Goal: Task Accomplishment & Management: Manage account settings

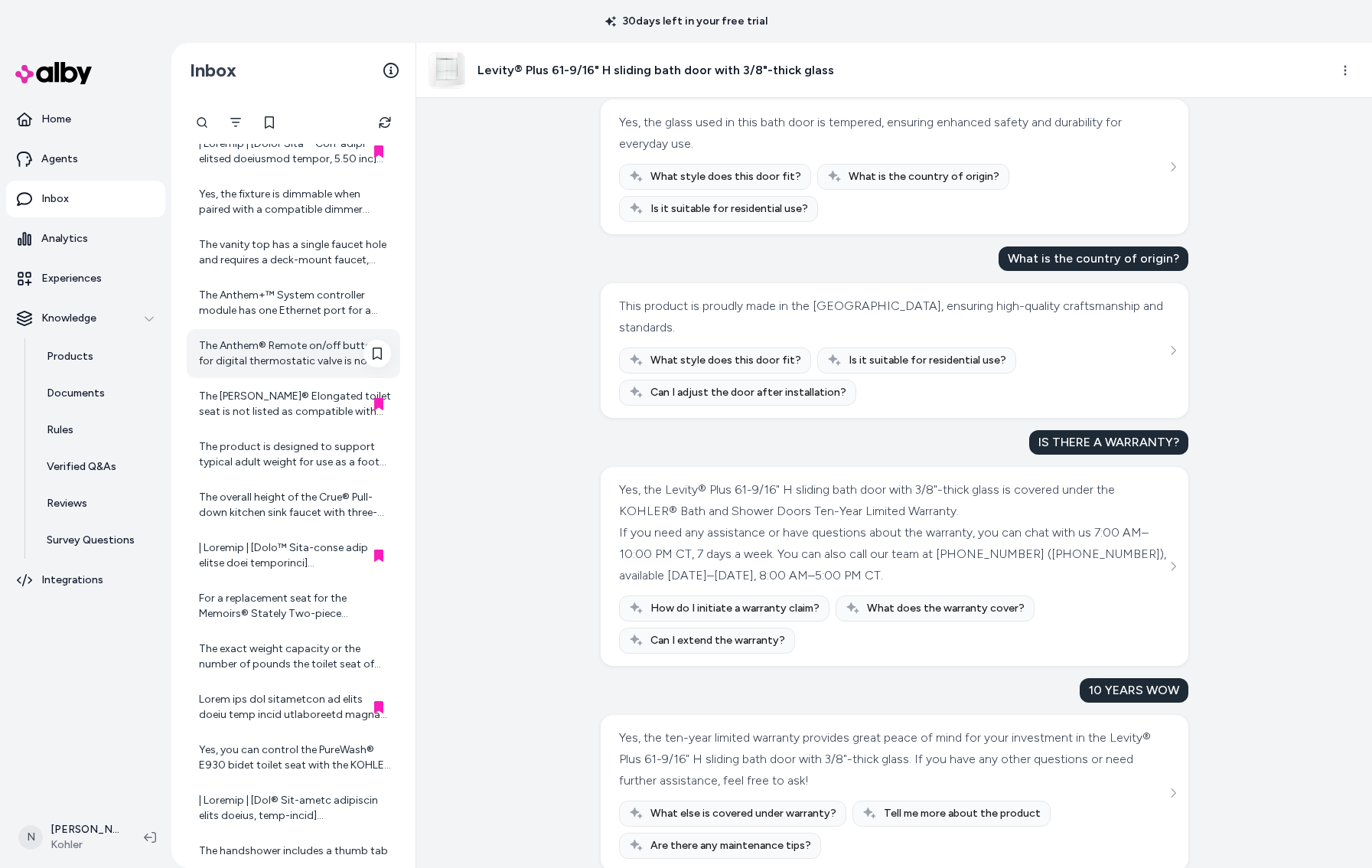
scroll to position [153, 0]
click at [308, 397] on div "The Kathryn® Elongated toilet seat is not listed as compatible with the toilet …" at bounding box center [294, 406] width 192 height 31
click at [247, 407] on div "The Kathryn® Elongated toilet seat is not listed as compatible with the toilet …" at bounding box center [294, 406] width 192 height 31
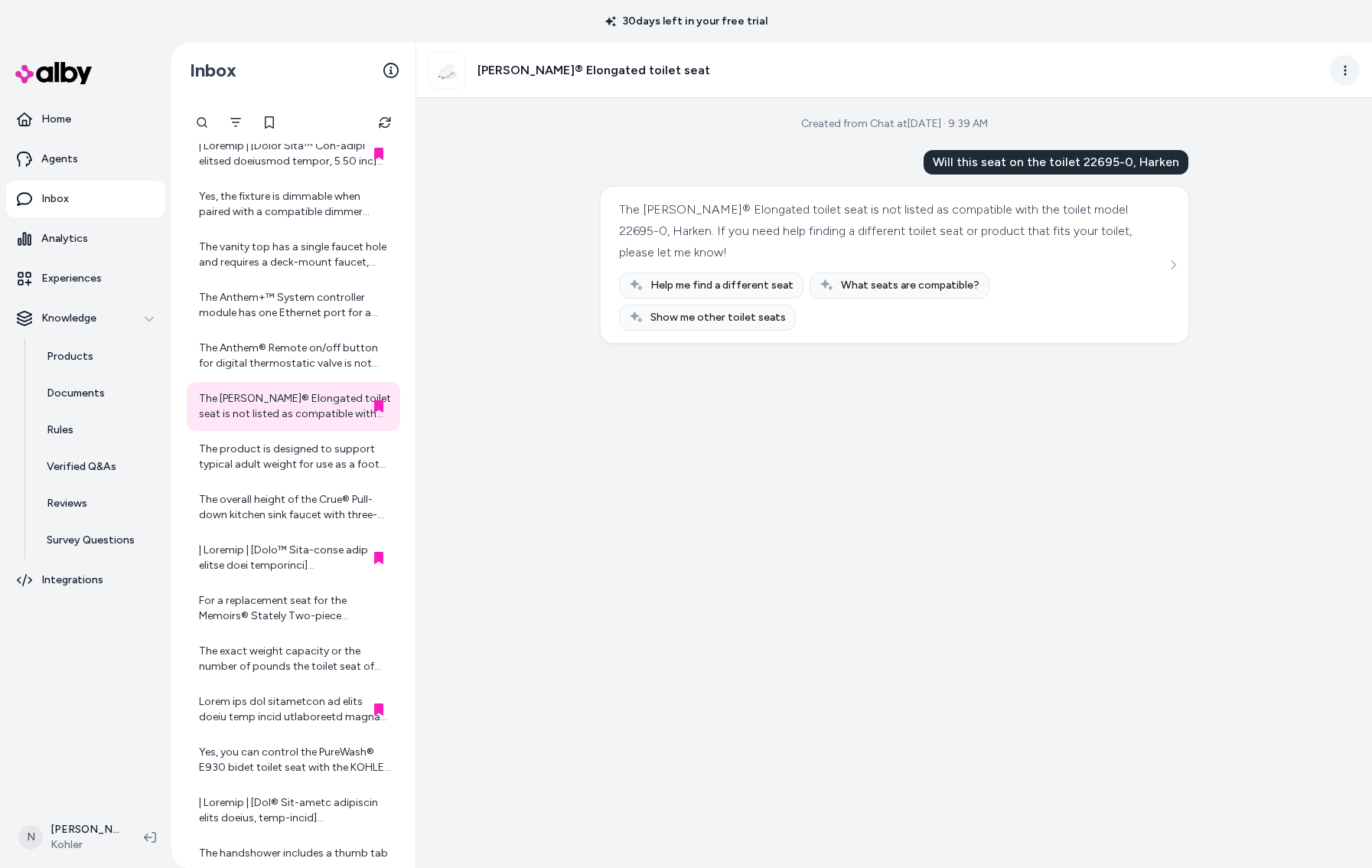
click at [1341, 72] on html "30 days left in your free trial Home Agents Inbox Analytics Experiences Knowled…" at bounding box center [686, 434] width 1372 height 868
click at [1286, 152] on link "View product detail page" at bounding box center [1276, 154] width 162 height 25
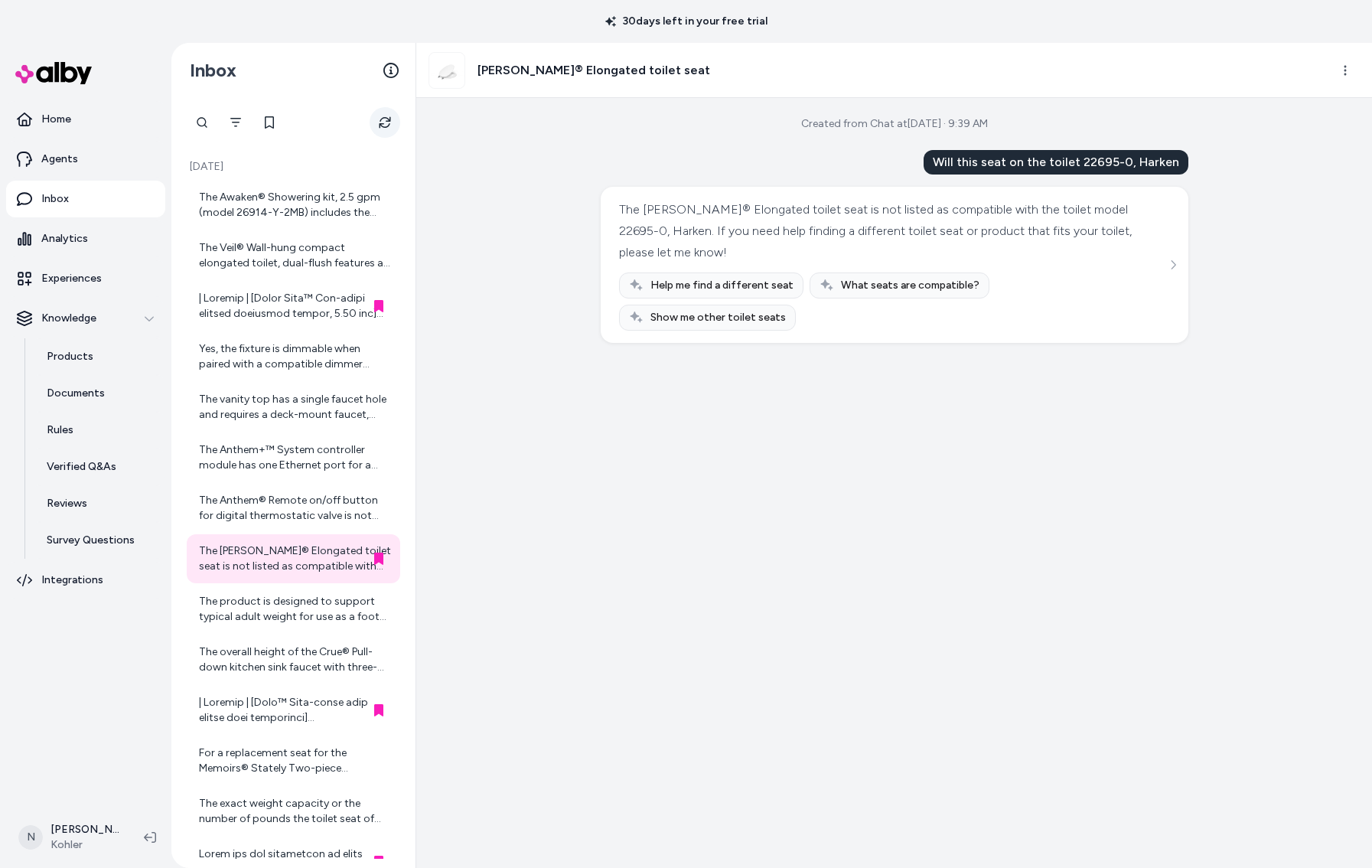
click at [385, 121] on icon "Refresh" at bounding box center [385, 123] width 12 height 12
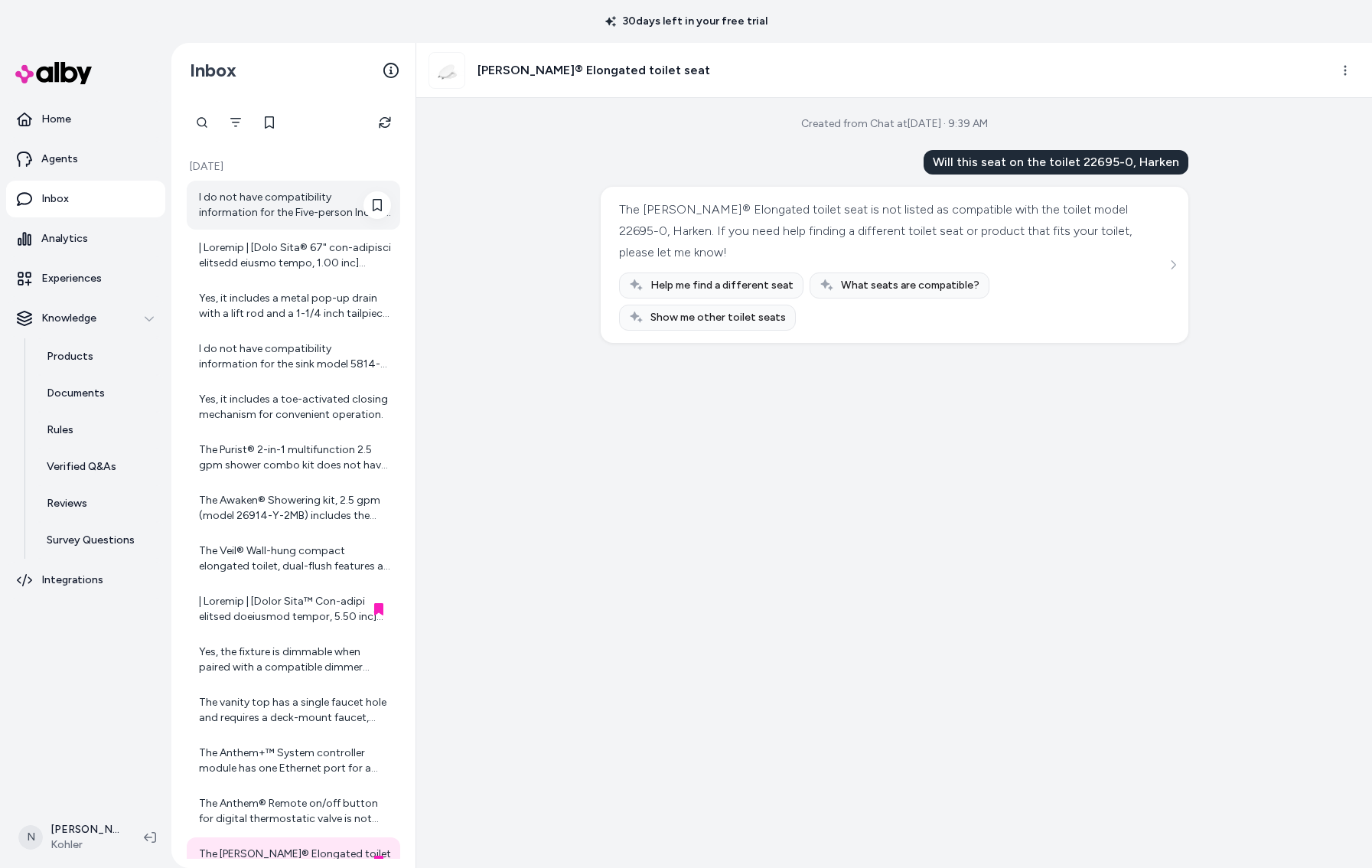
click at [261, 196] on div "I do not have compatibility information for the Five-person Indoor Sauna With F…" at bounding box center [294, 205] width 192 height 31
click at [375, 203] on icon at bounding box center [377, 205] width 12 height 12
click at [267, 212] on div "I do not have compatibility information for the Five-person Indoor Sauna With F…" at bounding box center [294, 205] width 192 height 31
click at [312, 206] on div "I do not have compatibility information for the Five-person Indoor Sauna With F…" at bounding box center [294, 205] width 192 height 31
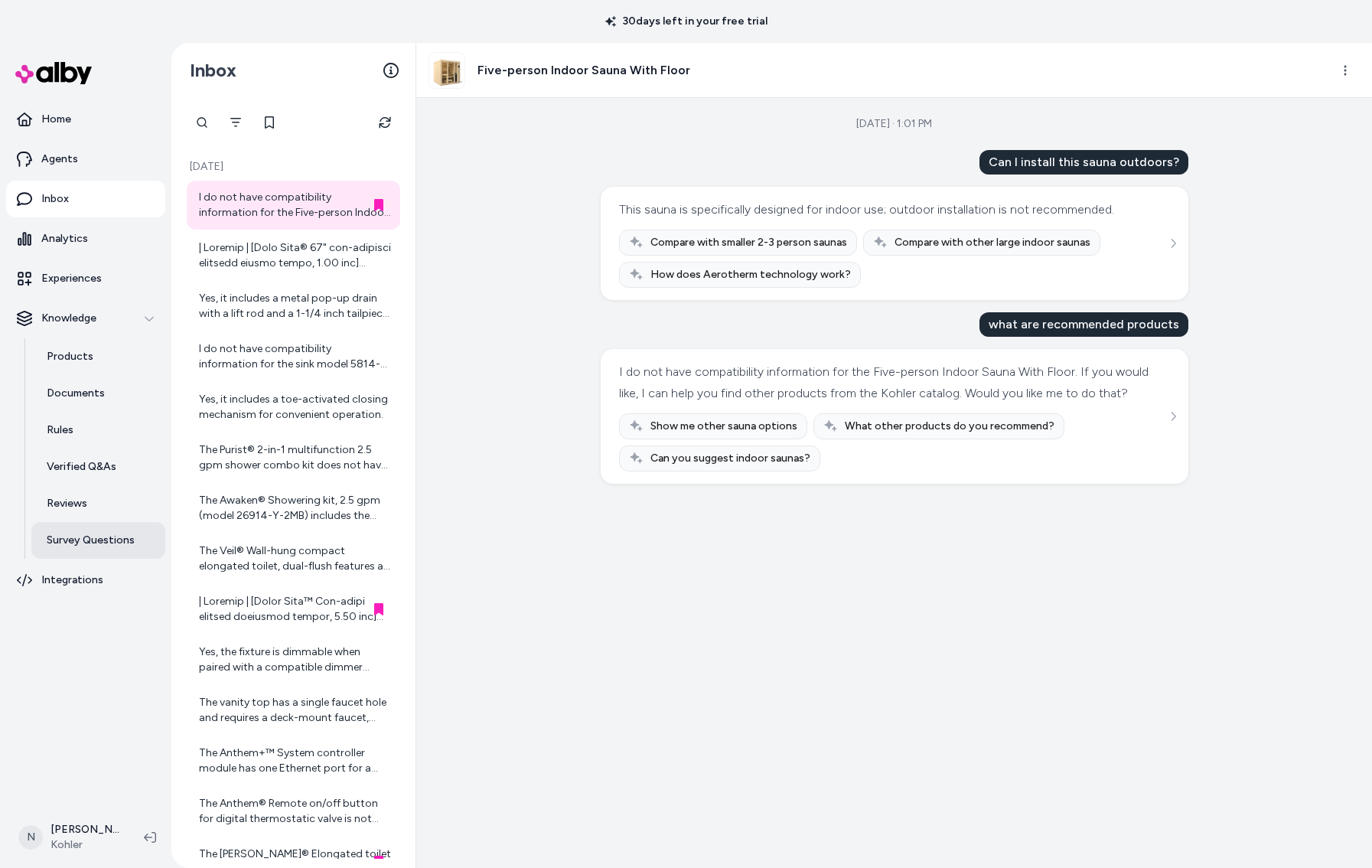
click at [99, 533] on p "Survey Questions" at bounding box center [91, 540] width 88 height 15
click at [78, 358] on p "Products" at bounding box center [70, 357] width 47 height 15
click at [76, 573] on p "Integrations" at bounding box center [72, 580] width 62 height 15
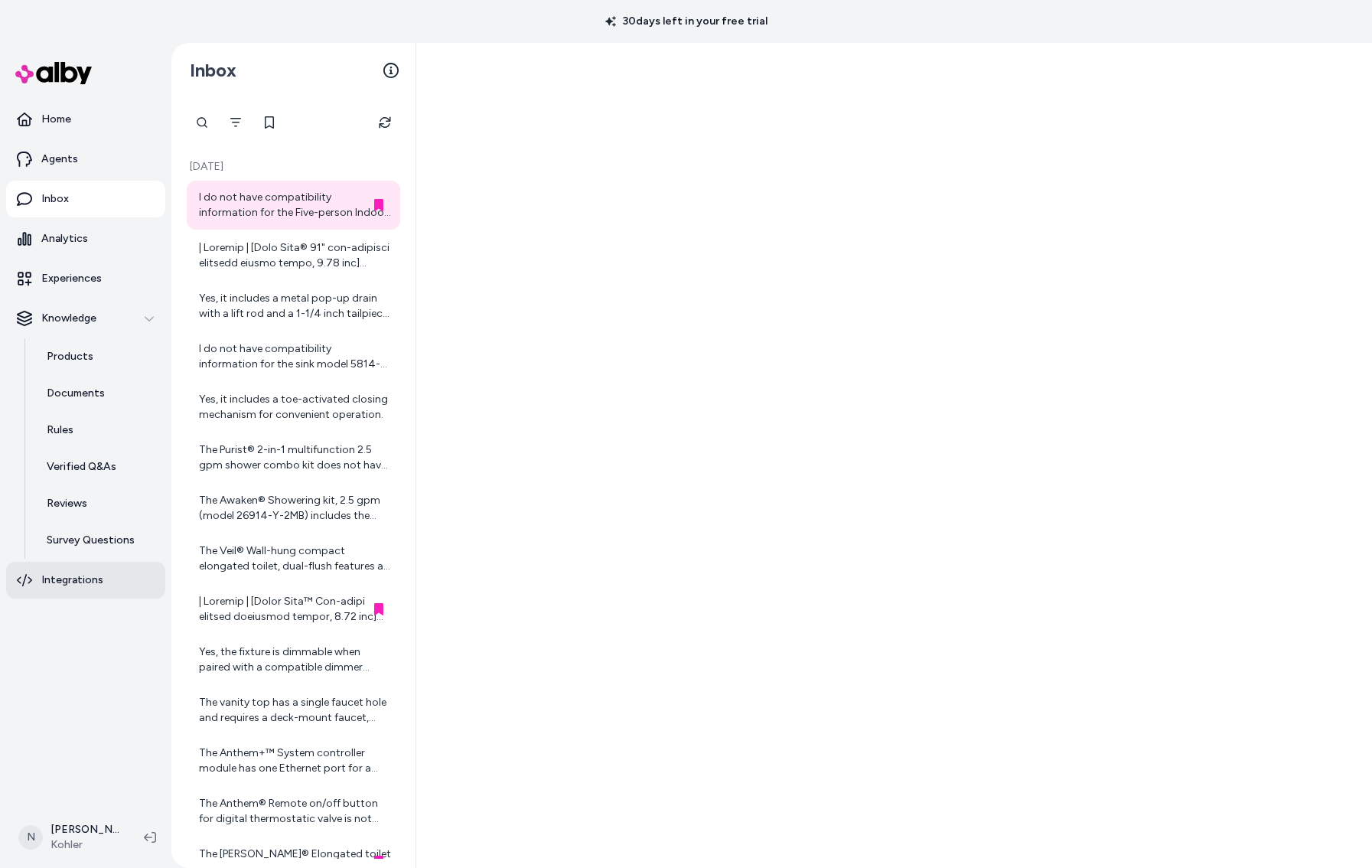
click at [73, 574] on p "Integrations" at bounding box center [72, 580] width 62 height 15
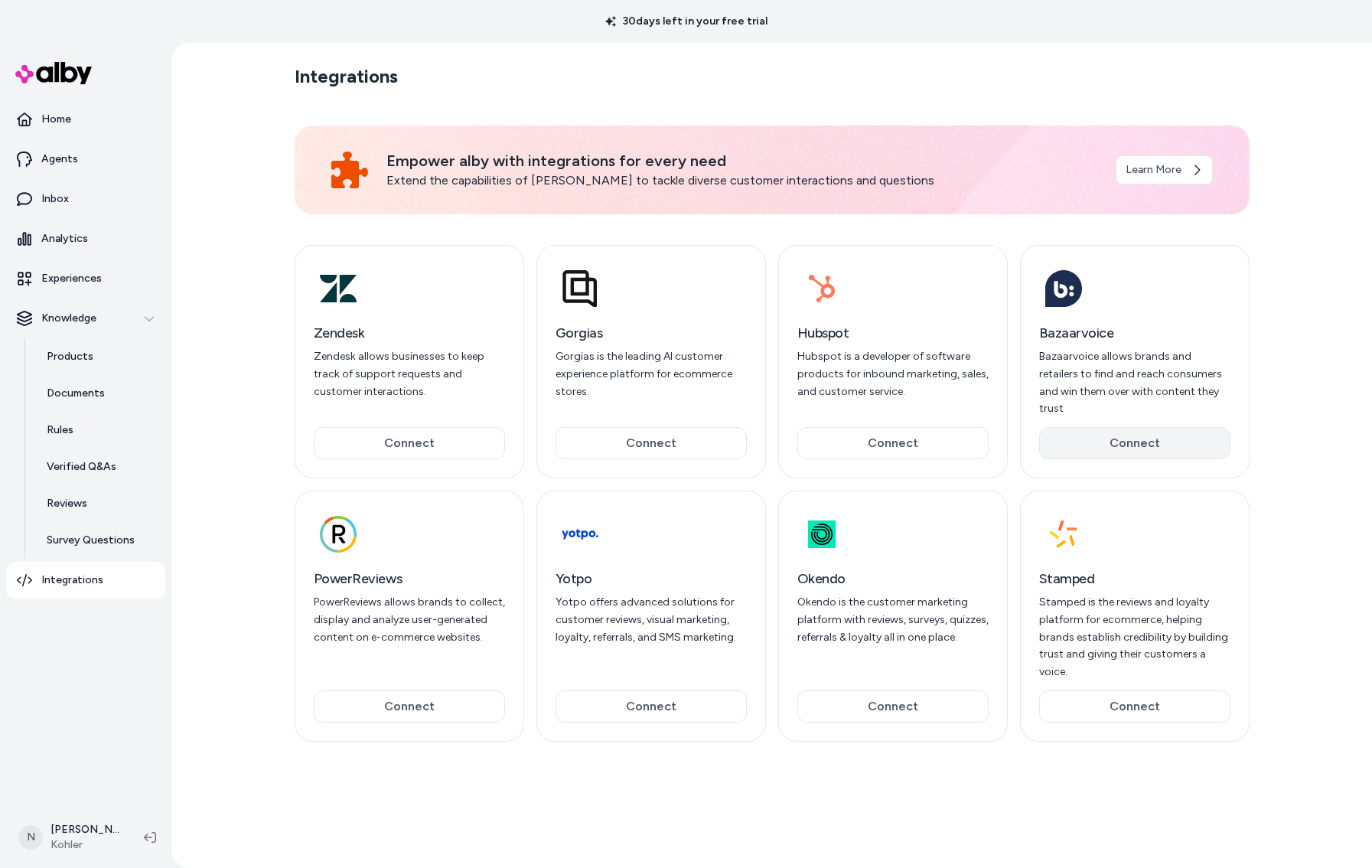
click at [1158, 427] on button "Connect" at bounding box center [1135, 443] width 191 height 32
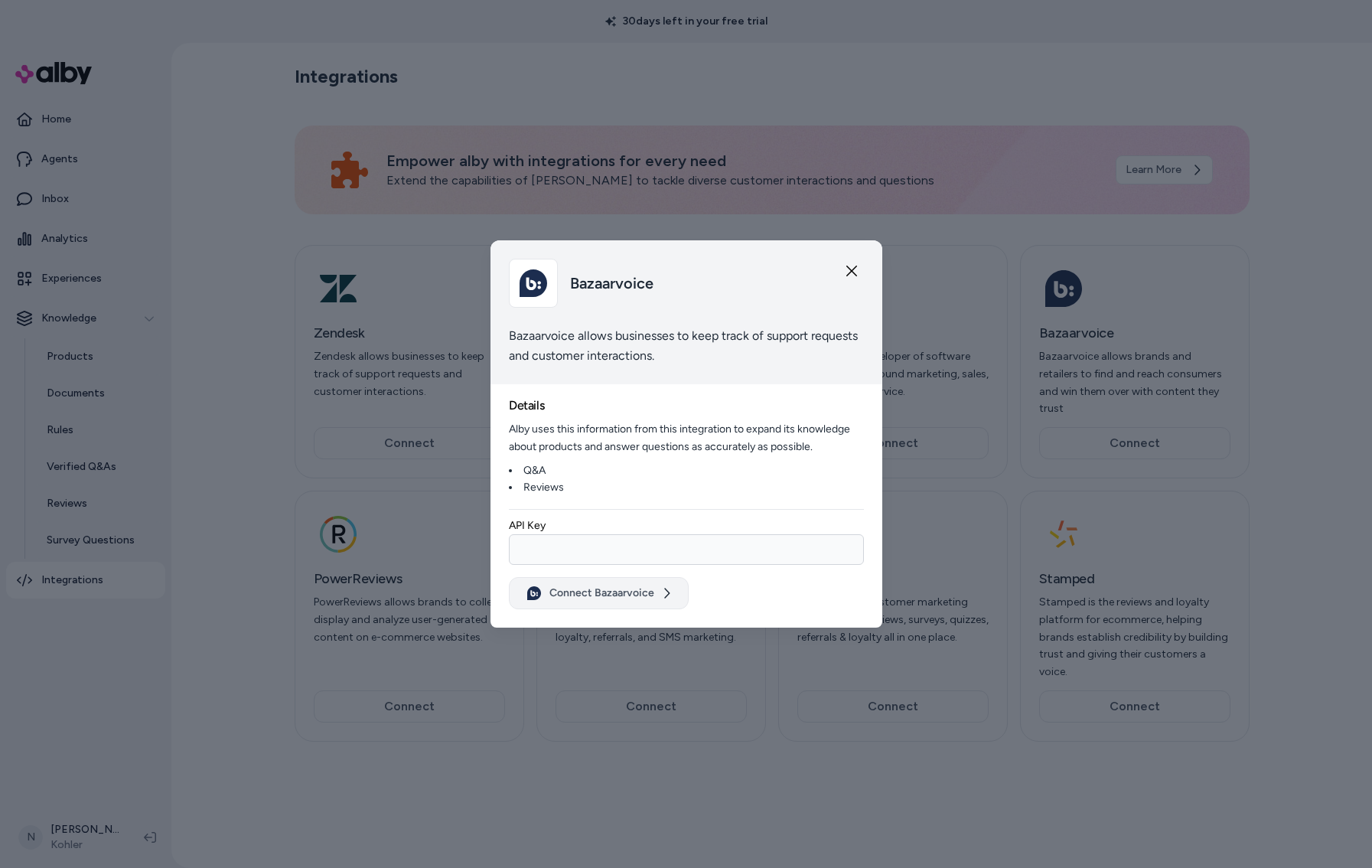
click at [671, 594] on button "Connect Bazaarvoice" at bounding box center [598, 593] width 180 height 32
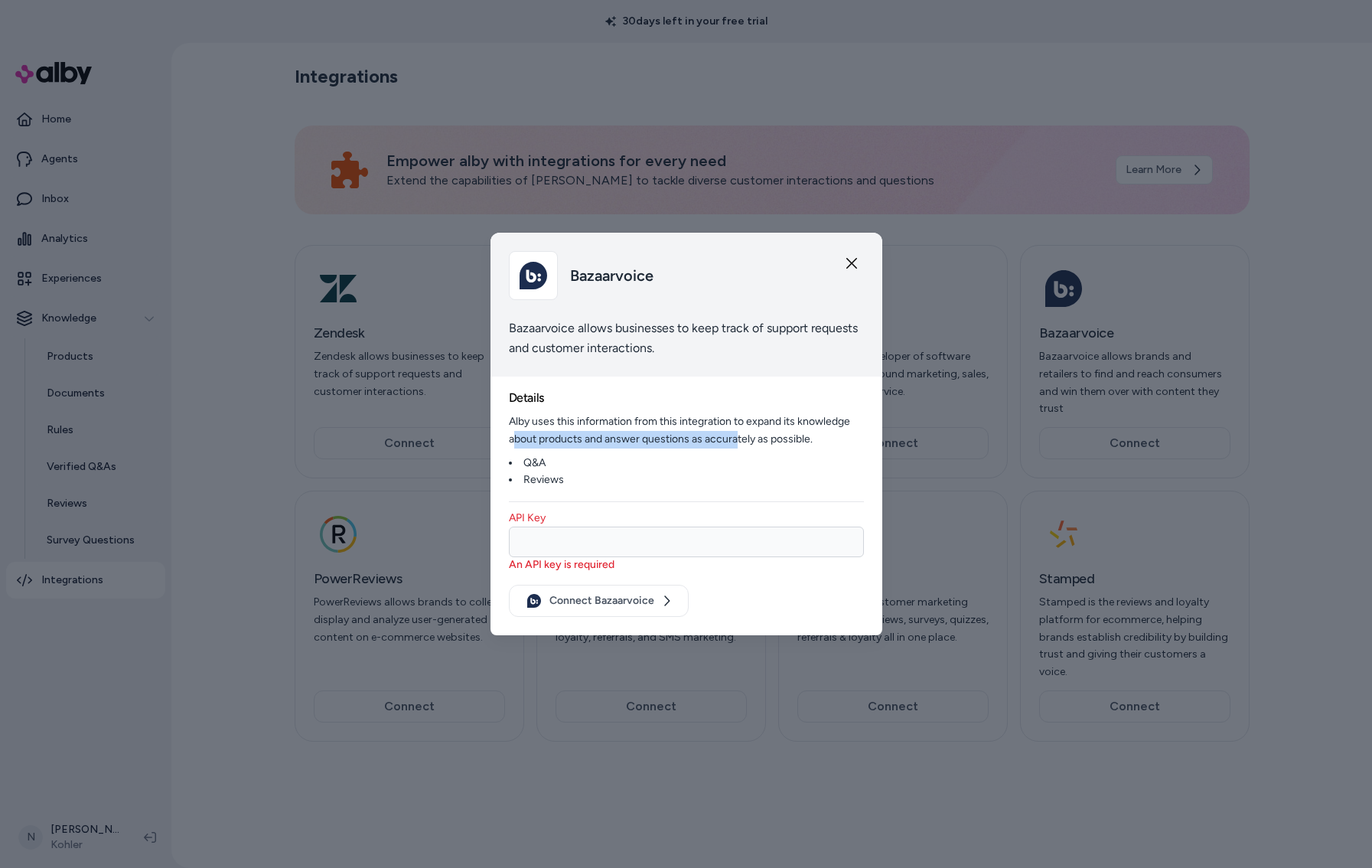
drag, startPoint x: 515, startPoint y: 439, endPoint x: 737, endPoint y: 431, distance: 222.1
click at [737, 431] on p "Alby uses this information from this integration to expand its knowledge about …" at bounding box center [686, 451] width 355 height 76
click at [852, 254] on div "Bazaarvoice" at bounding box center [686, 276] width 355 height 49
click at [856, 263] on icon "button" at bounding box center [852, 264] width 12 height 12
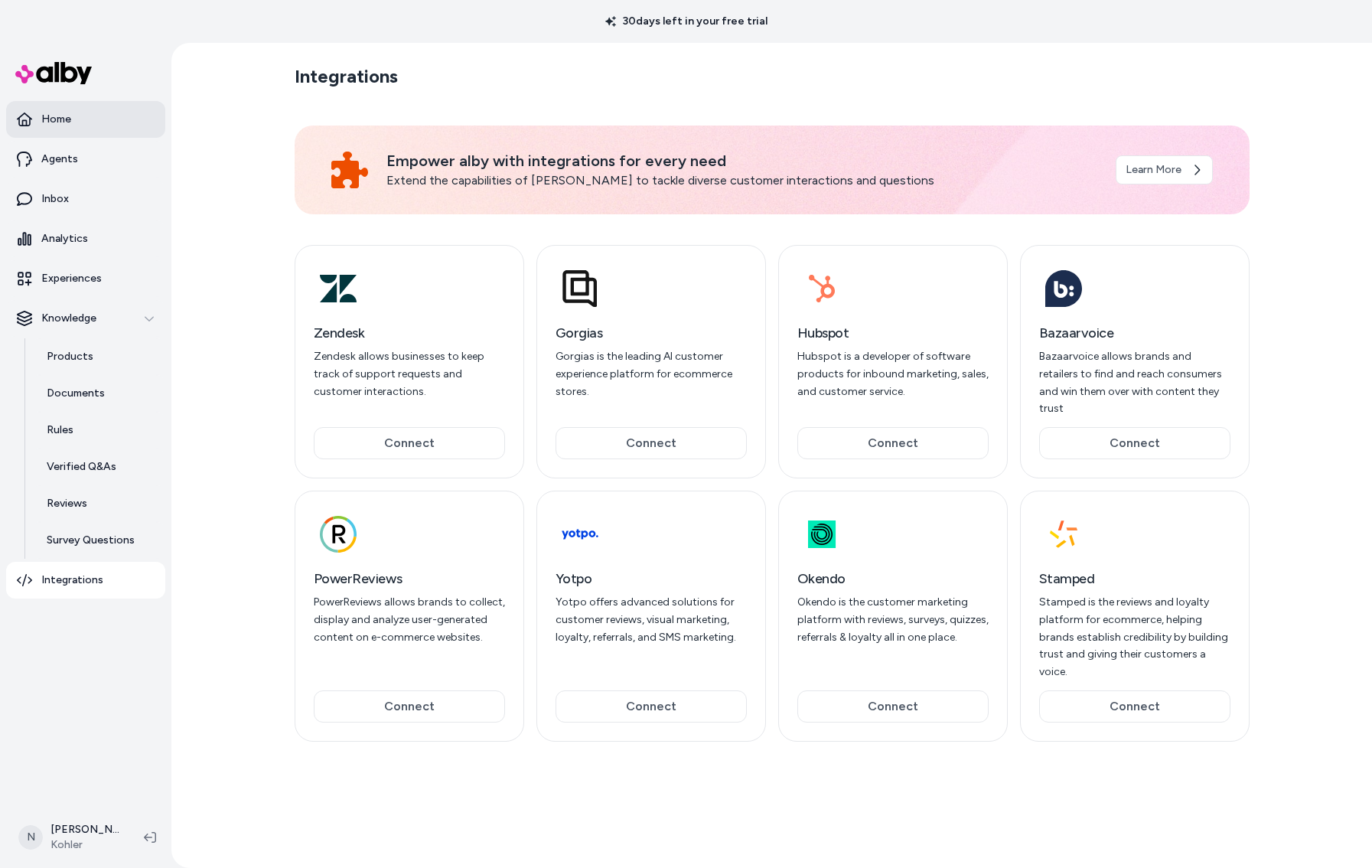
click at [86, 112] on link "Home" at bounding box center [86, 119] width 159 height 37
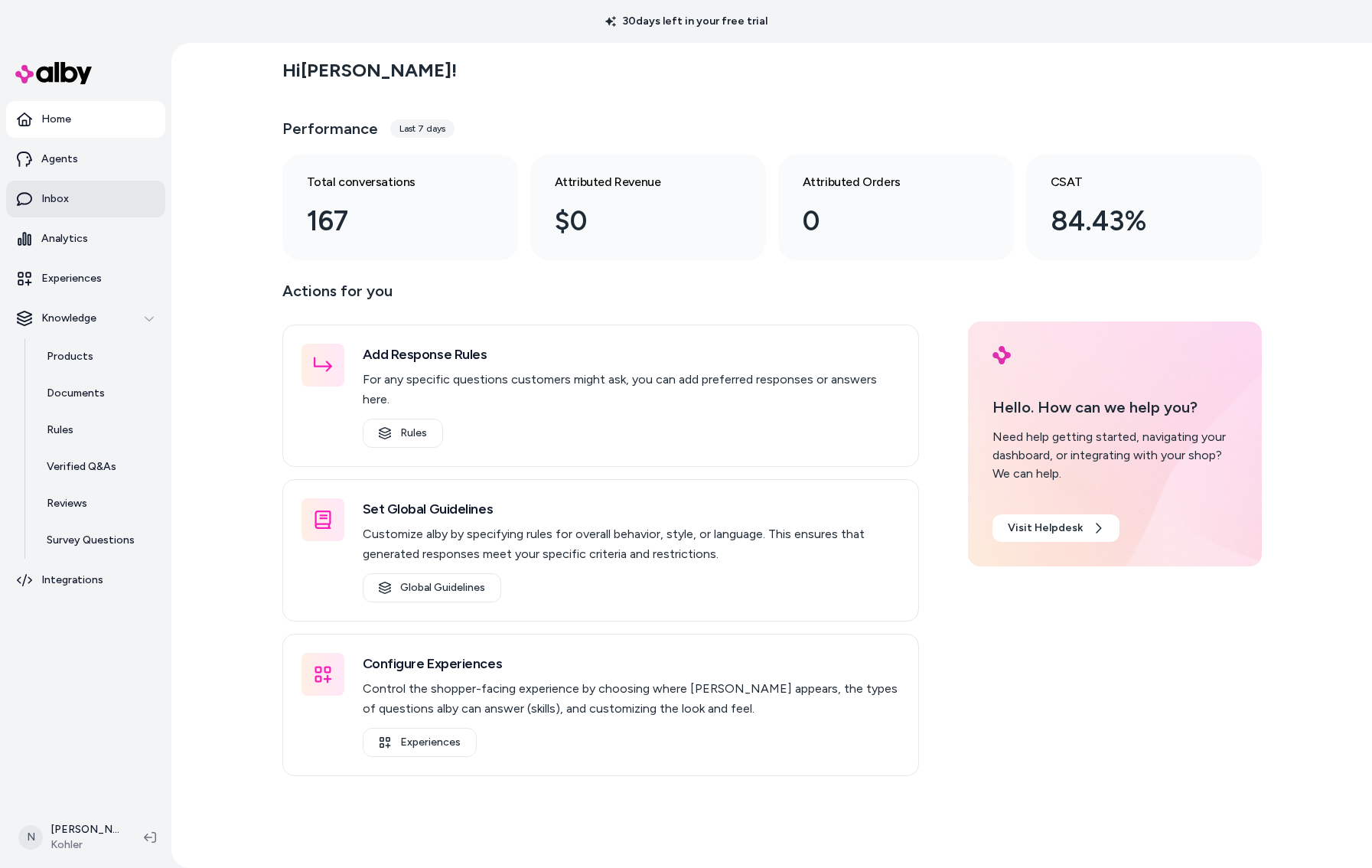
click at [76, 204] on link "Inbox" at bounding box center [86, 199] width 159 height 37
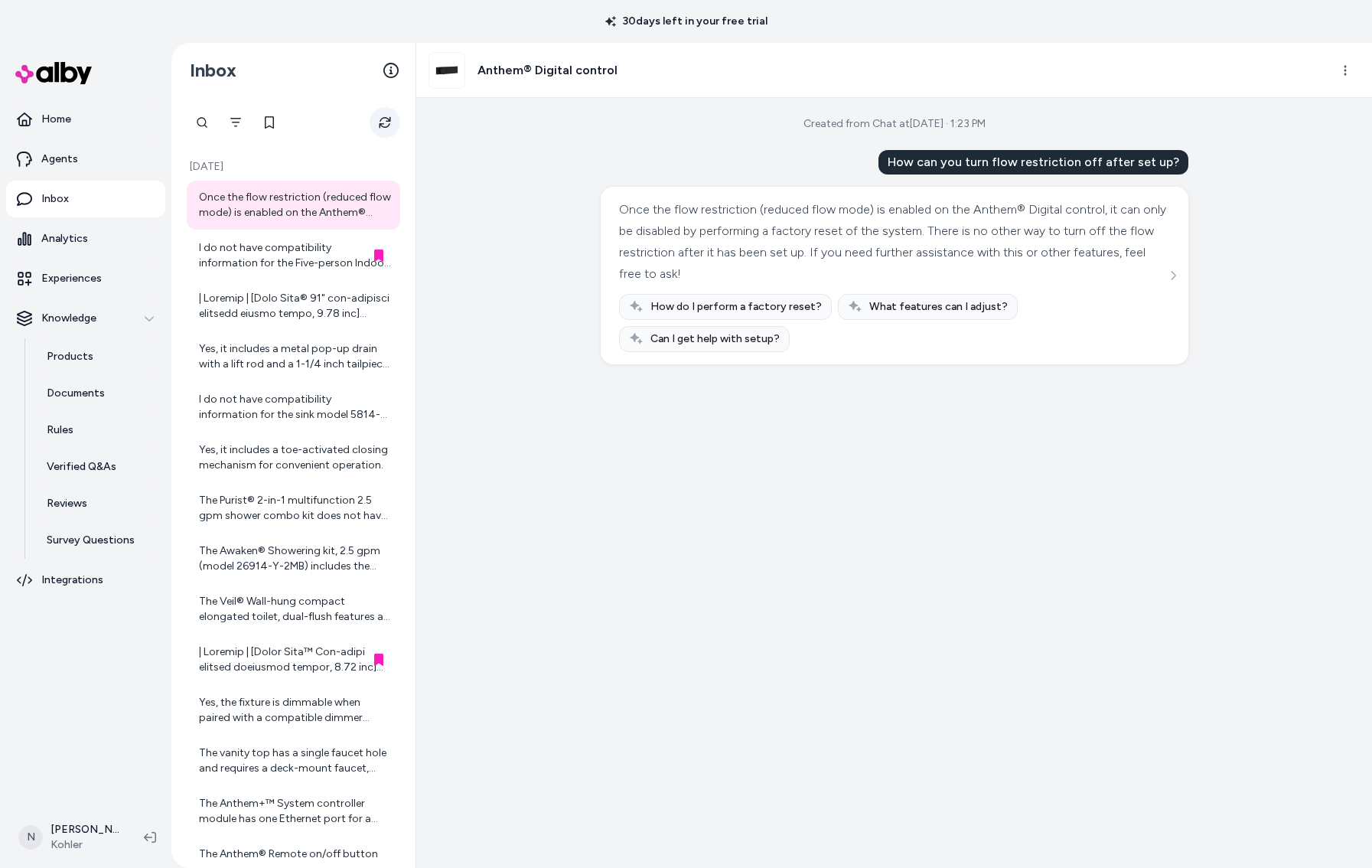
click at [388, 126] on icon "Refresh" at bounding box center [385, 123] width 12 height 12
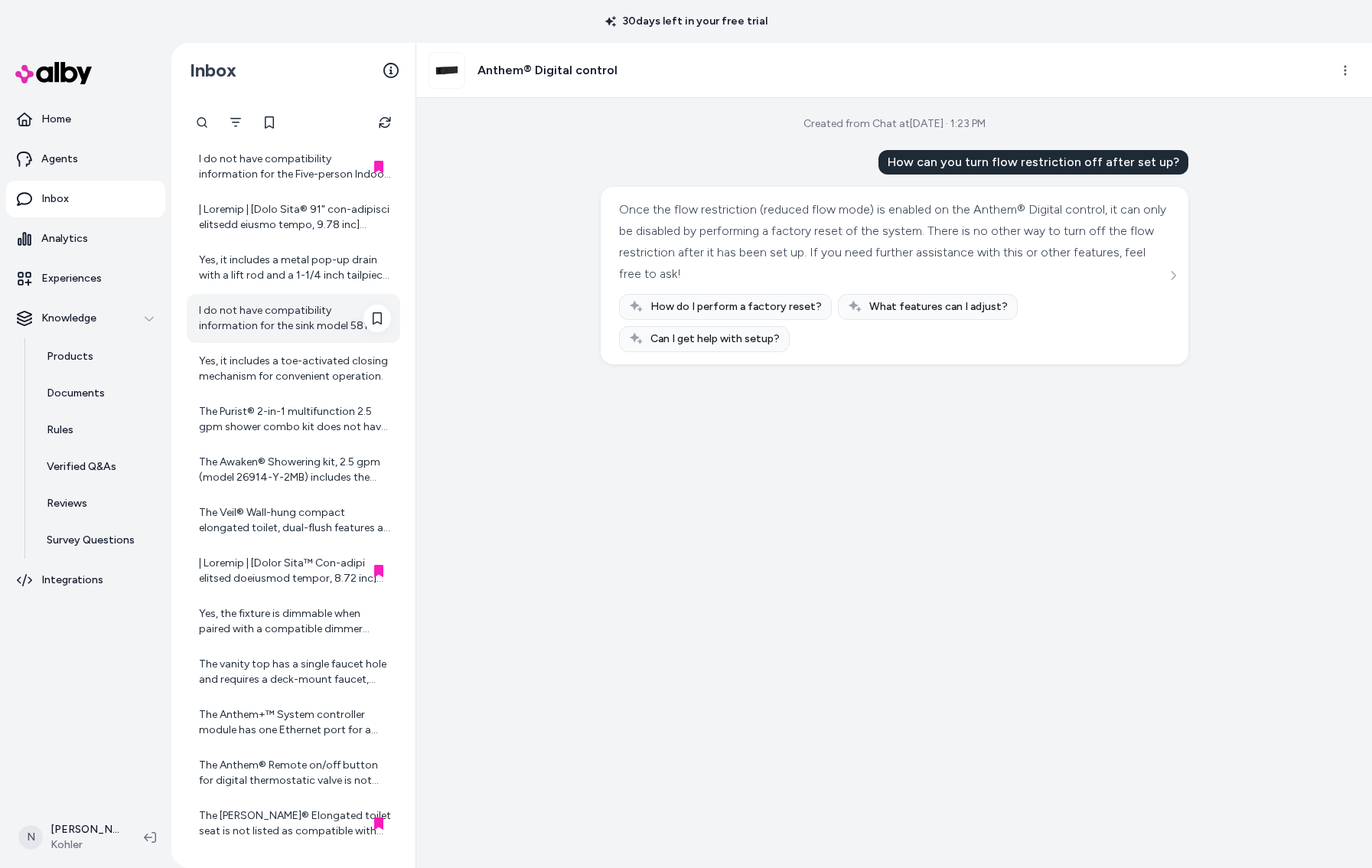
click at [281, 321] on div "I do not have compatibility information for the sink model 5814-4-0 with the Ar…" at bounding box center [294, 318] width 192 height 31
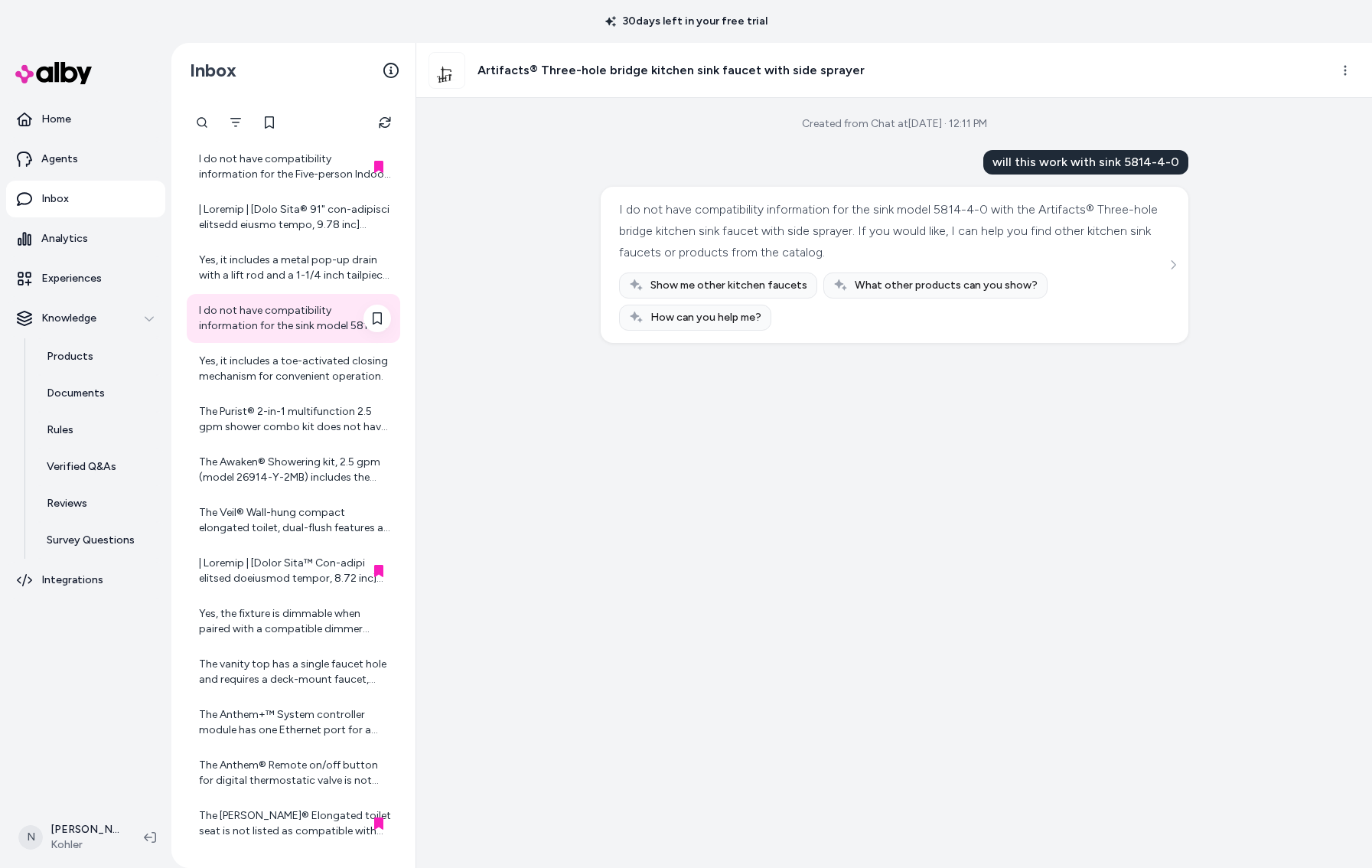
click at [296, 327] on div "I do not have compatibility information for the sink model 5814-4-0 with the Ar…" at bounding box center [294, 318] width 192 height 31
click at [378, 316] on icon at bounding box center [377, 318] width 12 height 12
click at [1186, 258] on div "I do not have compatibility information for the sink model 5814-4-0 with the Ar…" at bounding box center [894, 264] width 587 height 156
click at [1179, 264] on button "See more" at bounding box center [1173, 265] width 18 height 19
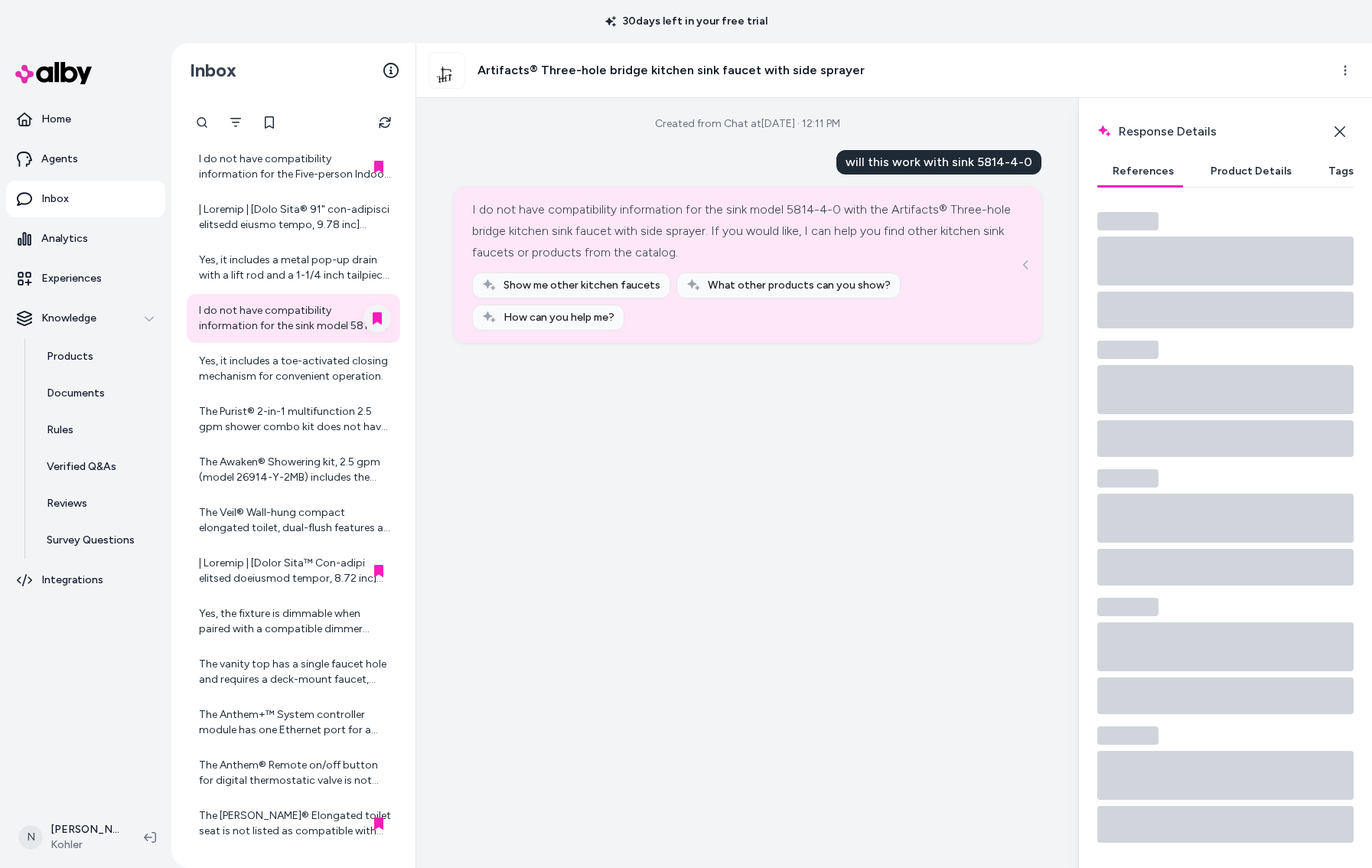
click at [1275, 158] on button "Product Details" at bounding box center [1251, 172] width 112 height 31
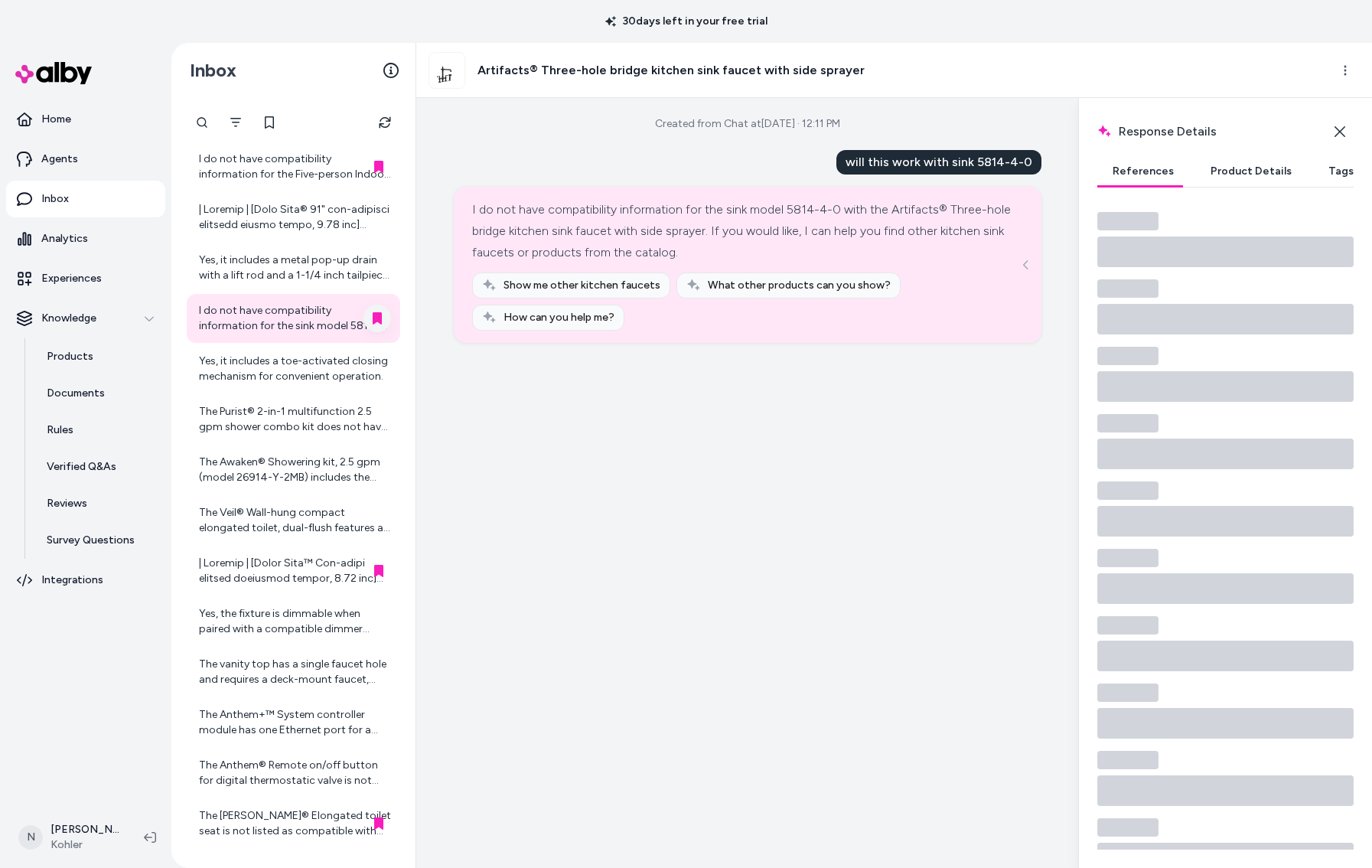
click at [1254, 173] on button "Product Details" at bounding box center [1251, 172] width 112 height 31
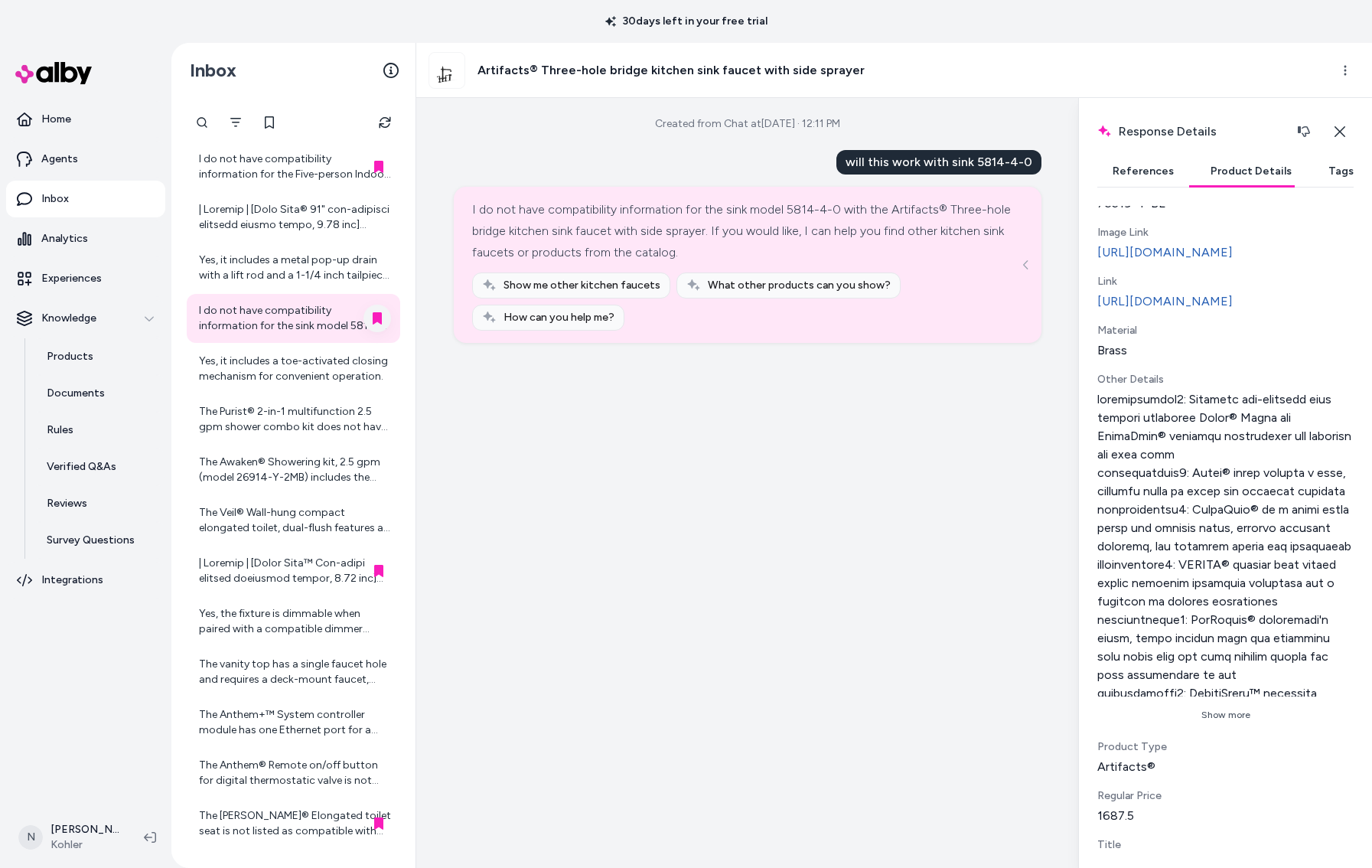
scroll to position [476, 0]
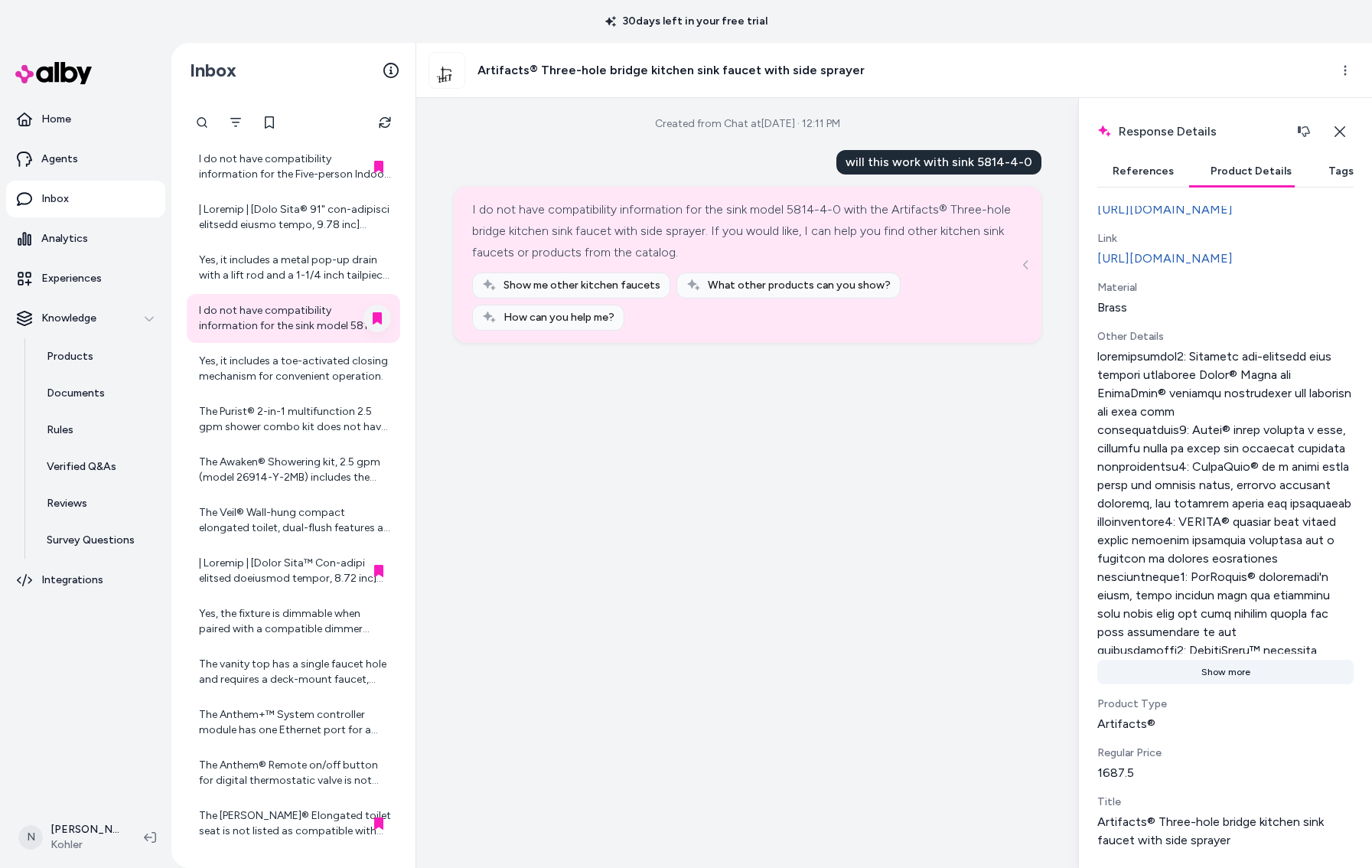
click at [1225, 678] on button "Show more" at bounding box center [1226, 672] width 257 height 25
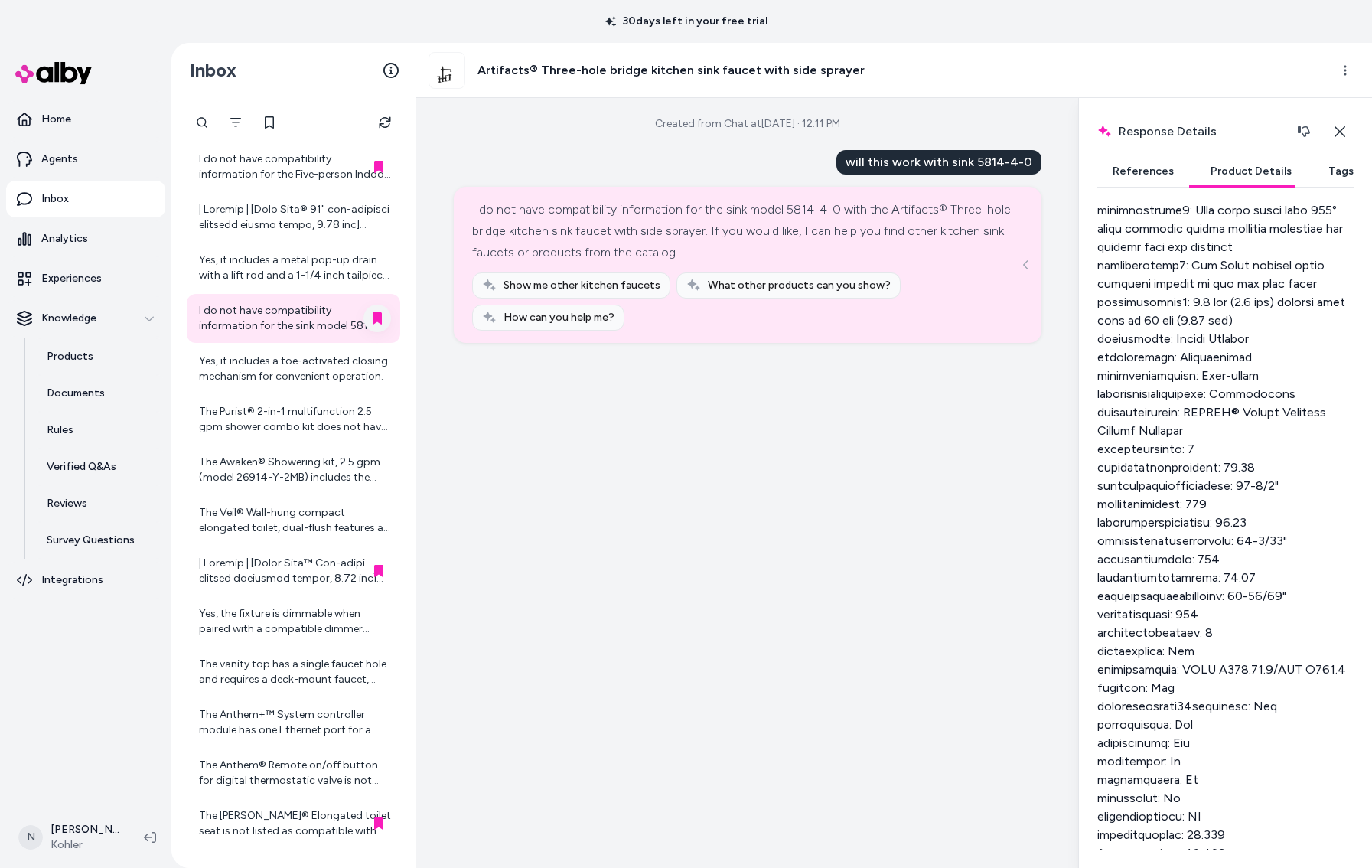
scroll to position [1035, 0]
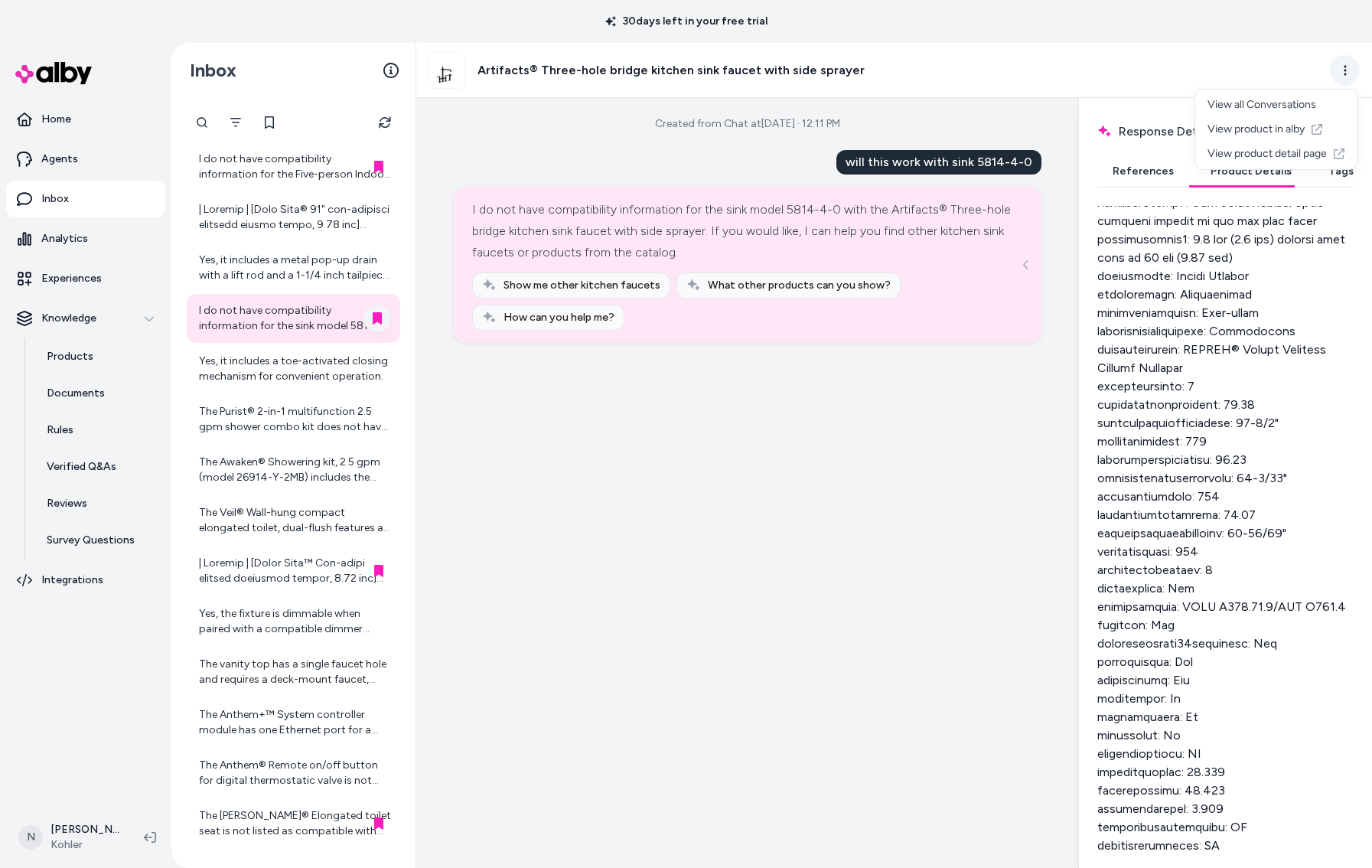
click at [1347, 75] on html "30 days left in your free trial Home Agents Inbox Analytics Experiences Knowled…" at bounding box center [686, 434] width 1372 height 868
click at [1303, 150] on link "View product detail page" at bounding box center [1276, 154] width 162 height 25
drag, startPoint x: 853, startPoint y: 160, endPoint x: 1036, endPoint y: 161, distance: 183.0
click at [1036, 161] on div "will this work with sink 5814-4-0" at bounding box center [939, 163] width 205 height 25
copy div "will this work with sink 5814-4-0"
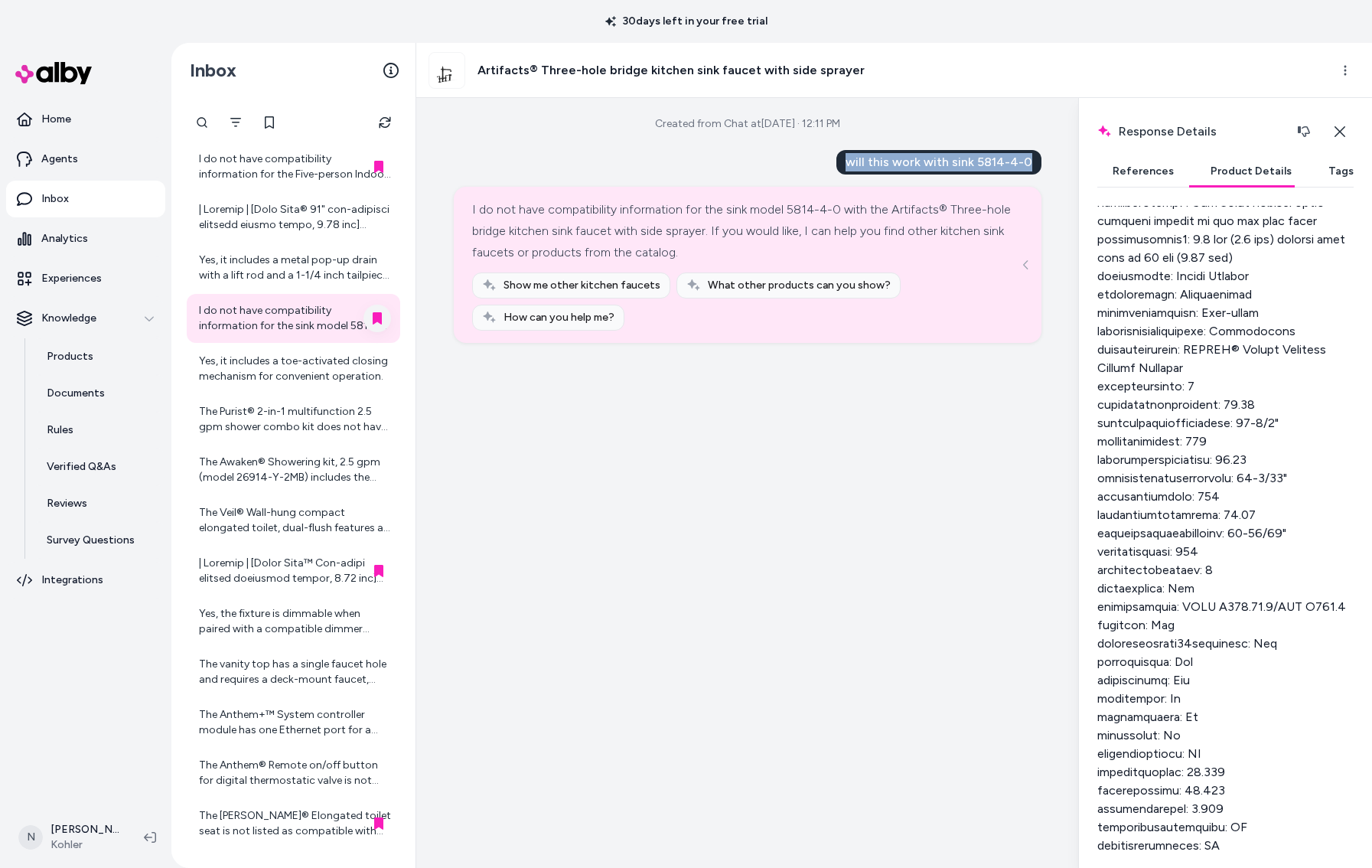
copy div "will this work with sink 5814-4-0"
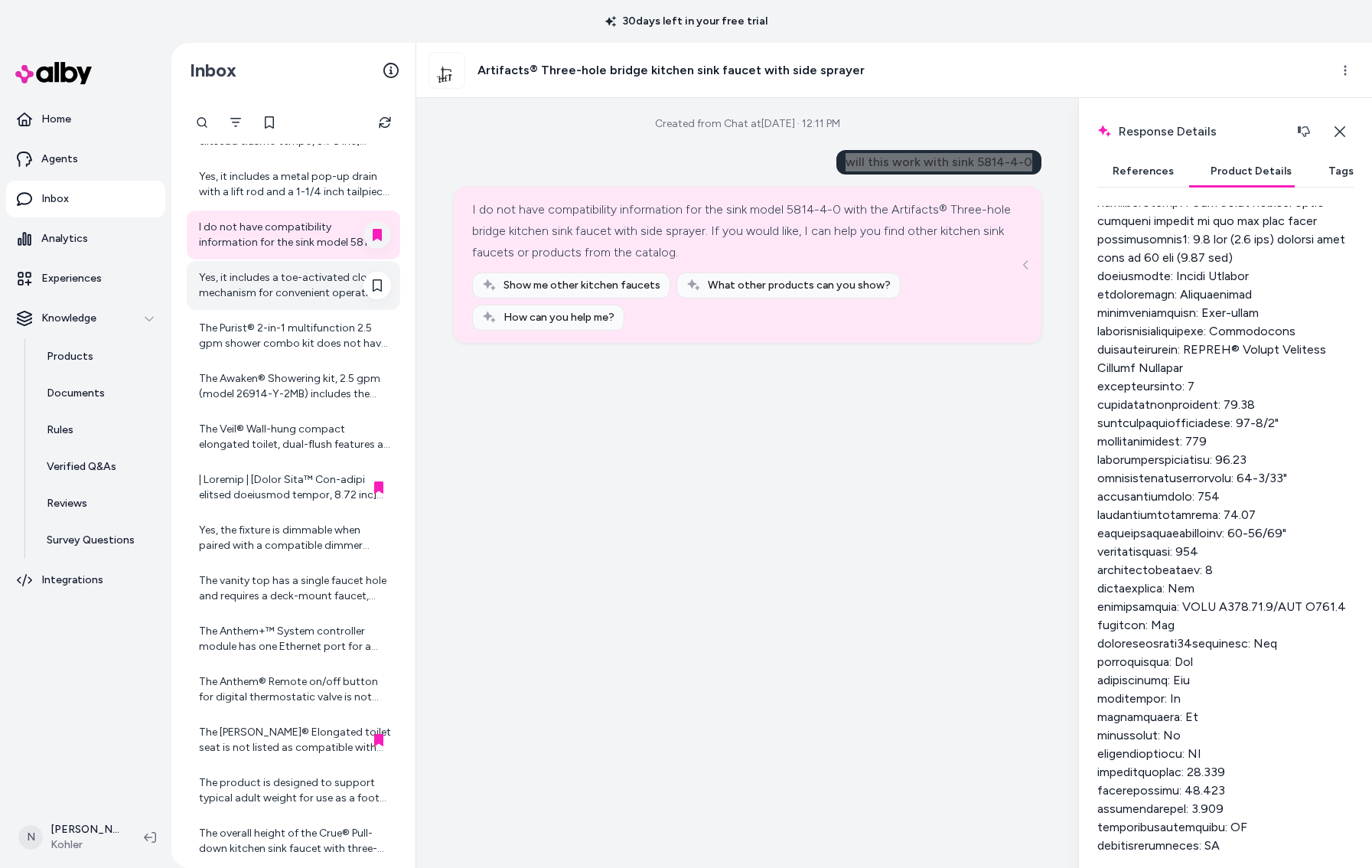
scroll to position [175, 0]
click at [291, 306] on div "Yes, it includes a toe-activated closing mechanism for convenient operation." at bounding box center [293, 283] width 214 height 49
click at [273, 283] on div "Yes, it includes a toe-activated closing mechanism for convenient operation." at bounding box center [294, 282] width 192 height 31
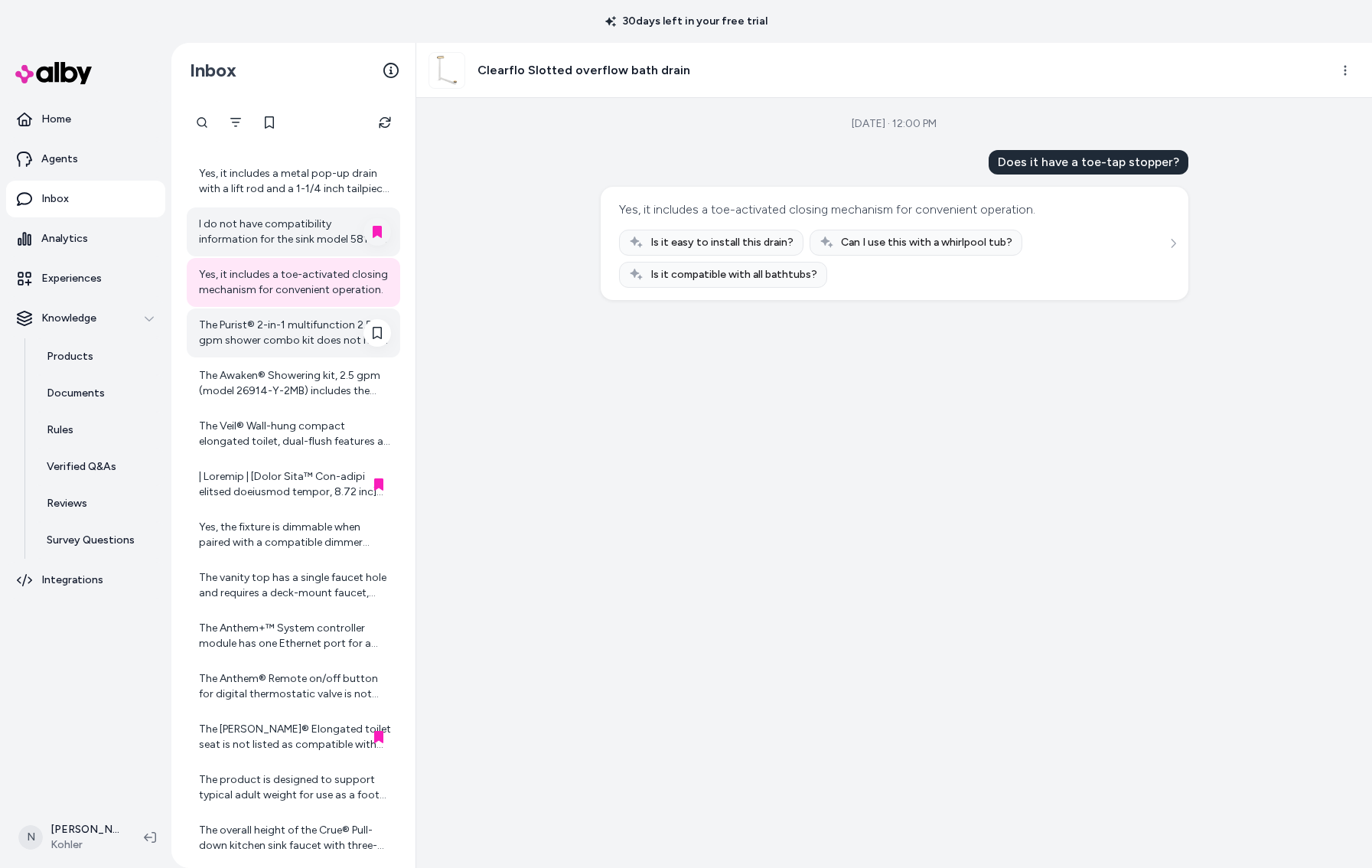
click at [338, 338] on div "The Purist® 2-in-1 multifunction 2.5 gpm shower combo kit does not have any spe…" at bounding box center [294, 333] width 192 height 31
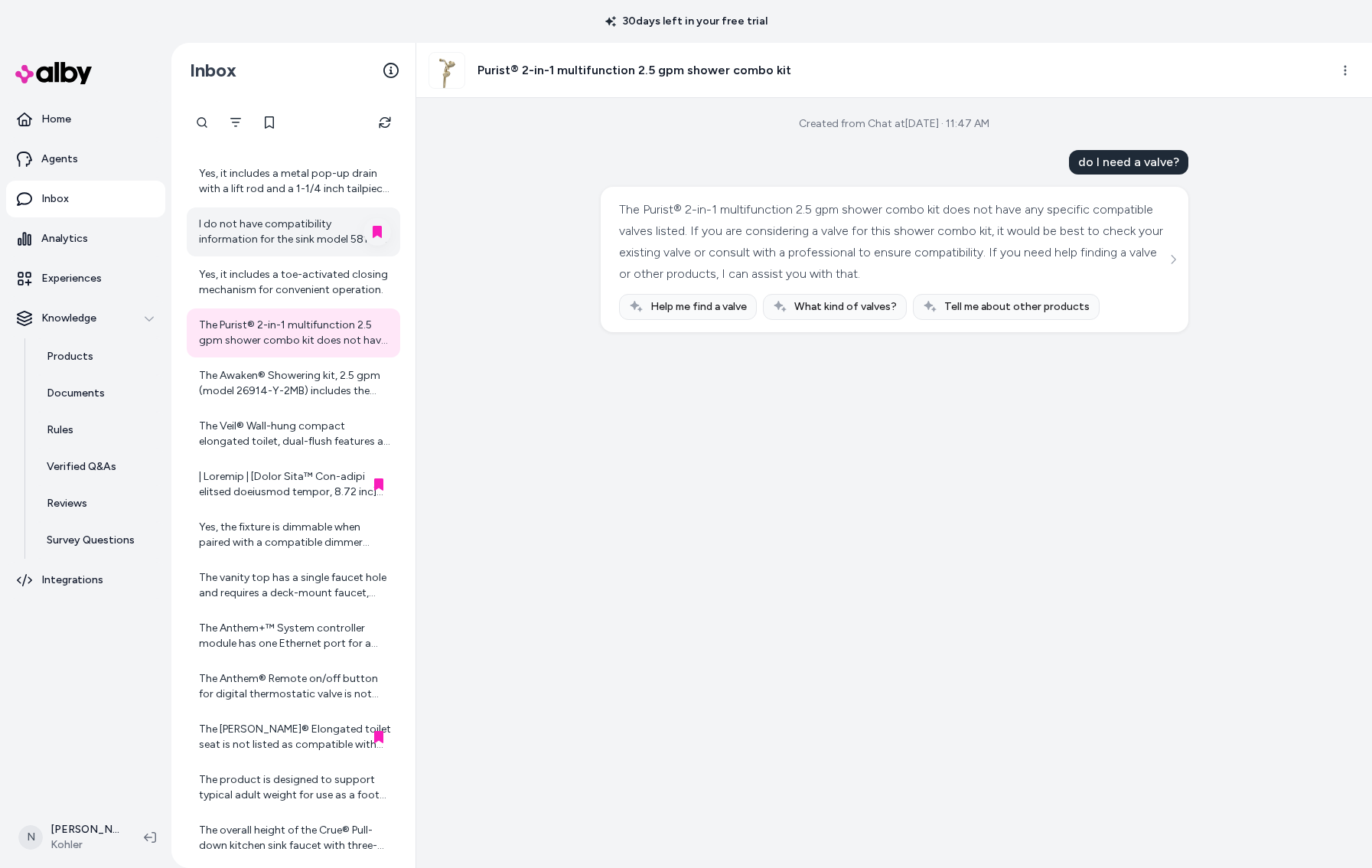
click at [516, 283] on div "Created from Chat at [DATE] · 11:47 AM do I need a valve? The Purist® 2-in-1 mu…" at bounding box center [894, 483] width 956 height 770
click at [1182, 261] on button "See more" at bounding box center [1173, 260] width 18 height 19
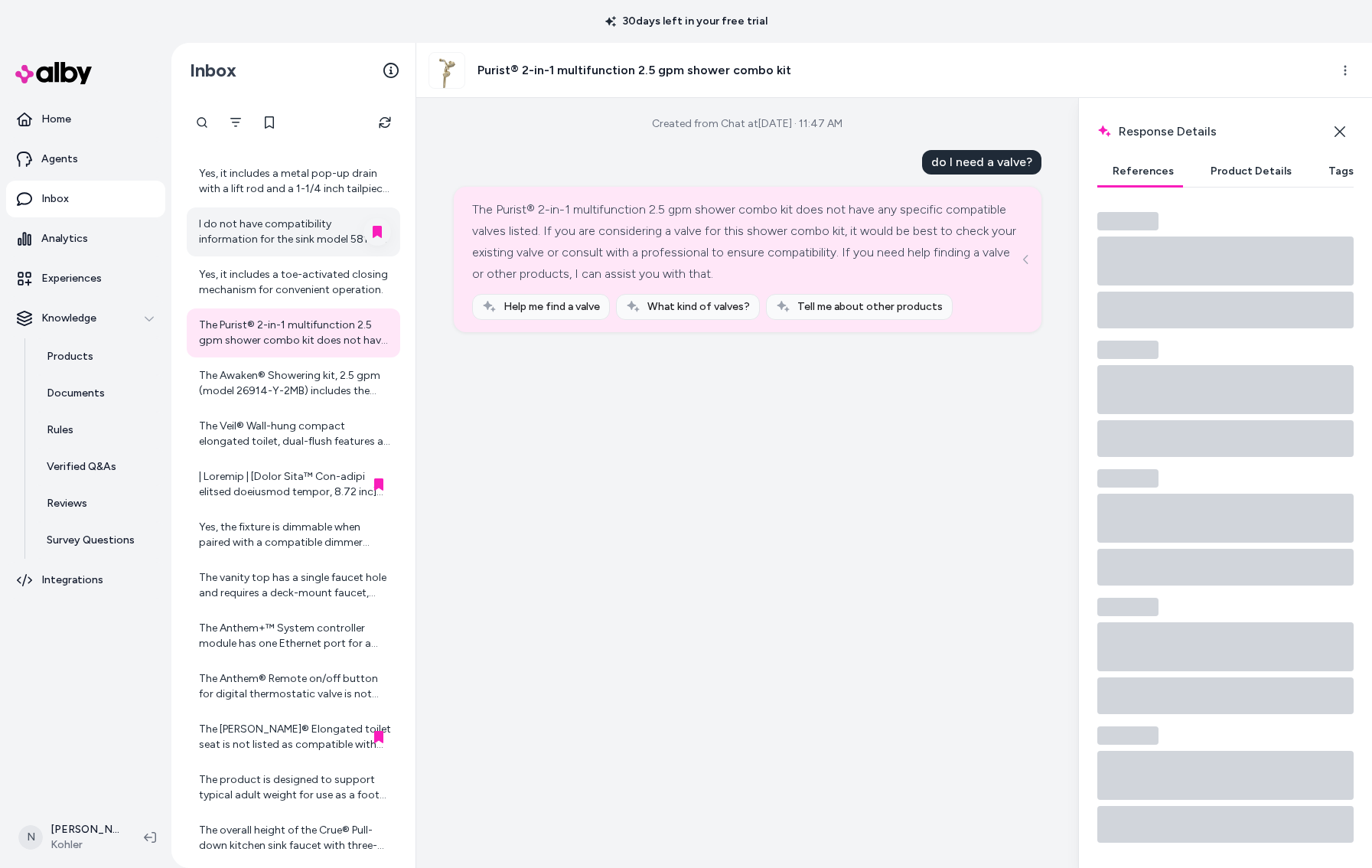
click at [1251, 173] on button "Product Details" at bounding box center [1251, 172] width 112 height 31
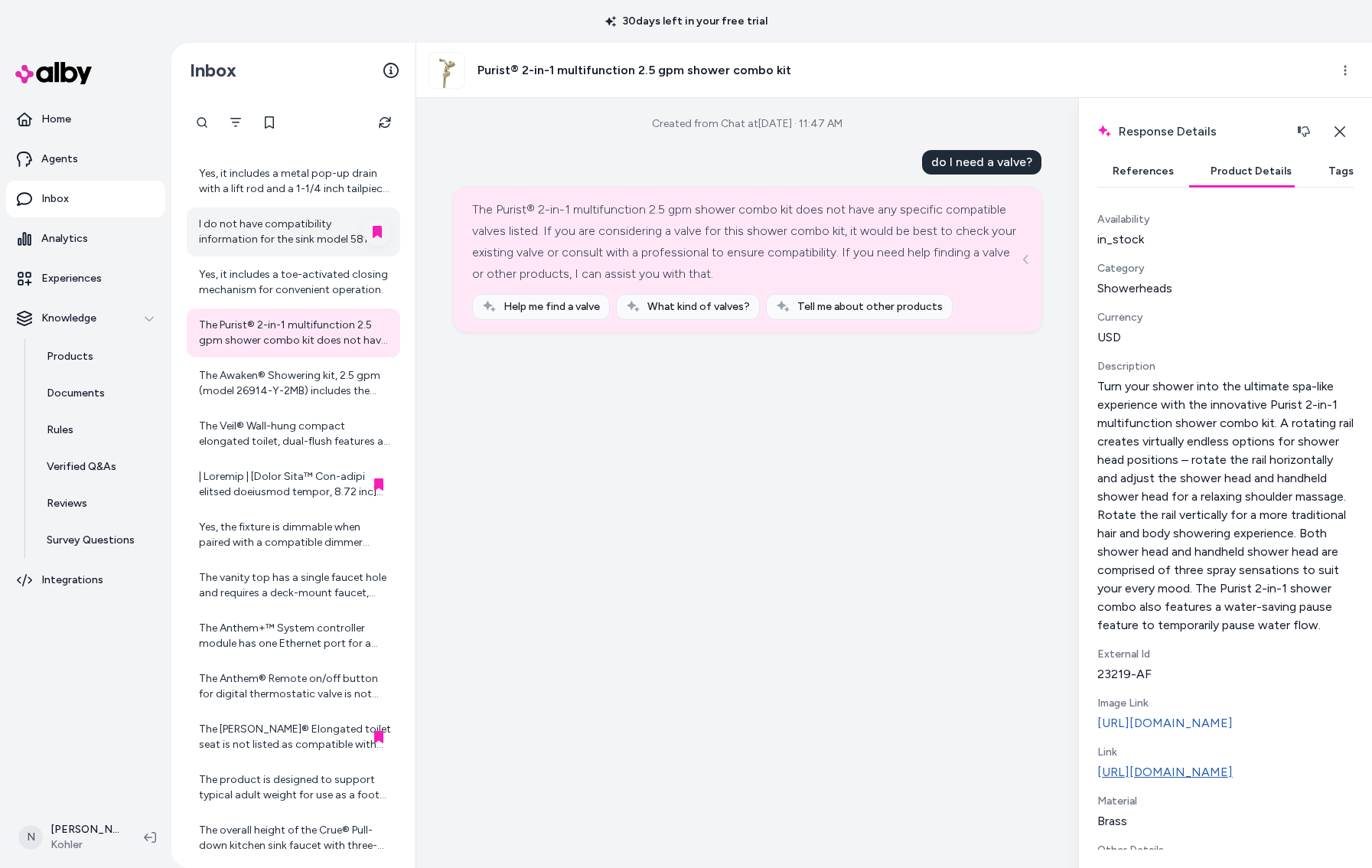
click at [1155, 782] on link "[URL][DOMAIN_NAME]" at bounding box center [1226, 772] width 257 height 19
click at [1335, 131] on icon "button" at bounding box center [1340, 132] width 12 height 12
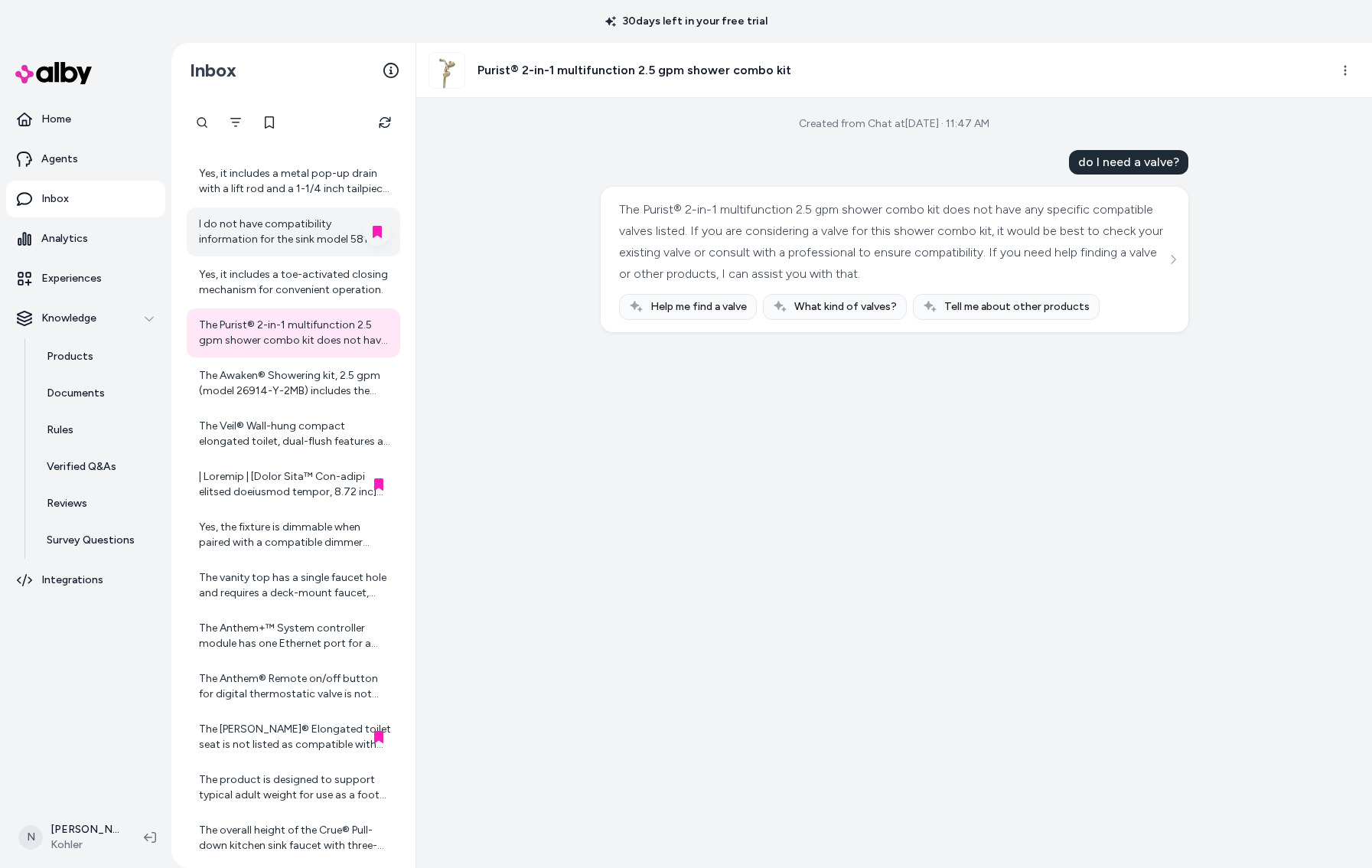
click at [1084, 160] on div "do I need a valve?" at bounding box center [1128, 163] width 119 height 25
drag, startPoint x: 1082, startPoint y: 162, endPoint x: 1174, endPoint y: 161, distance: 92.0
click at [1177, 162] on div "do I need a valve?" at bounding box center [1128, 163] width 119 height 25
copy div "do I need a valve?"
click at [1350, 71] on html "30 days left in your free trial Home Agents Inbox Analytics Experiences Knowled…" at bounding box center [686, 434] width 1372 height 868
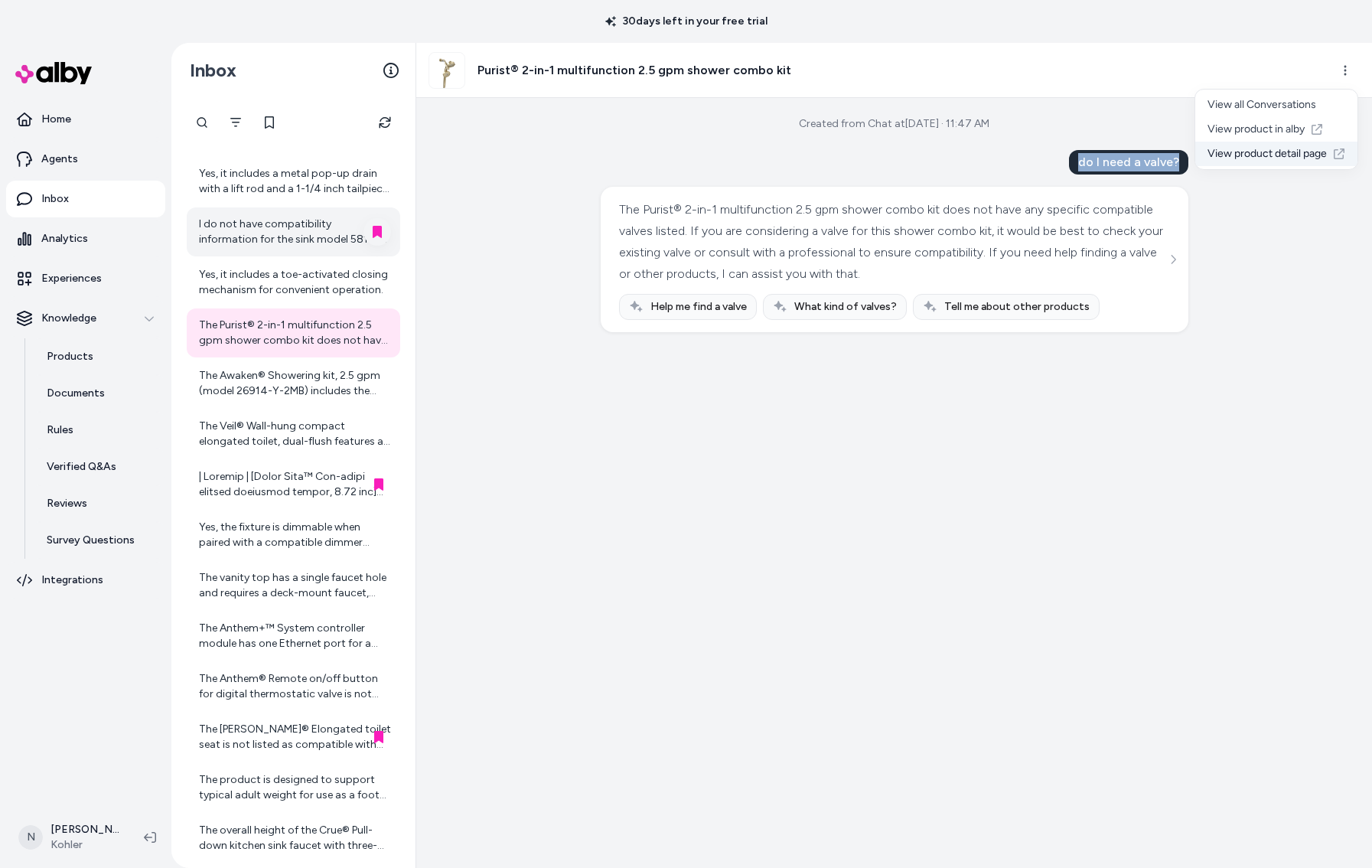
click at [1327, 150] on link "View product detail page" at bounding box center [1276, 154] width 162 height 25
click at [376, 130] on button "Refresh" at bounding box center [385, 123] width 31 height 31
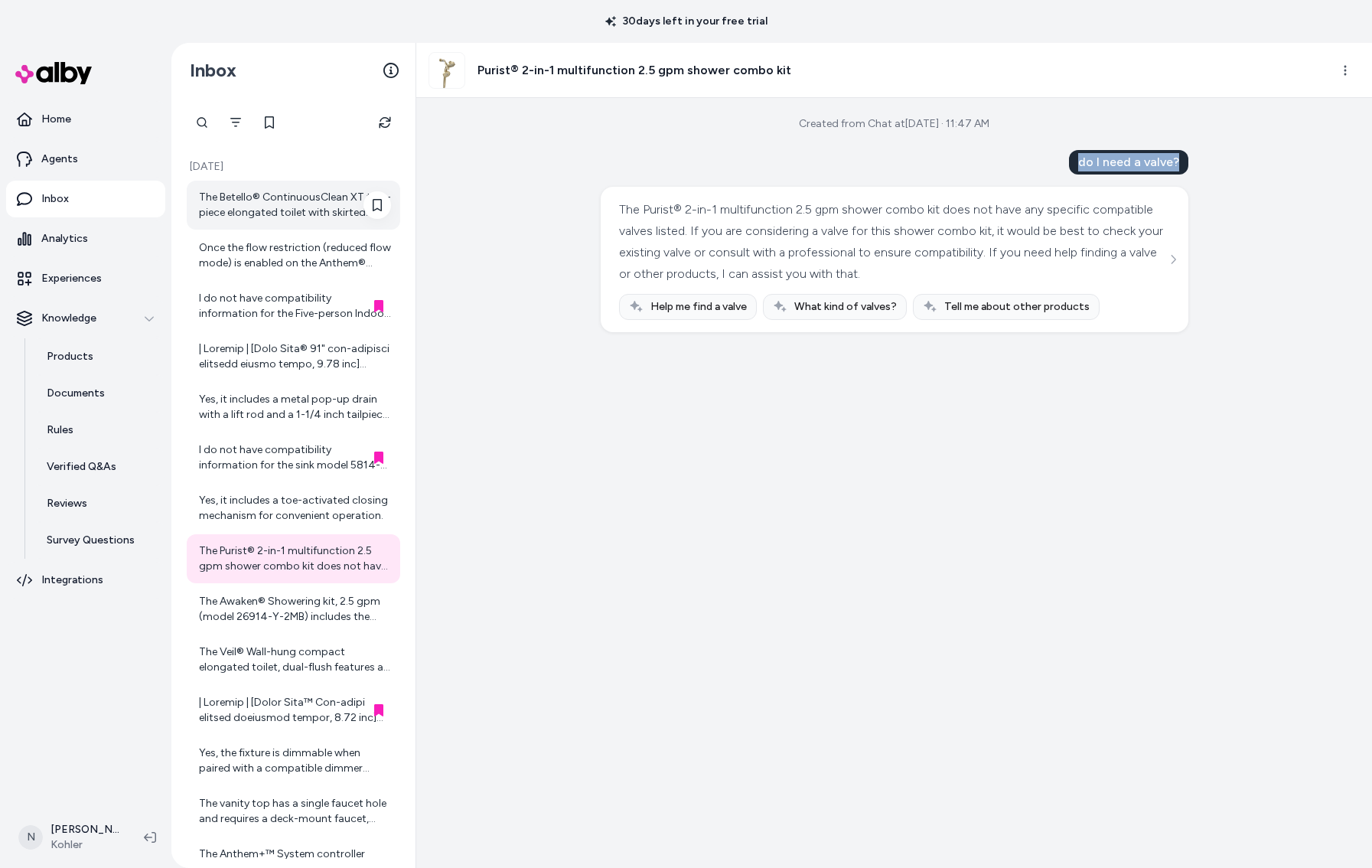
click at [290, 199] on div "The Betello® ContinuousClean XT two-piece elongated toilet with skirted trapway…" at bounding box center [294, 205] width 192 height 31
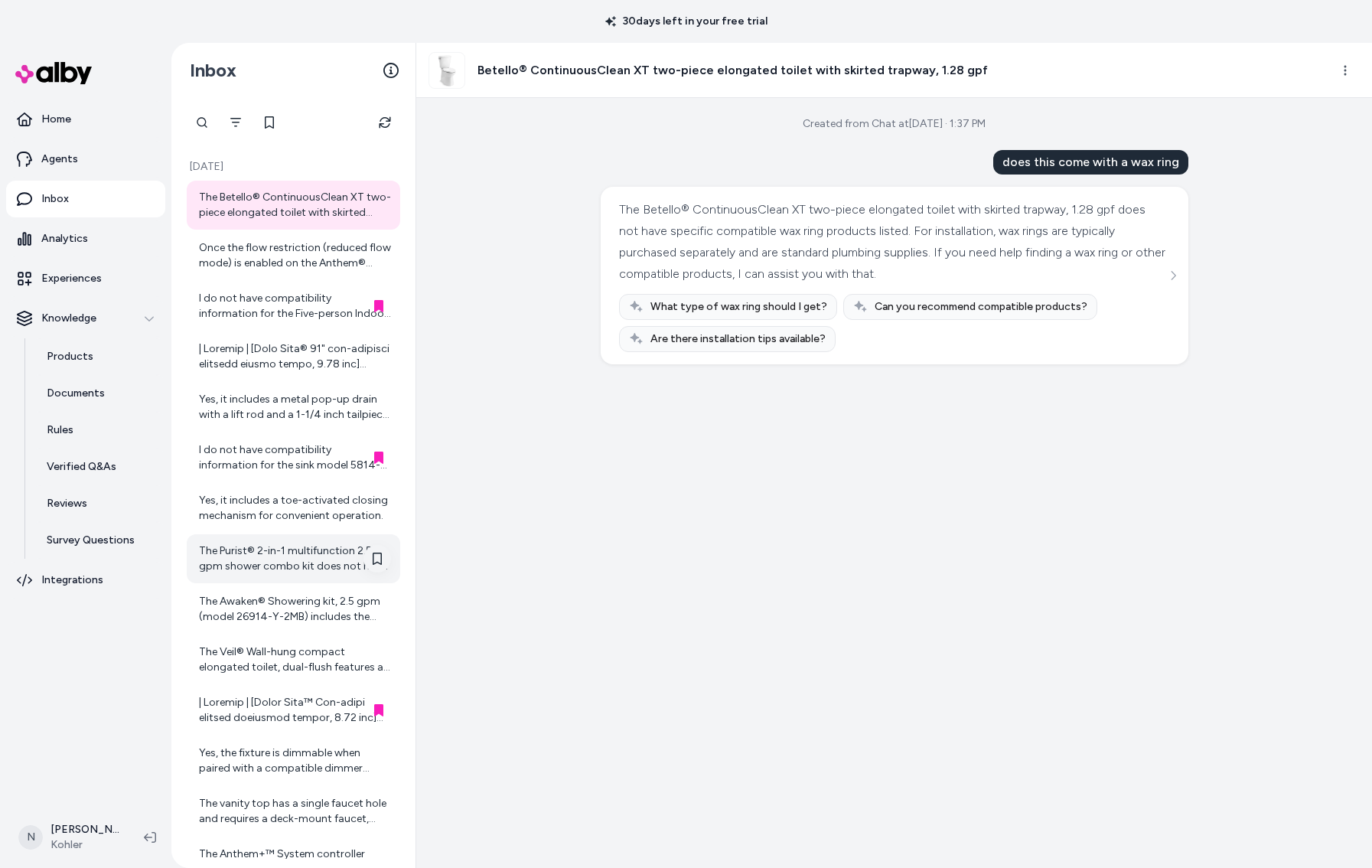
click at [375, 560] on icon at bounding box center [377, 559] width 12 height 12
click at [1331, 75] on html "30 days left in your free trial Home Agents Inbox Analytics Experiences Knowled…" at bounding box center [686, 434] width 1372 height 868
click at [1309, 154] on link "View product detail page" at bounding box center [1276, 154] width 162 height 25
click at [392, 114] on button "Refresh" at bounding box center [385, 123] width 31 height 31
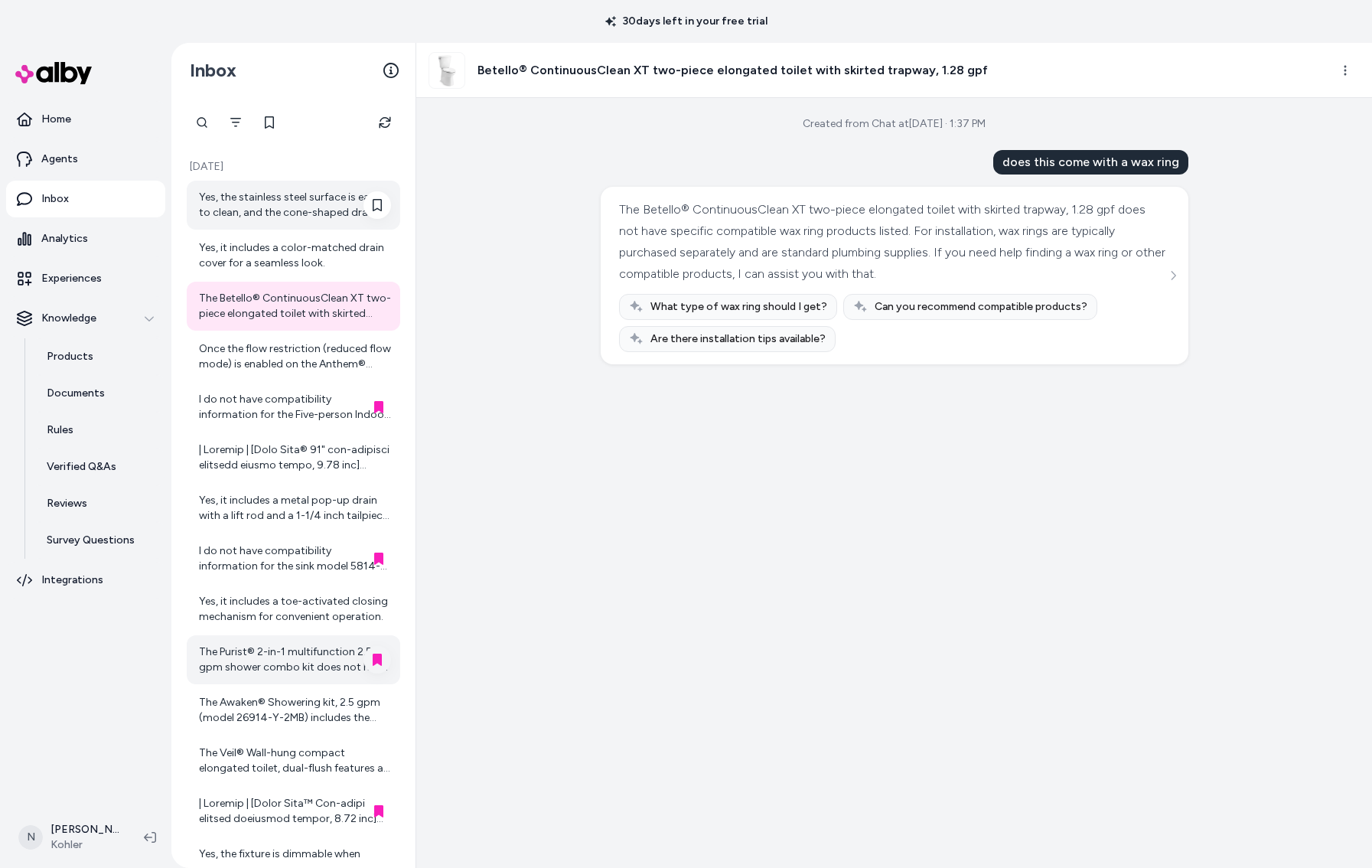
click at [304, 207] on div "Yes, the stainless steel surface is easy to clean, and the cone-shaped drain de…" at bounding box center [294, 205] width 192 height 31
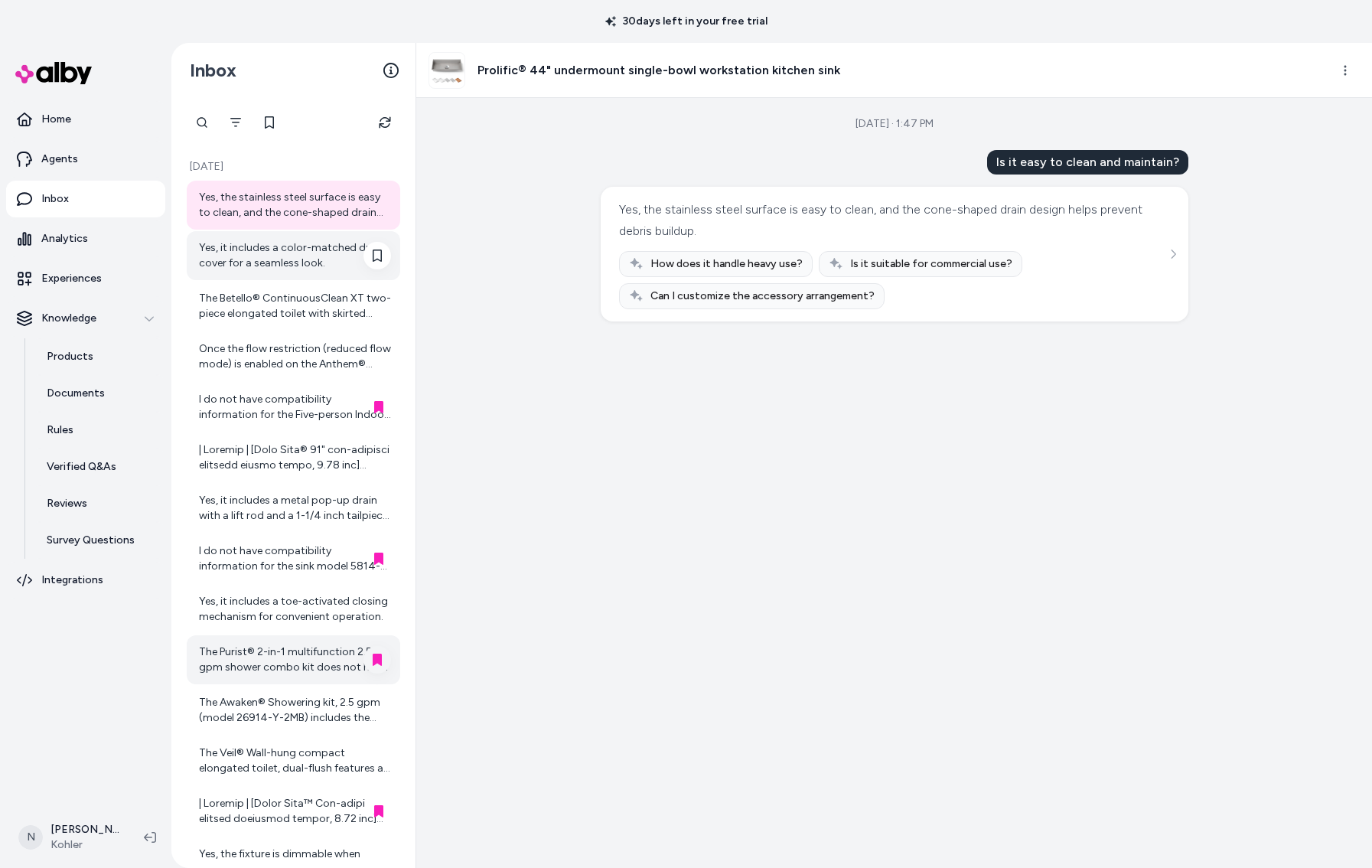
click at [311, 261] on div "Yes, it includes a color-matched drain cover for a seamless look." at bounding box center [294, 256] width 192 height 31
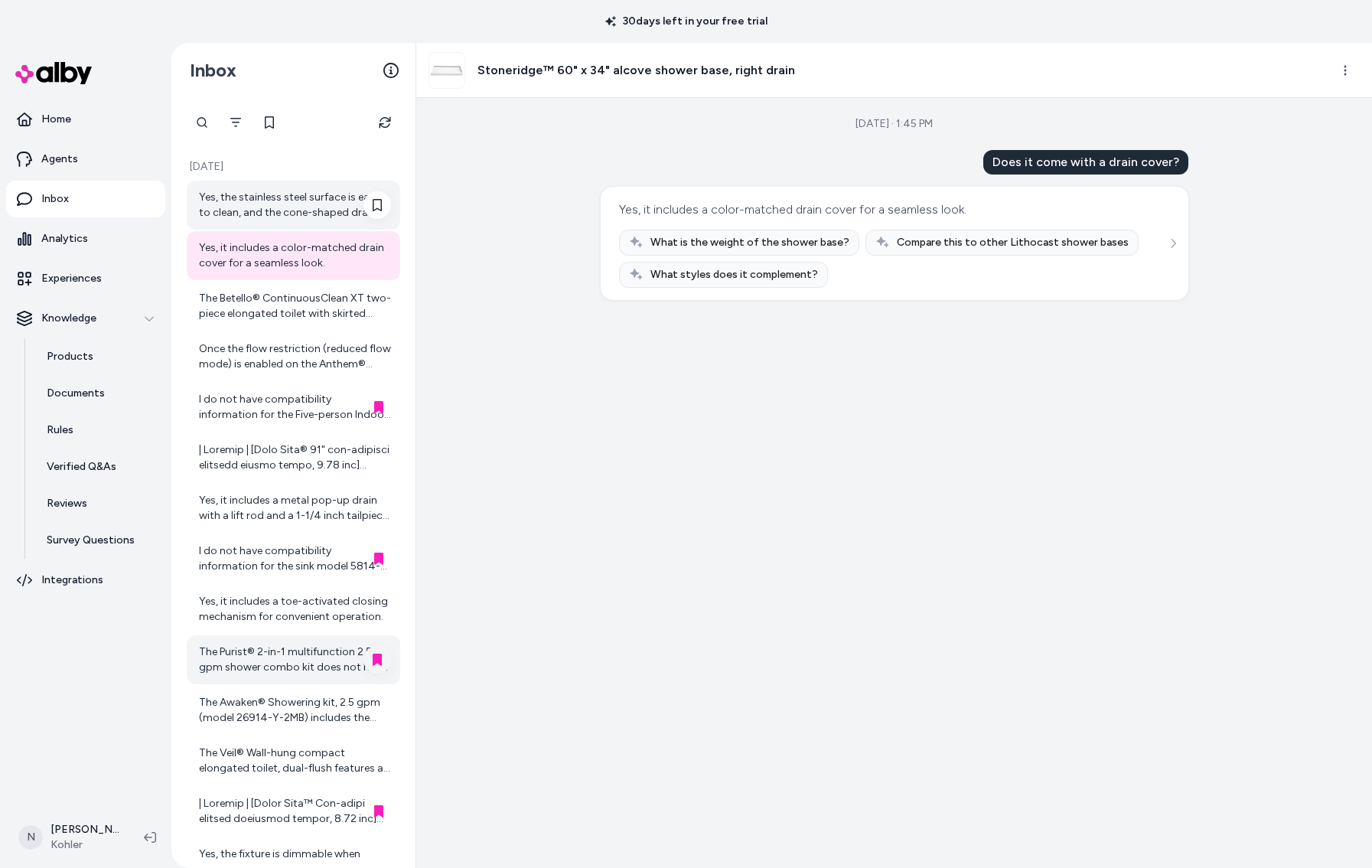
click at [239, 204] on div "Yes, the stainless steel surface is easy to clean, and the cone-shaped drain de…" at bounding box center [294, 205] width 192 height 31
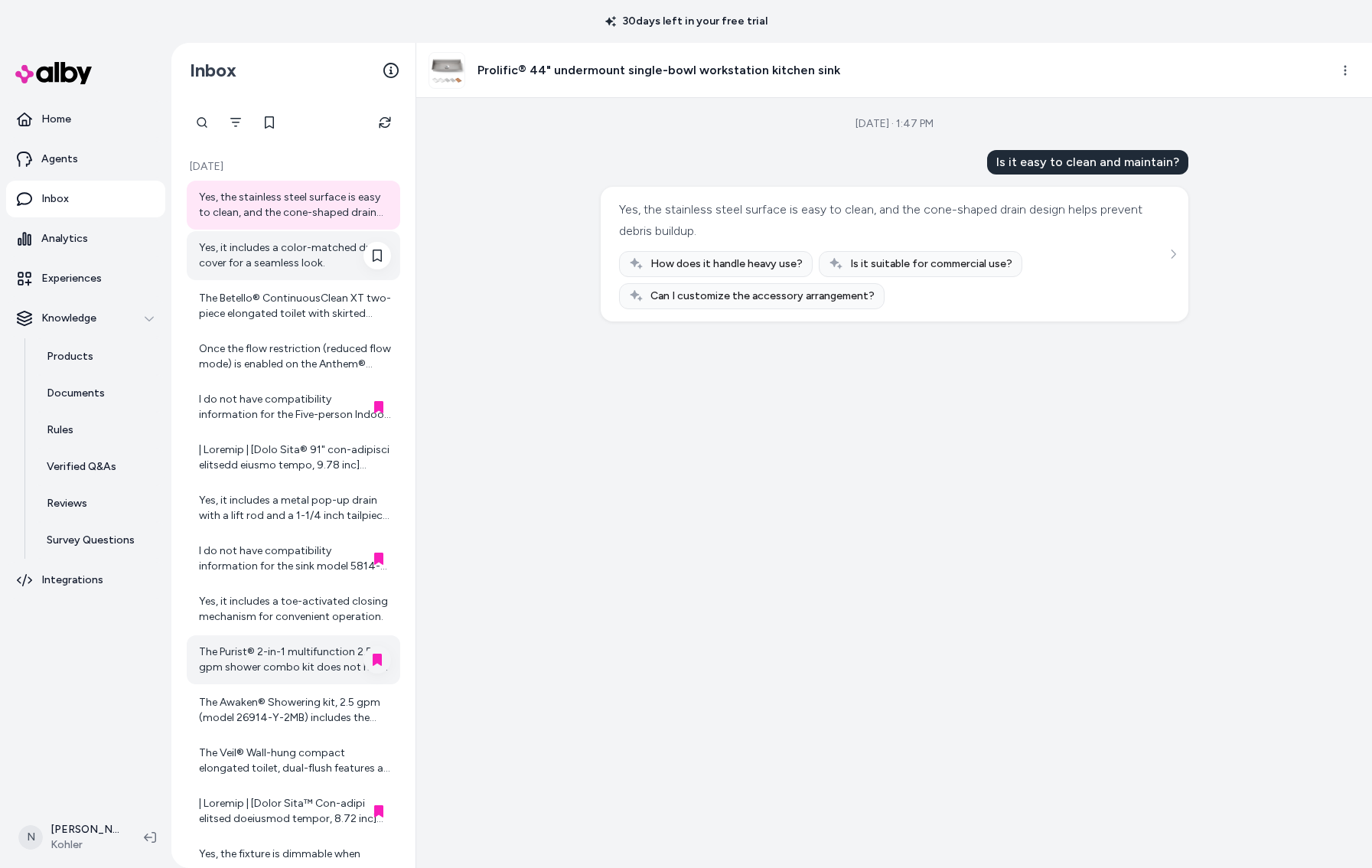
click at [232, 254] on div "Yes, it includes a color-matched drain cover for a seamless look." at bounding box center [294, 256] width 192 height 31
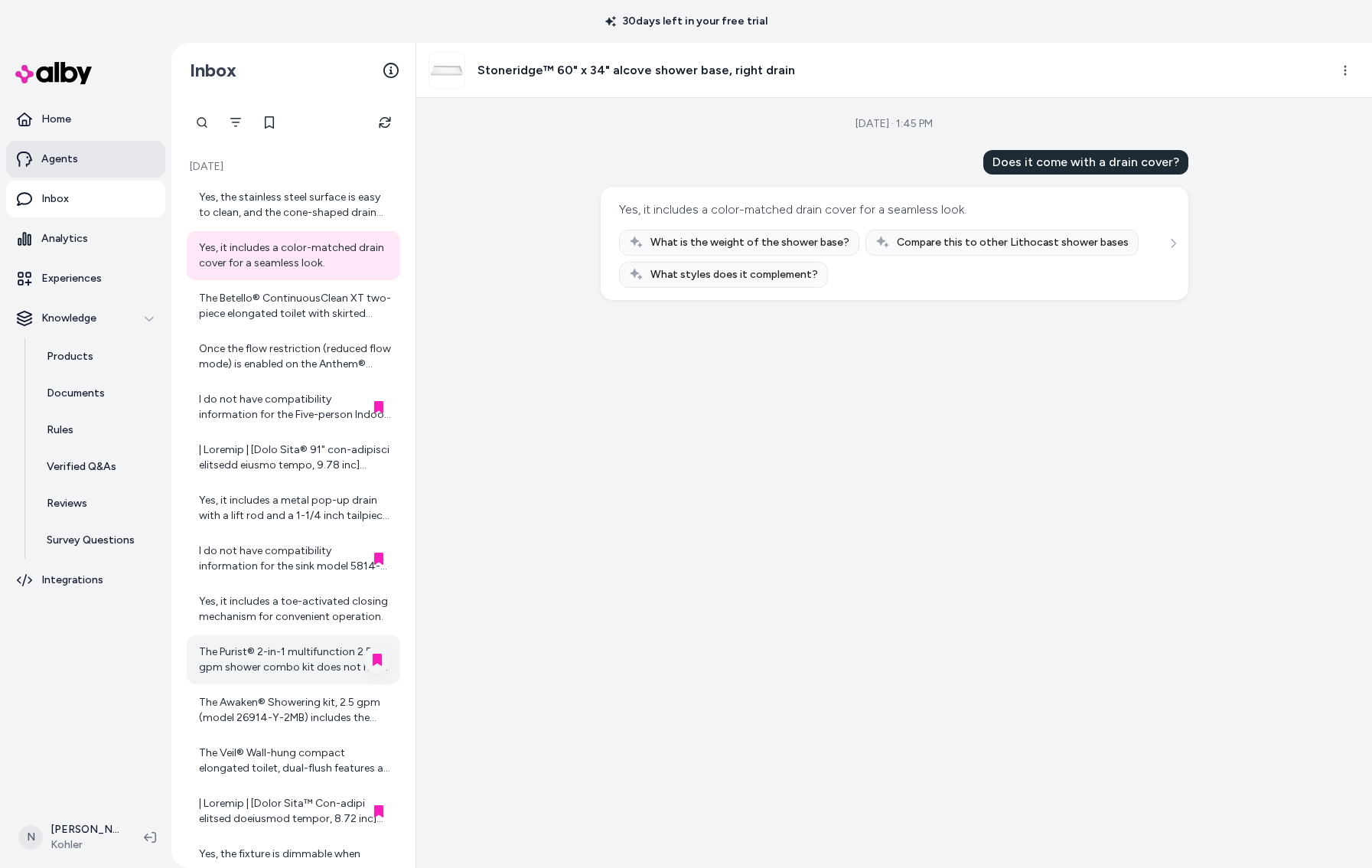
click at [74, 160] on p "Agents" at bounding box center [60, 160] width 37 height 15
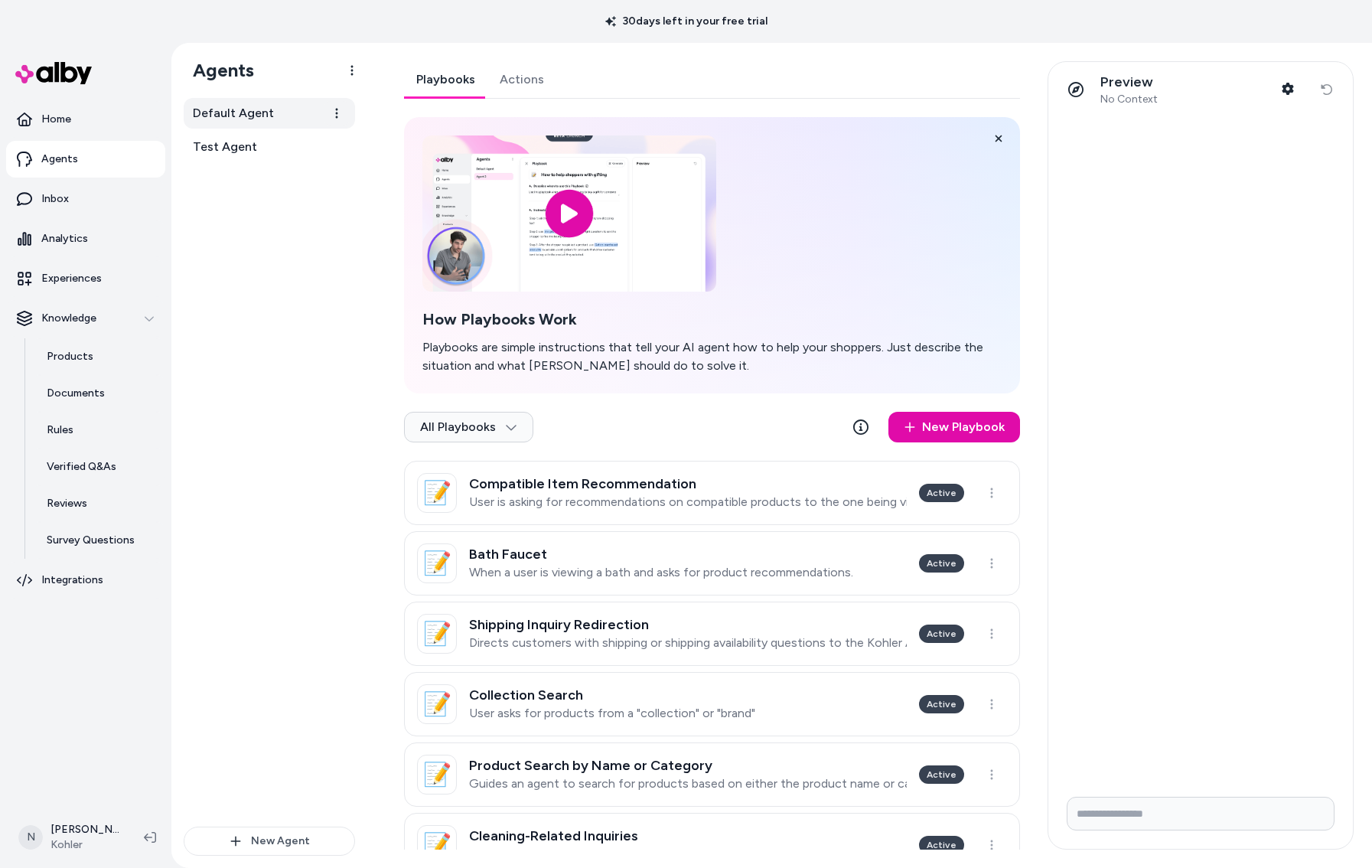
click at [260, 117] on span "Default Agent" at bounding box center [233, 113] width 81 height 19
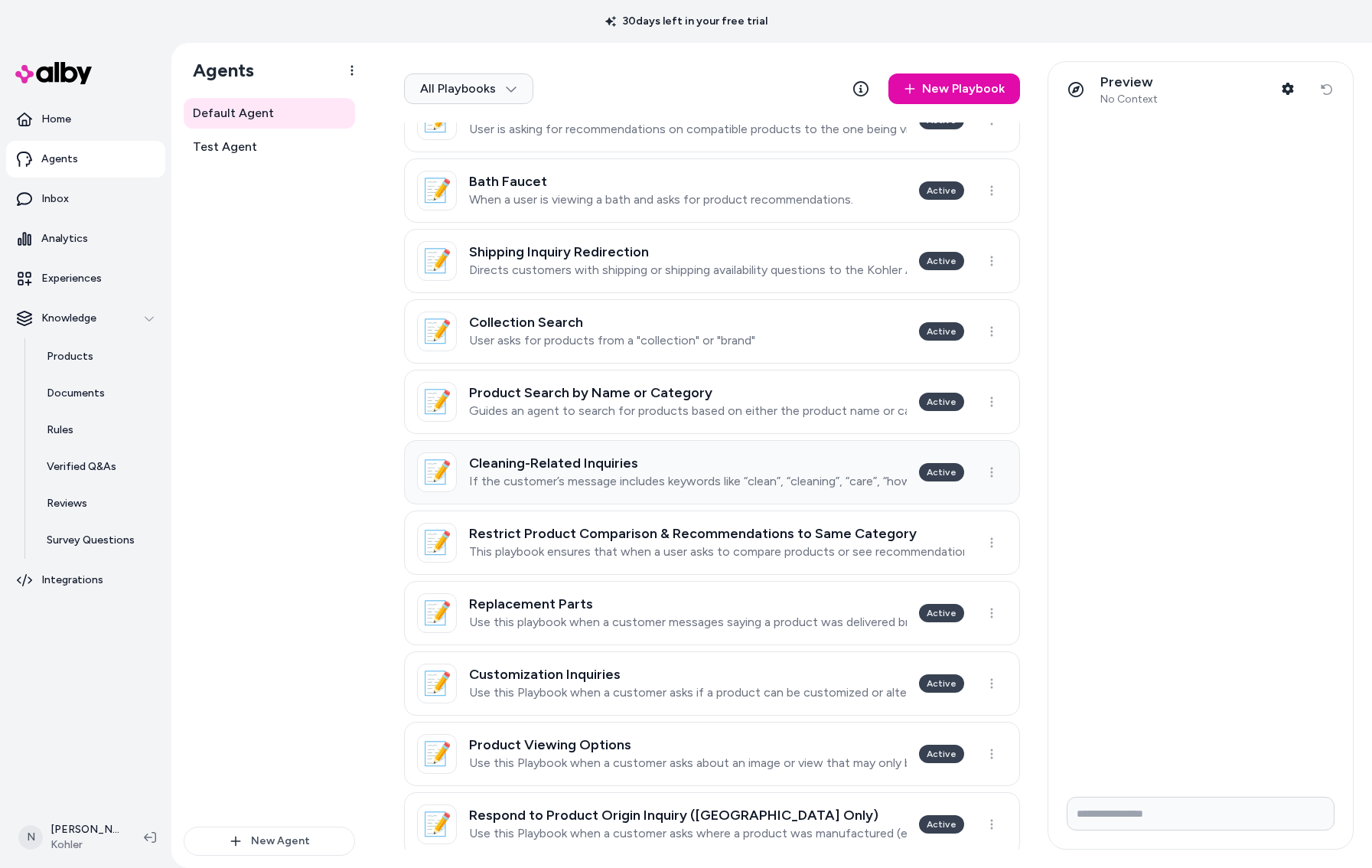
scroll to position [399, 0]
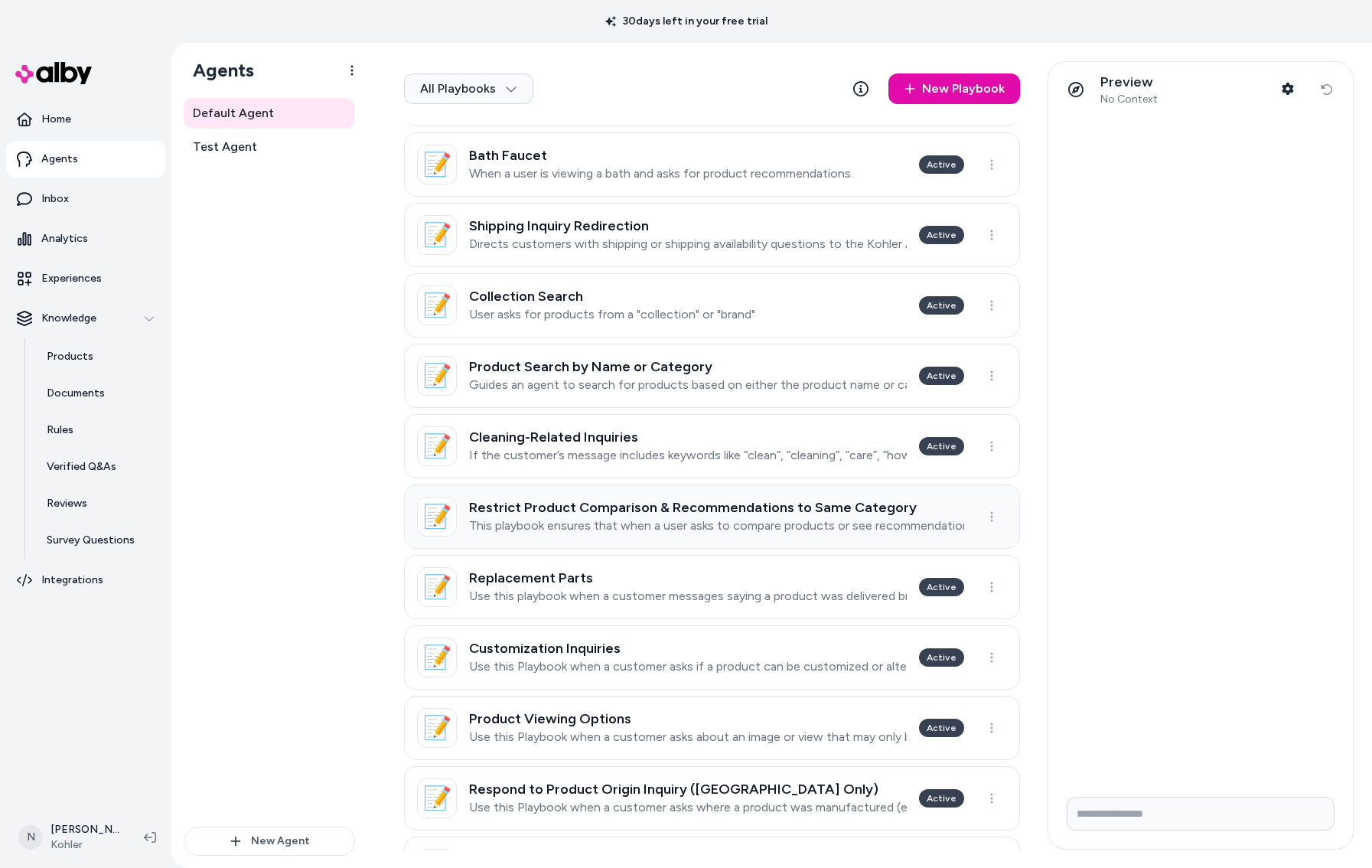
click at [649, 532] on p "This playbook ensures that when a user asks to compare products or see recommen…" at bounding box center [717, 526] width 495 height 15
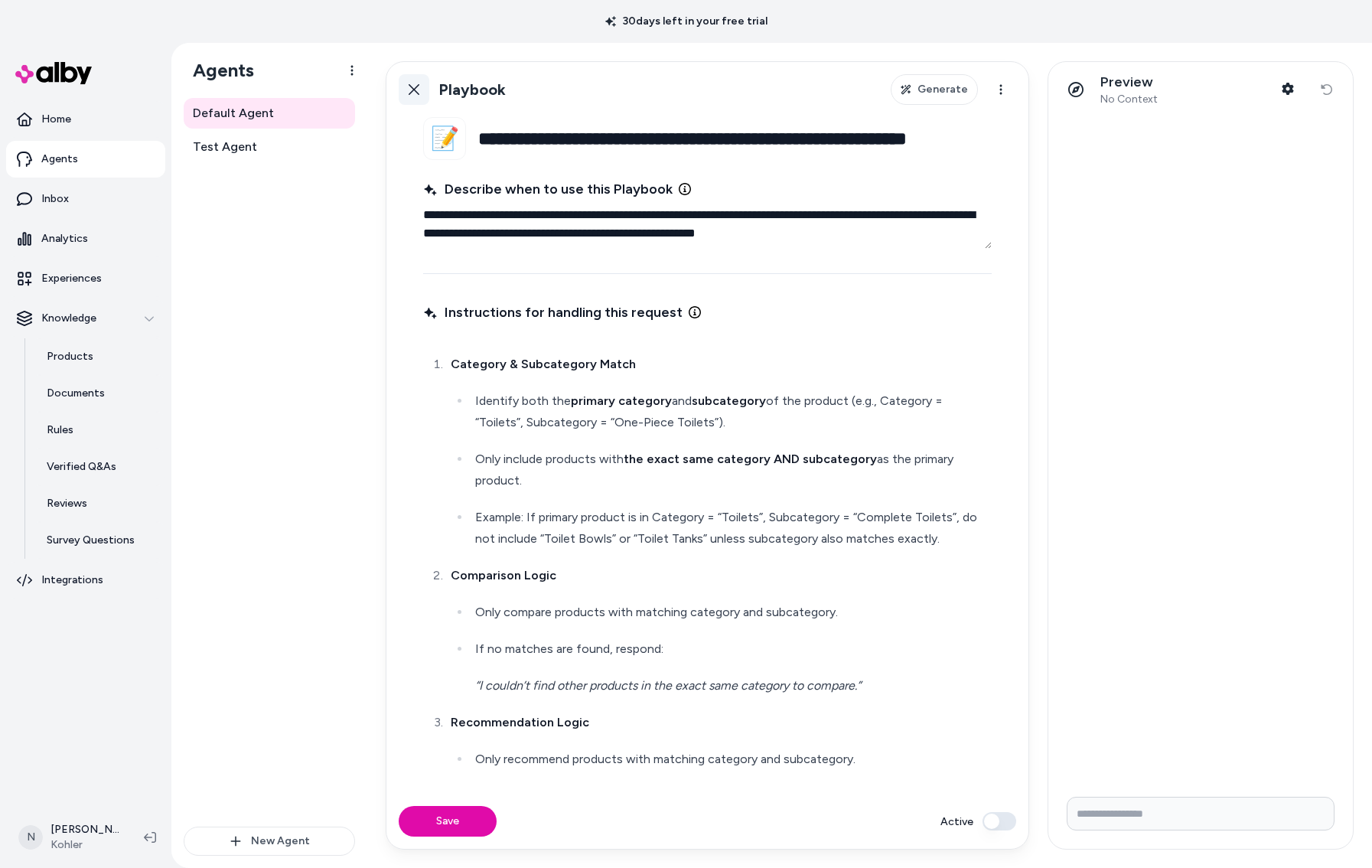
click at [415, 91] on icon at bounding box center [414, 89] width 11 height 11
click at [345, 232] on html "**********" at bounding box center [686, 434] width 1372 height 868
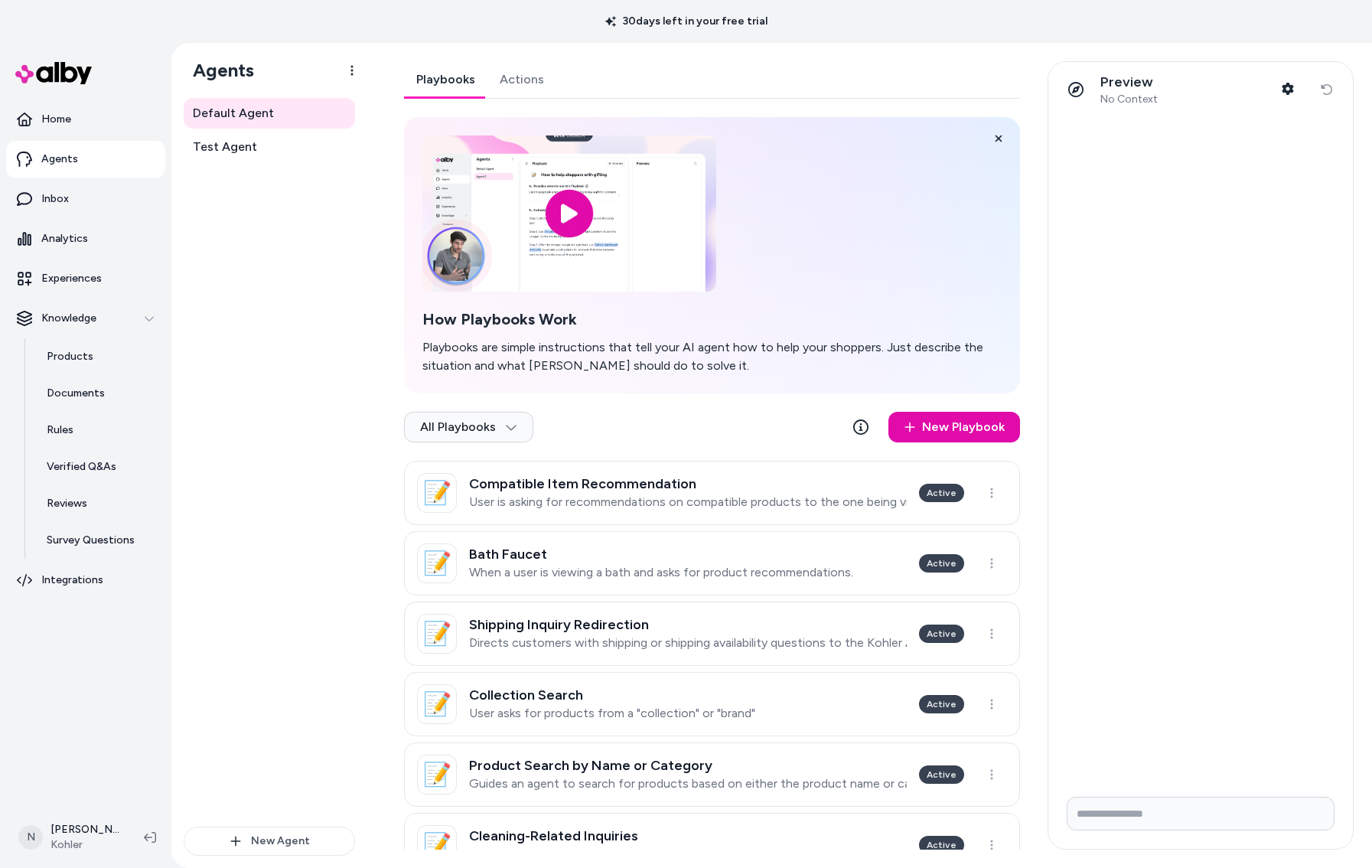
scroll to position [271, 0]
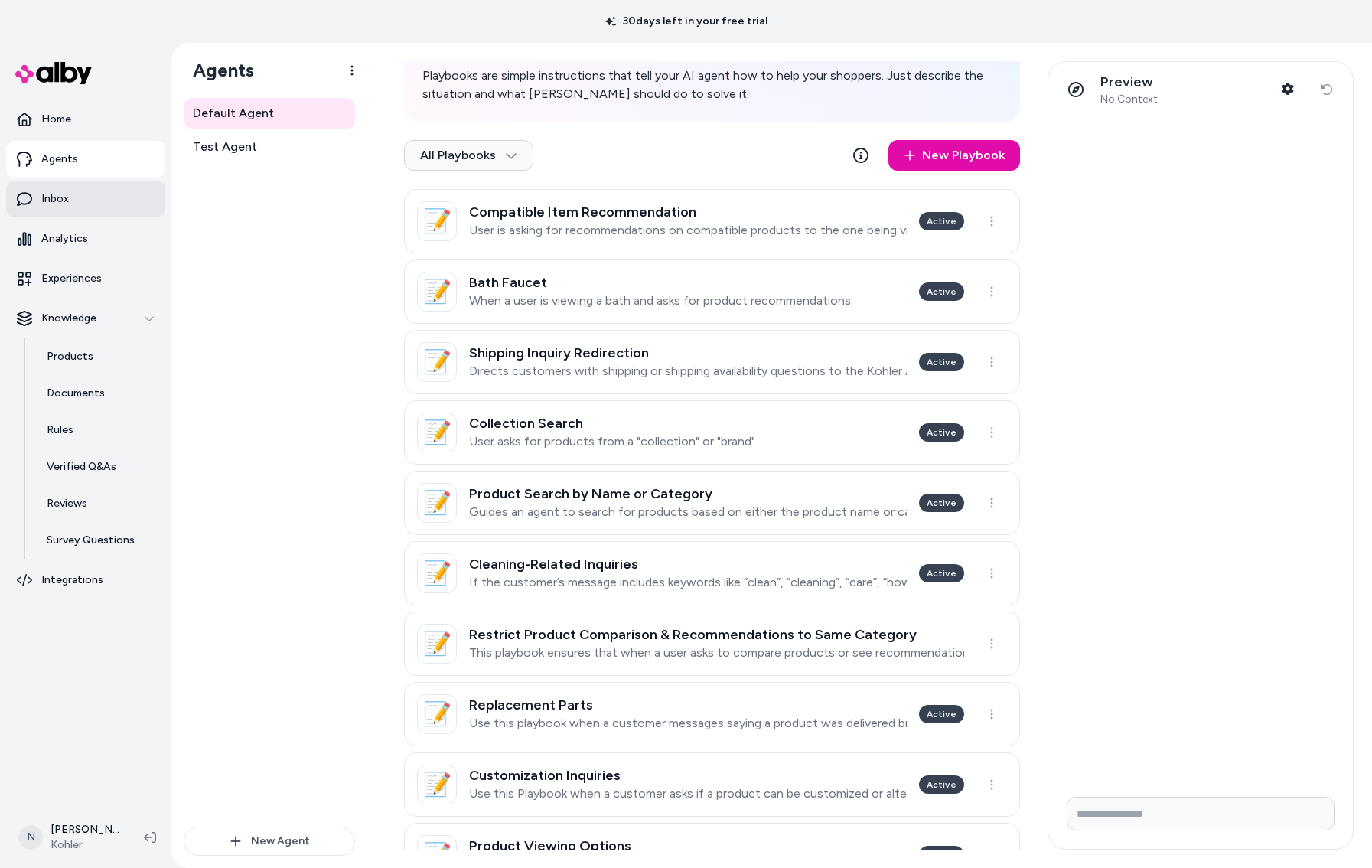
click at [66, 192] on p "Inbox" at bounding box center [55, 199] width 28 height 15
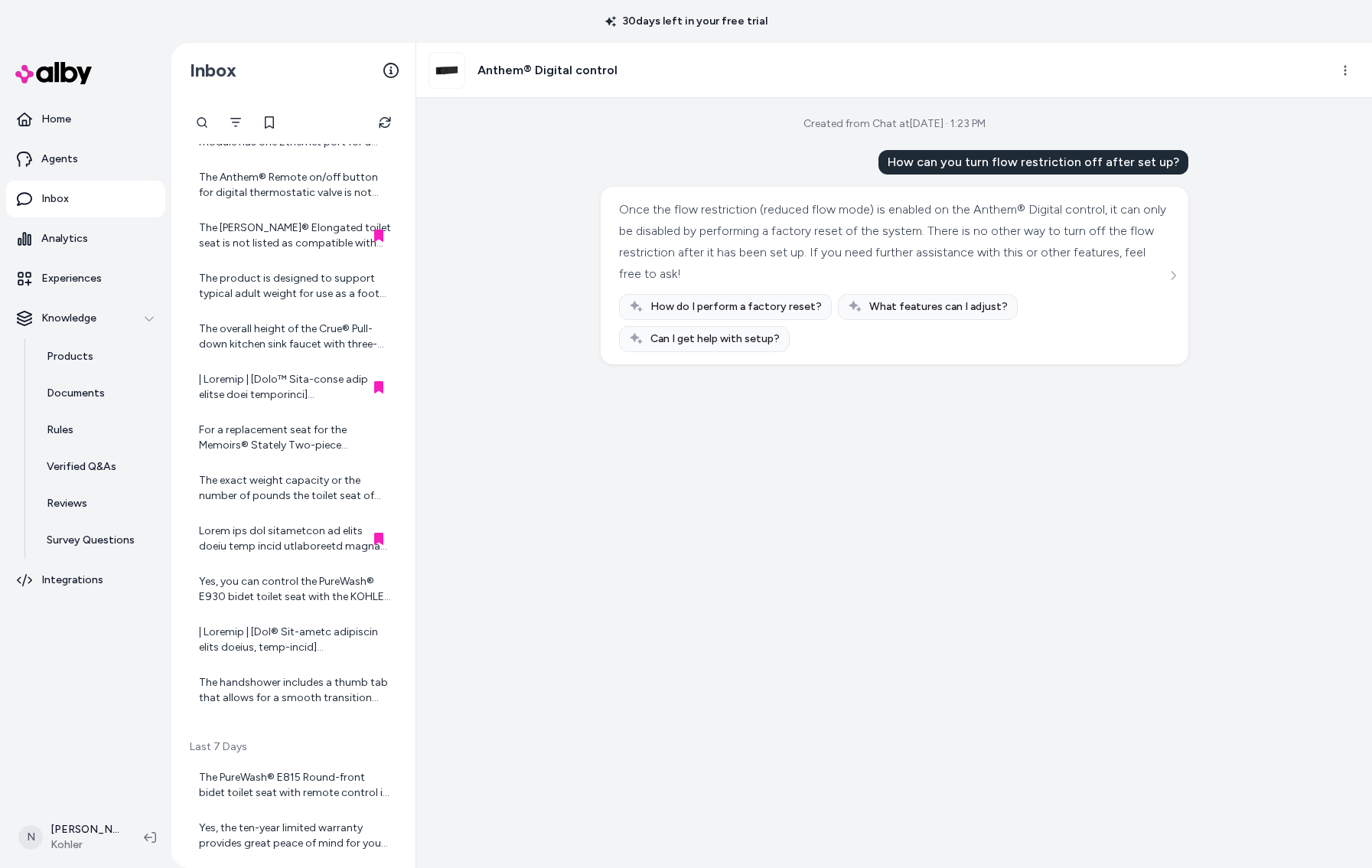
scroll to position [890, 0]
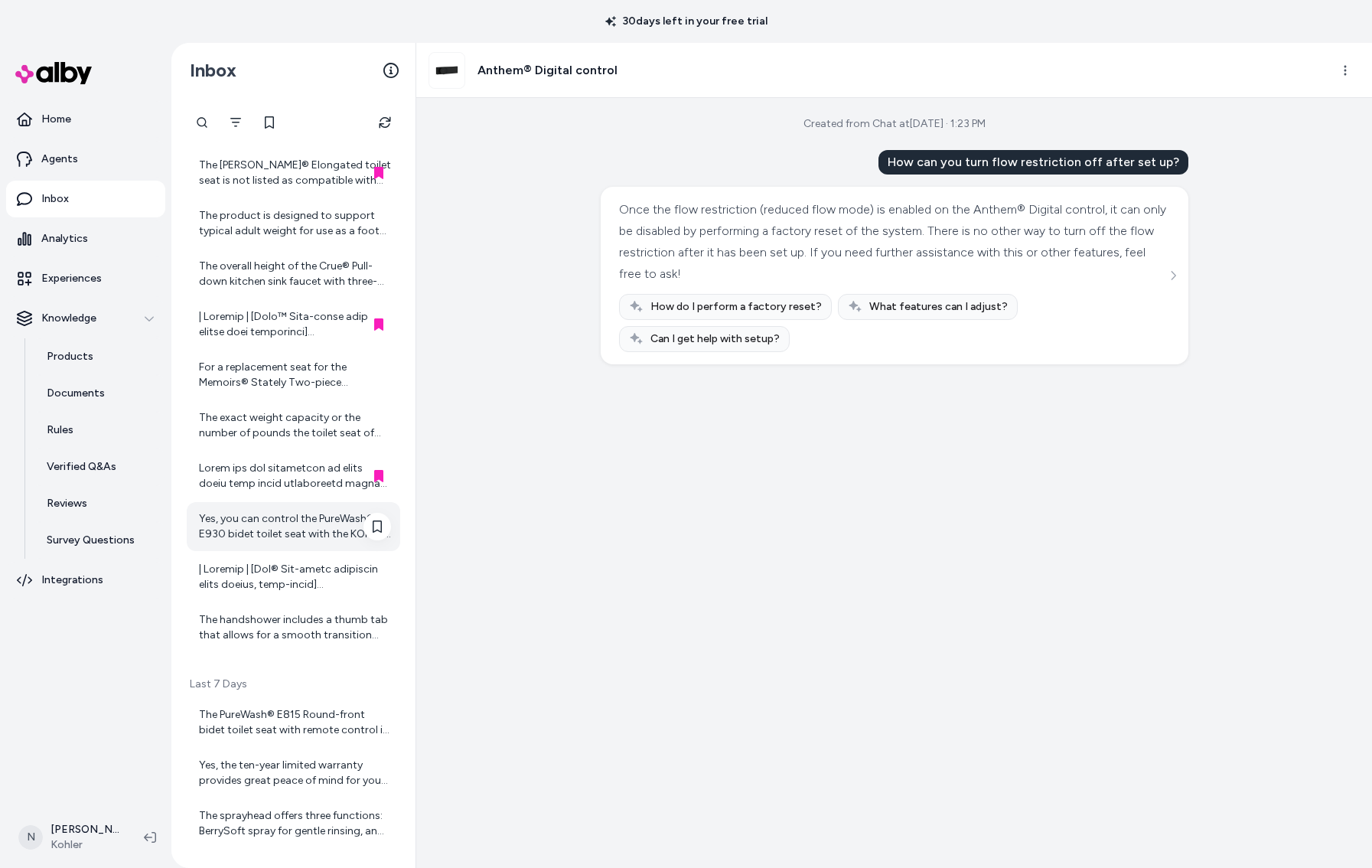
click at [264, 541] on div "Yes, you can control the PureWash® E930 bidet toilet seat with the KOHLER Konne…" at bounding box center [294, 527] width 192 height 31
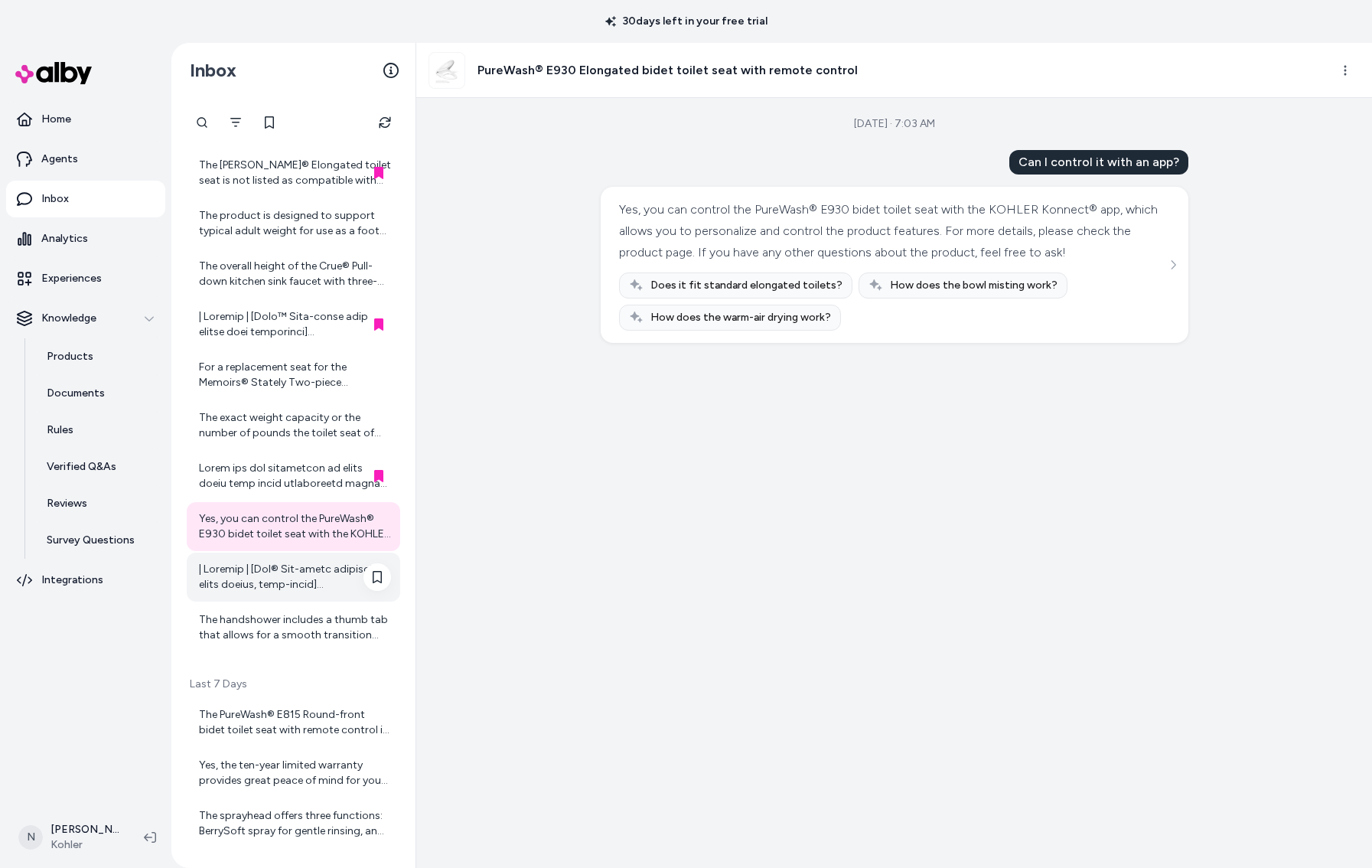
click at [254, 575] on div at bounding box center [294, 577] width 192 height 31
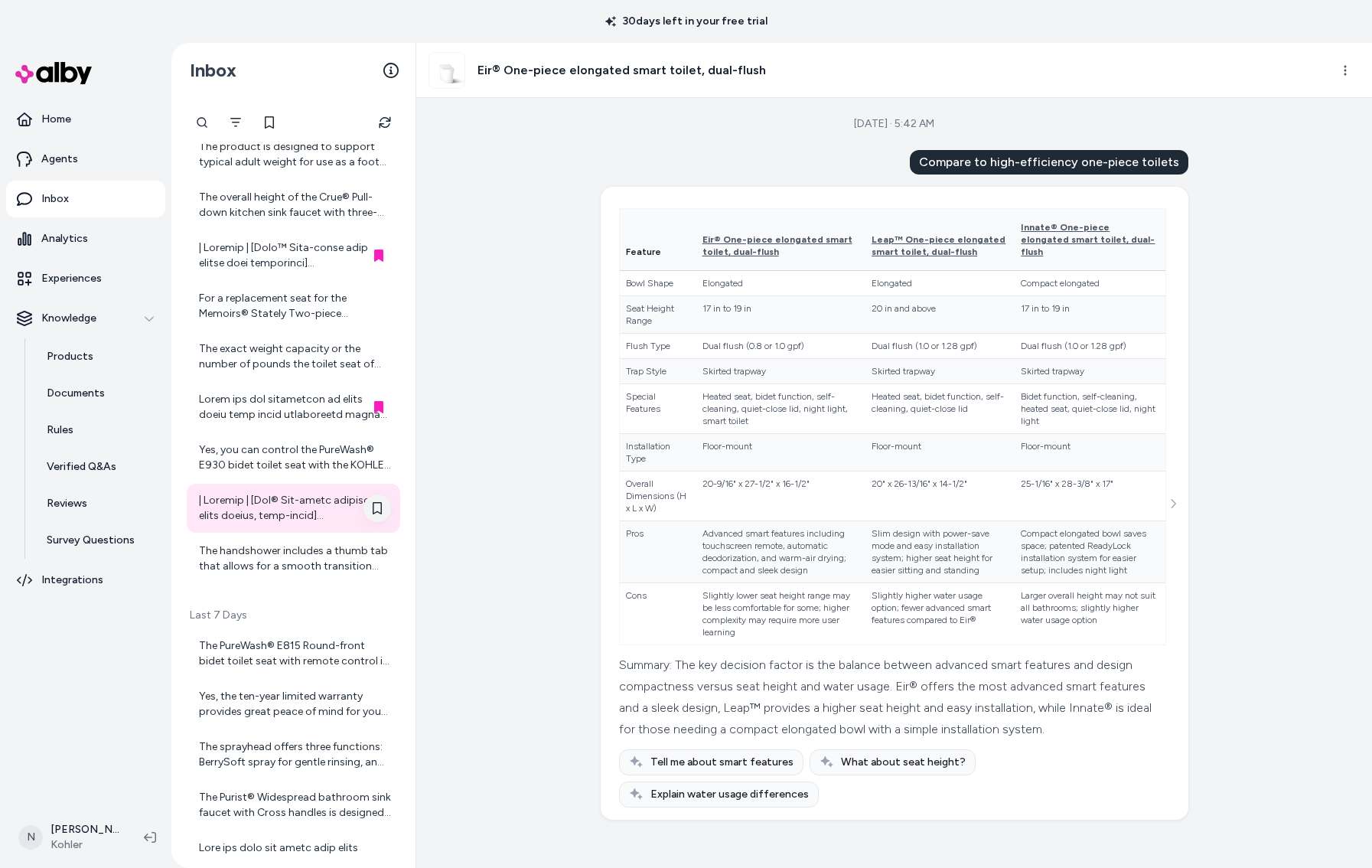
scroll to position [963, 0]
click at [277, 565] on div "The handshower includes a thumb tab that allows for a smooth transition between…" at bounding box center [294, 556] width 192 height 31
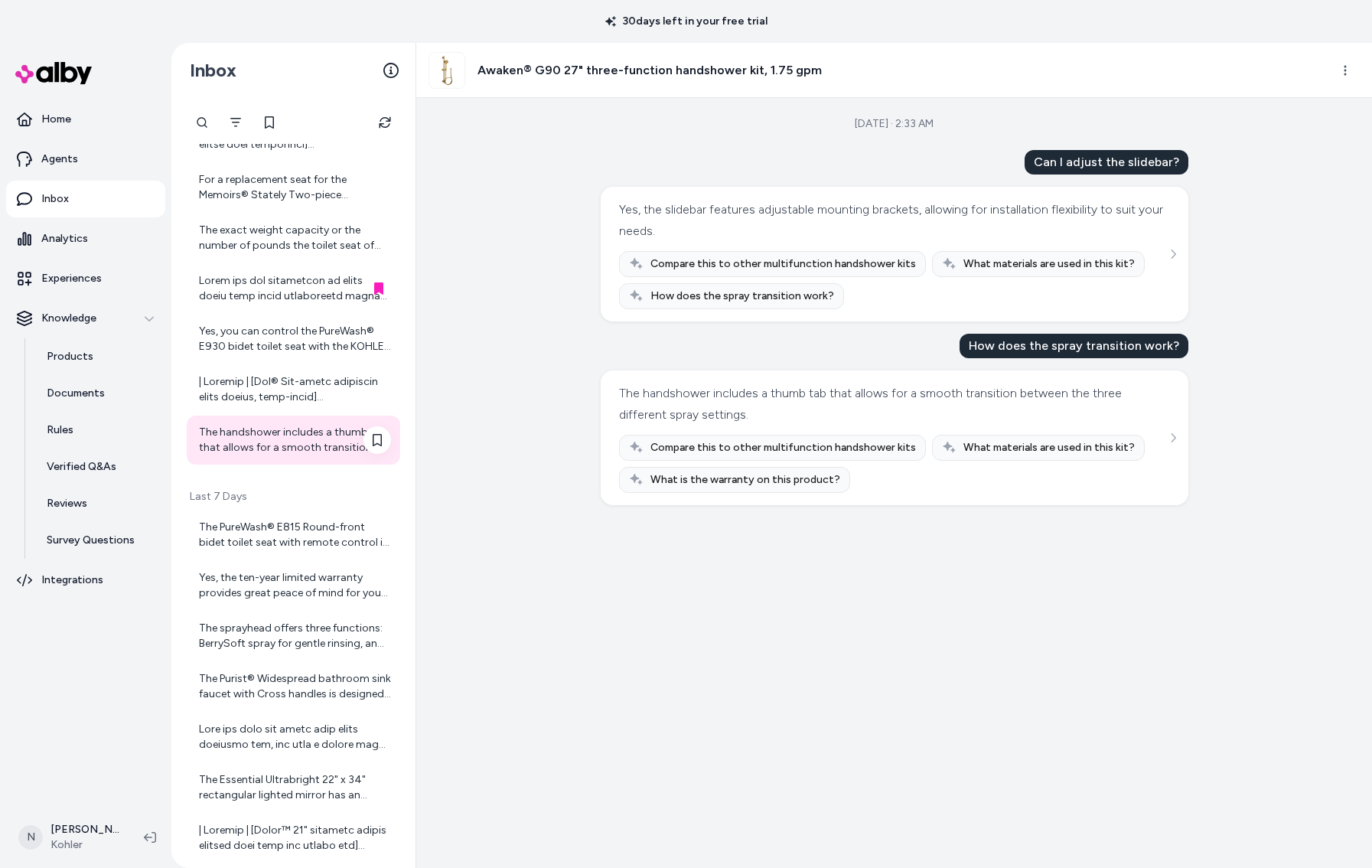
scroll to position [1085, 0]
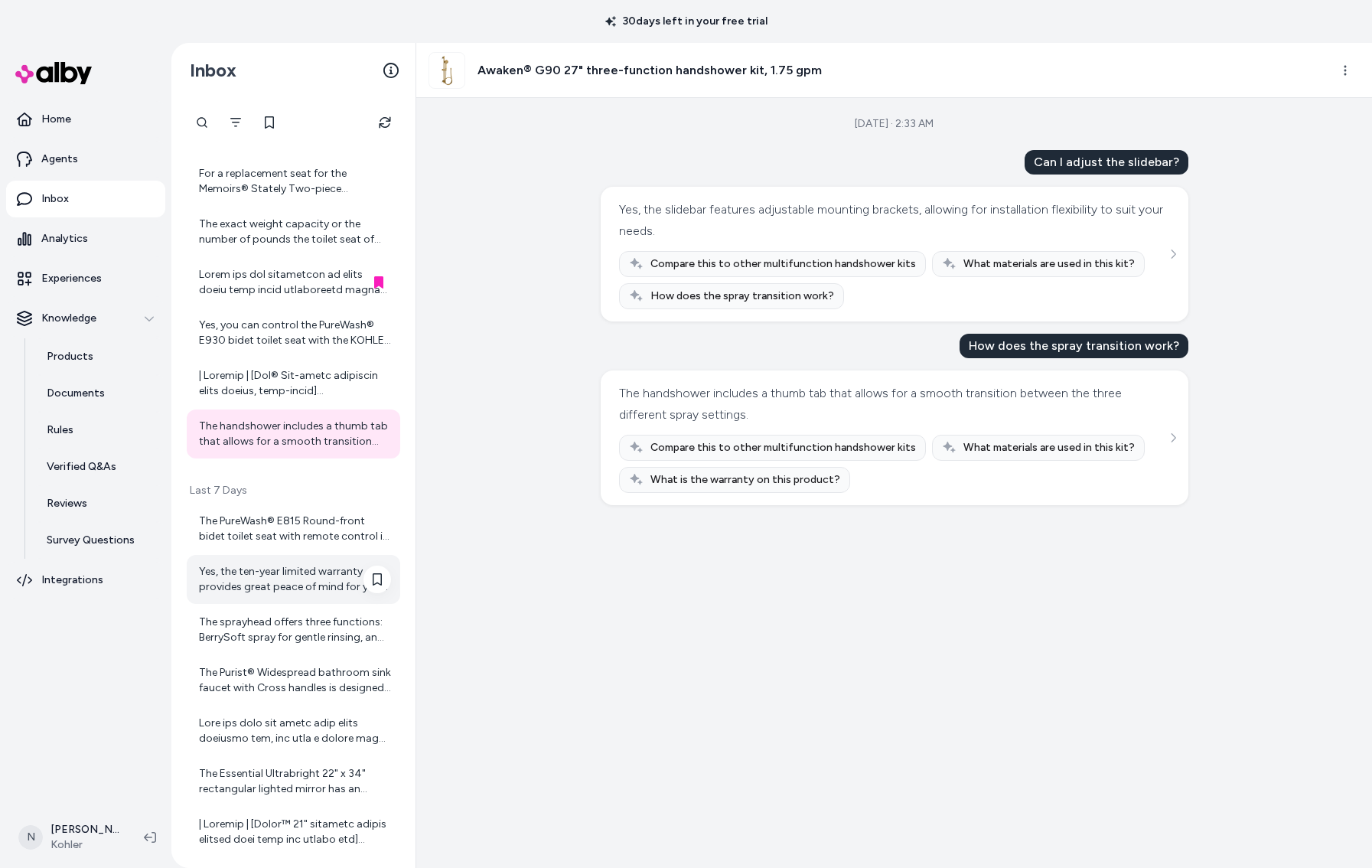
click at [277, 560] on div "Yes, the ten-year limited warranty provides great peace of mind for your invest…" at bounding box center [293, 580] width 214 height 49
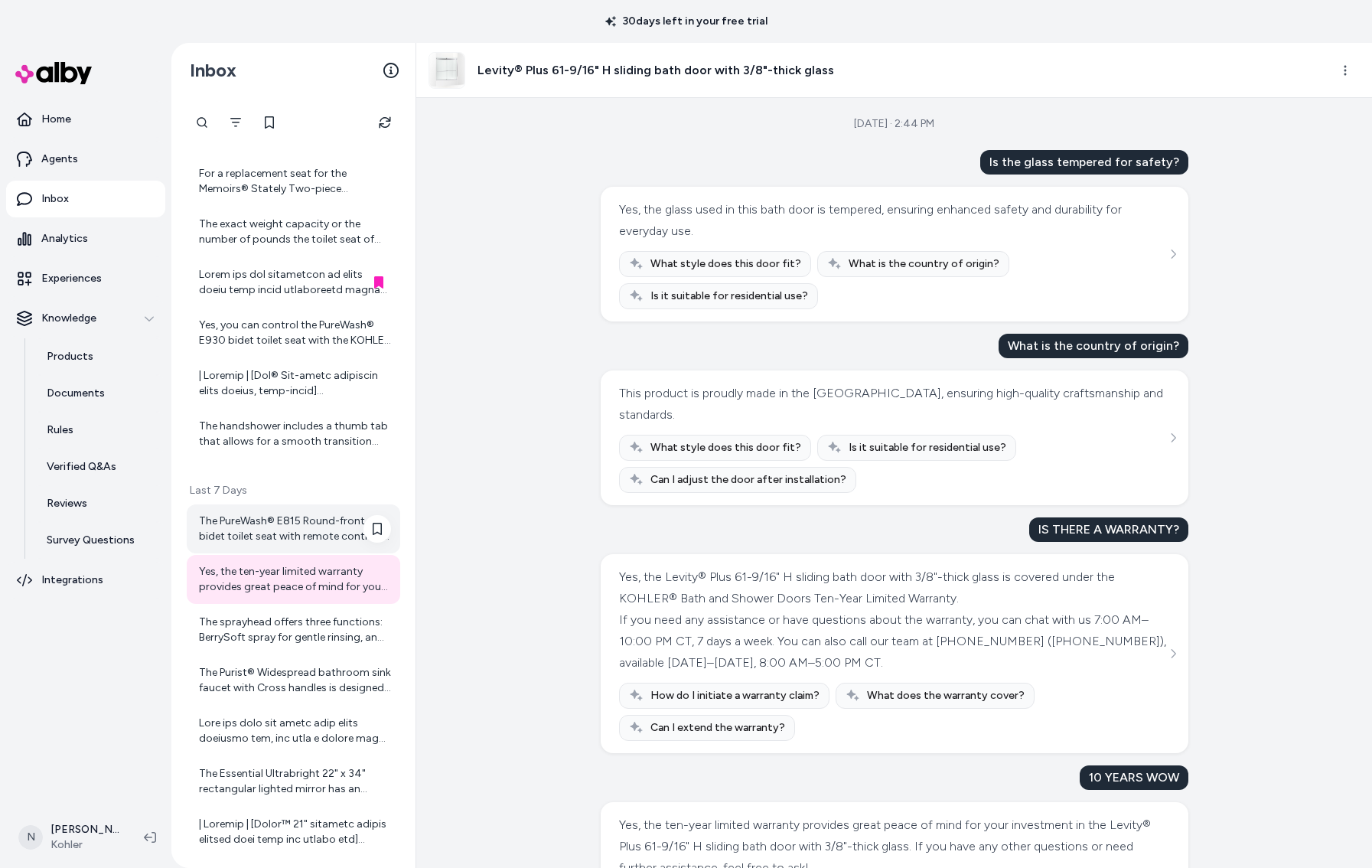
click at [271, 519] on div "The PureWash® E815 Round-front bidet toilet seat with remote control is not spe…" at bounding box center [294, 529] width 192 height 31
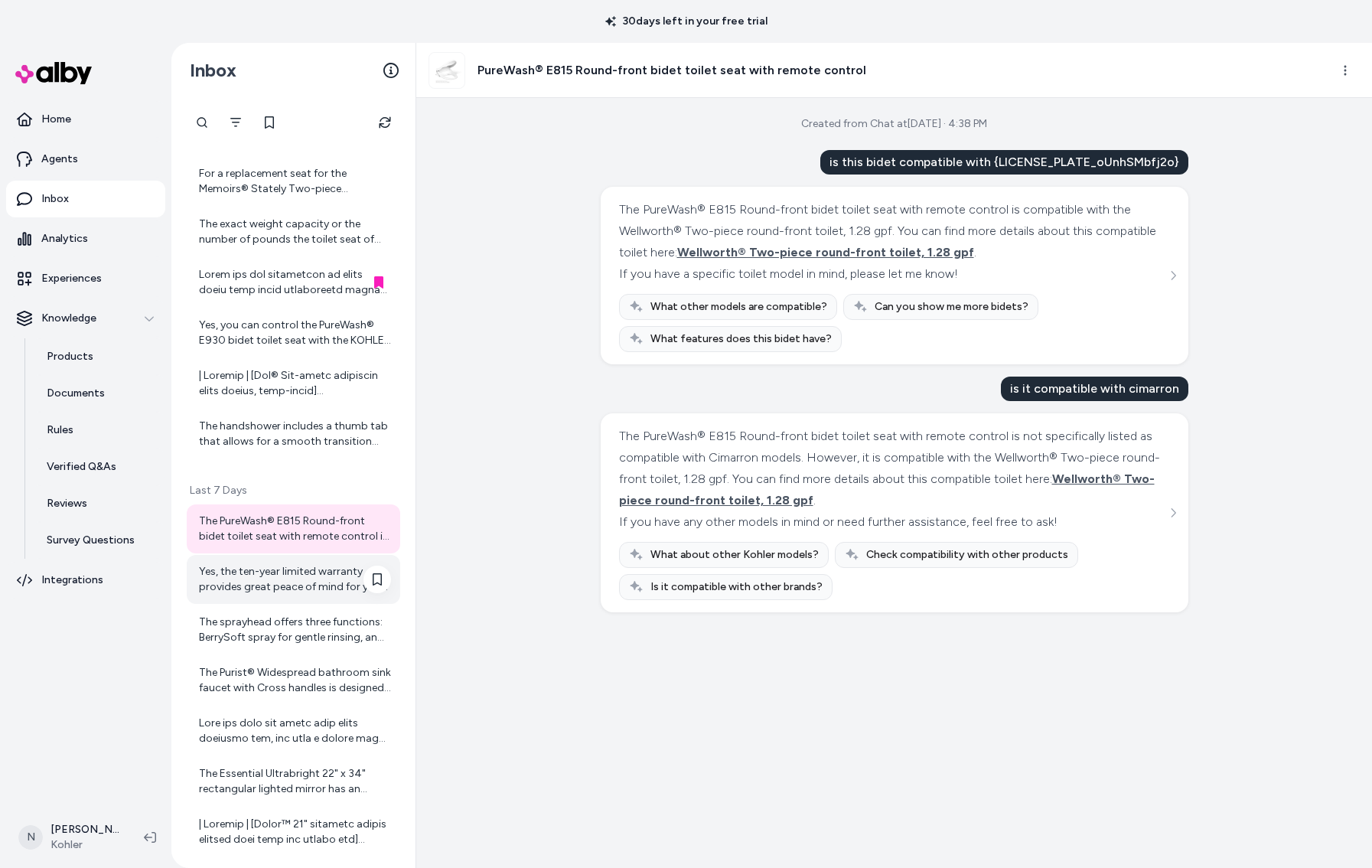
click at [271, 589] on div "Yes, the ten-year limited warranty provides great peace of mind for your invest…" at bounding box center [294, 580] width 192 height 31
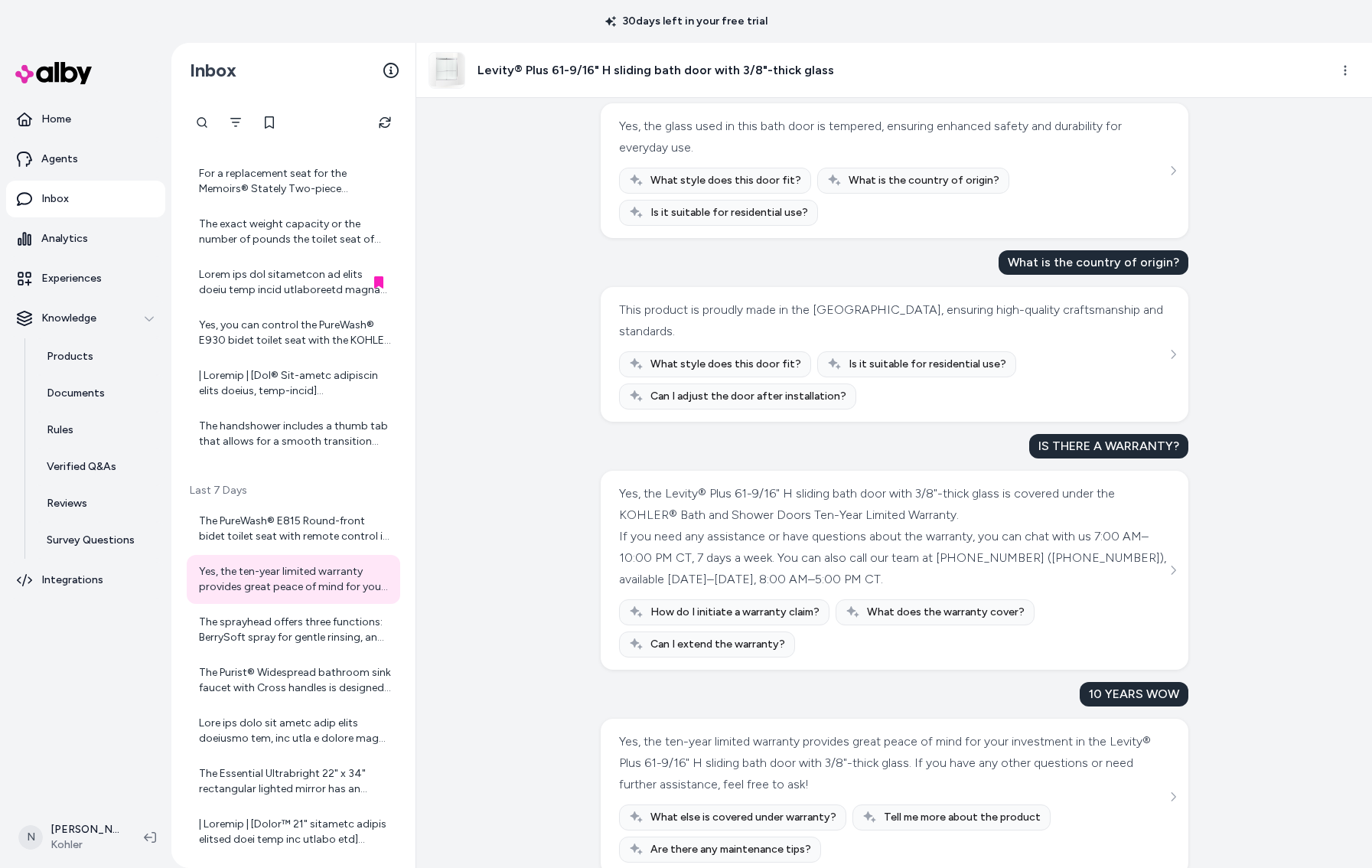
scroll to position [87, 0]
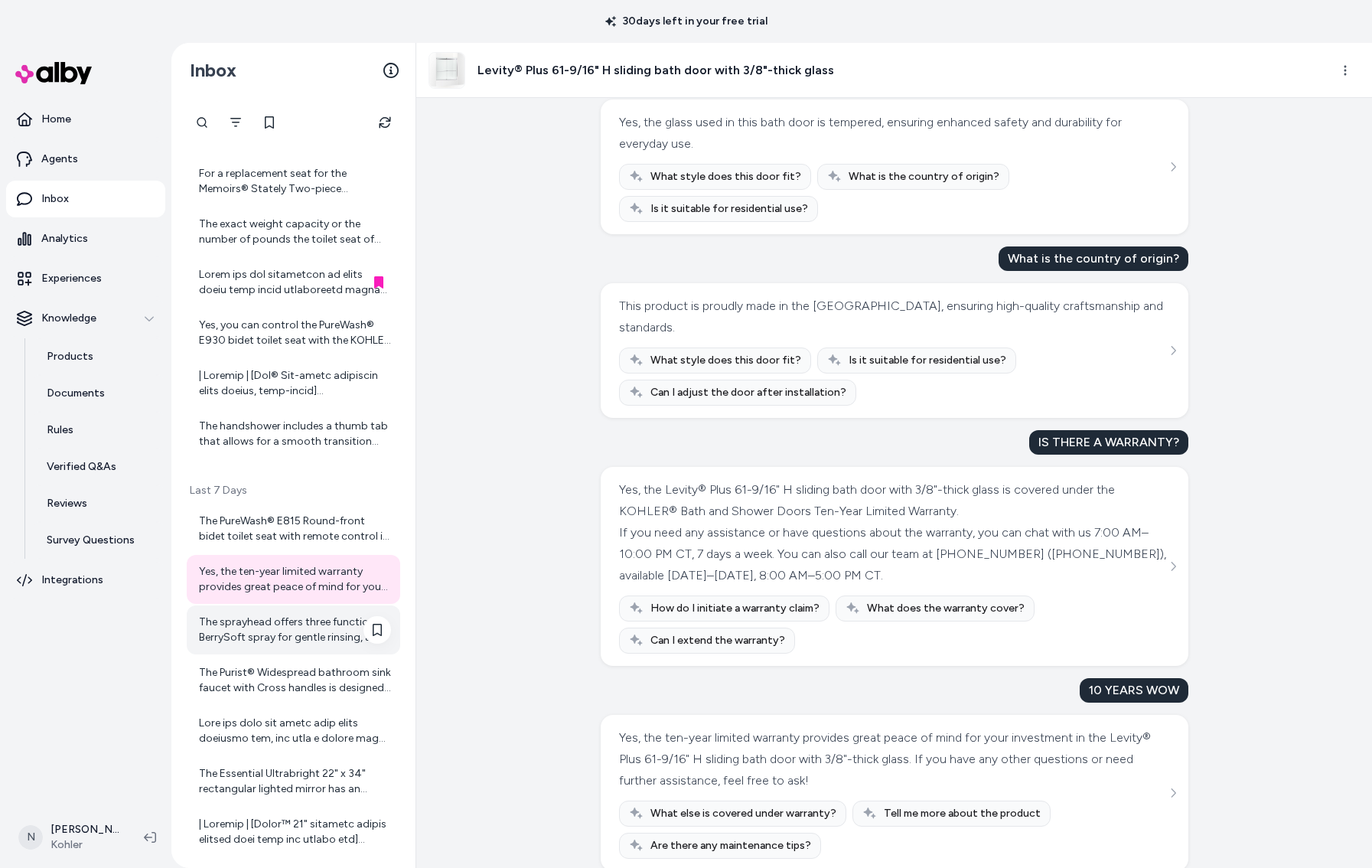
click at [267, 624] on div "The sprayhead offers three functions: BerrySoft spray for gentle rinsing, an ae…" at bounding box center [294, 630] width 192 height 31
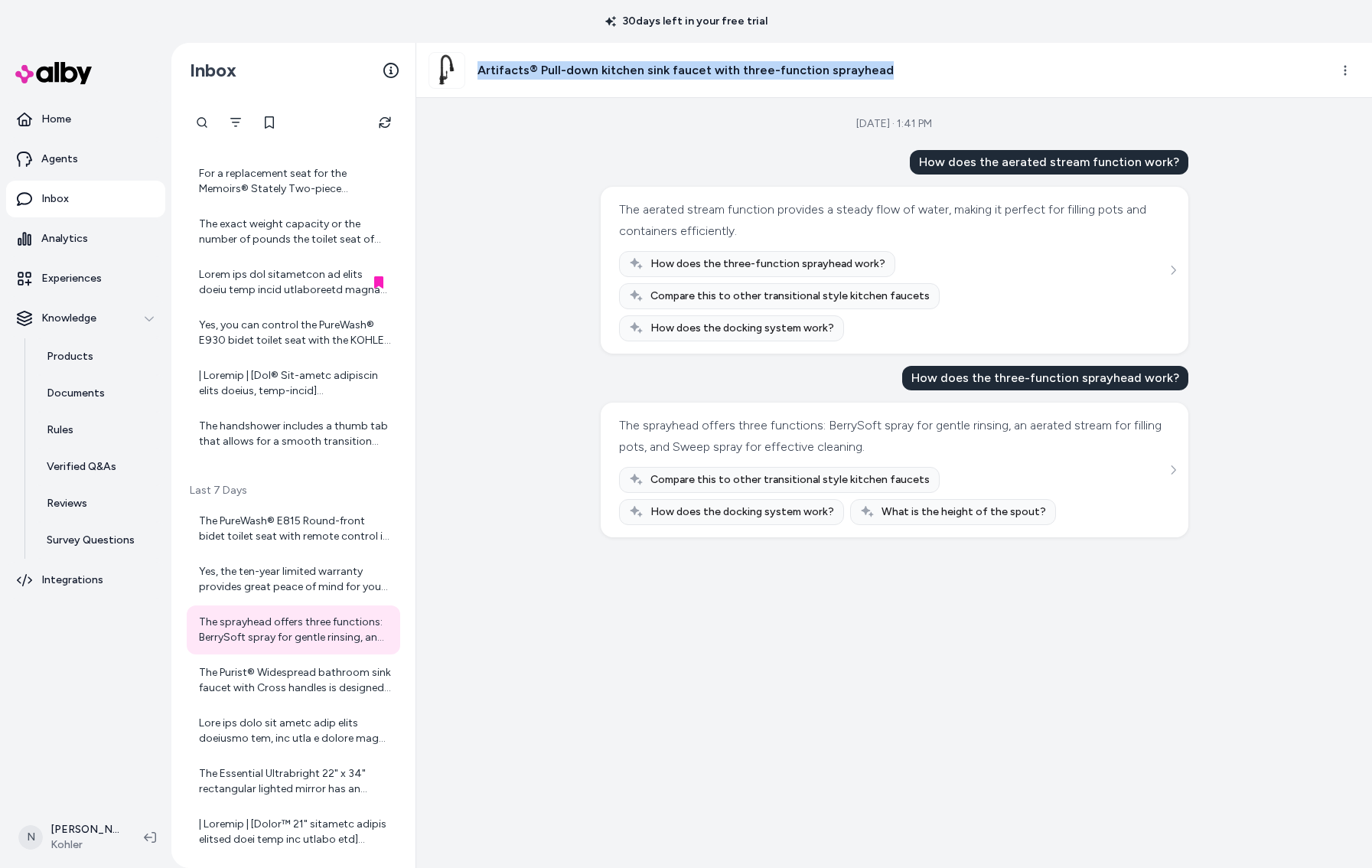
drag, startPoint x: 476, startPoint y: 66, endPoint x: 897, endPoint y: 63, distance: 421.0
click at [897, 63] on div "Artifacts® Pull-down kitchen sink faucet with three-function sprayhead" at bounding box center [873, 71] width 889 height 37
copy h3 "Artifacts® Pull-down kitchen sink faucet with three-function sprayhead"
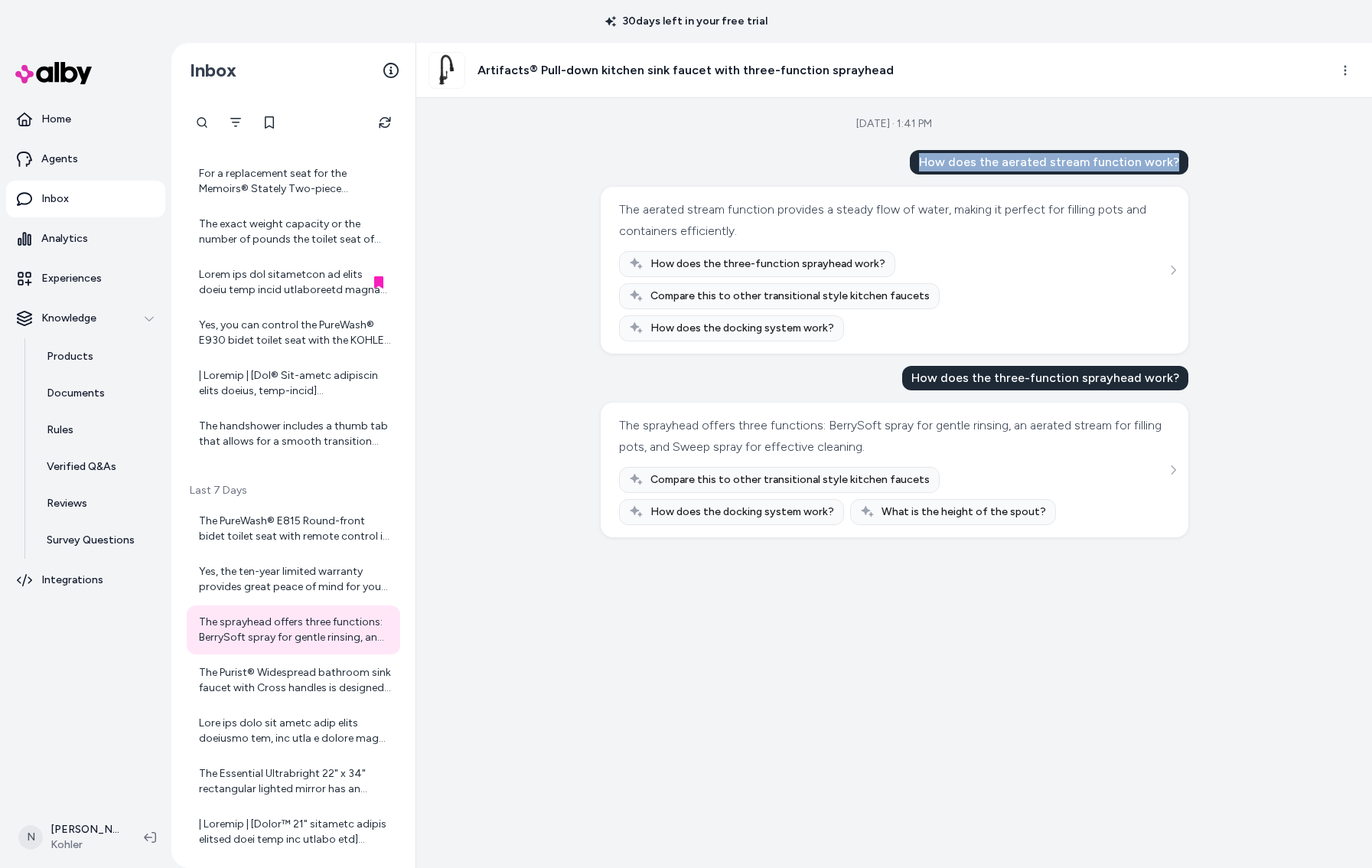
drag, startPoint x: 930, startPoint y: 160, endPoint x: 1179, endPoint y: 163, distance: 249.0
click at [1179, 163] on div "How does the aerated stream function work?" at bounding box center [1048, 163] width 278 height 25
copy div "How does the aerated stream function work?"
click at [289, 678] on div "The Purist® Widespread bathroom sink faucet with Cross handles is designed for …" at bounding box center [294, 680] width 192 height 31
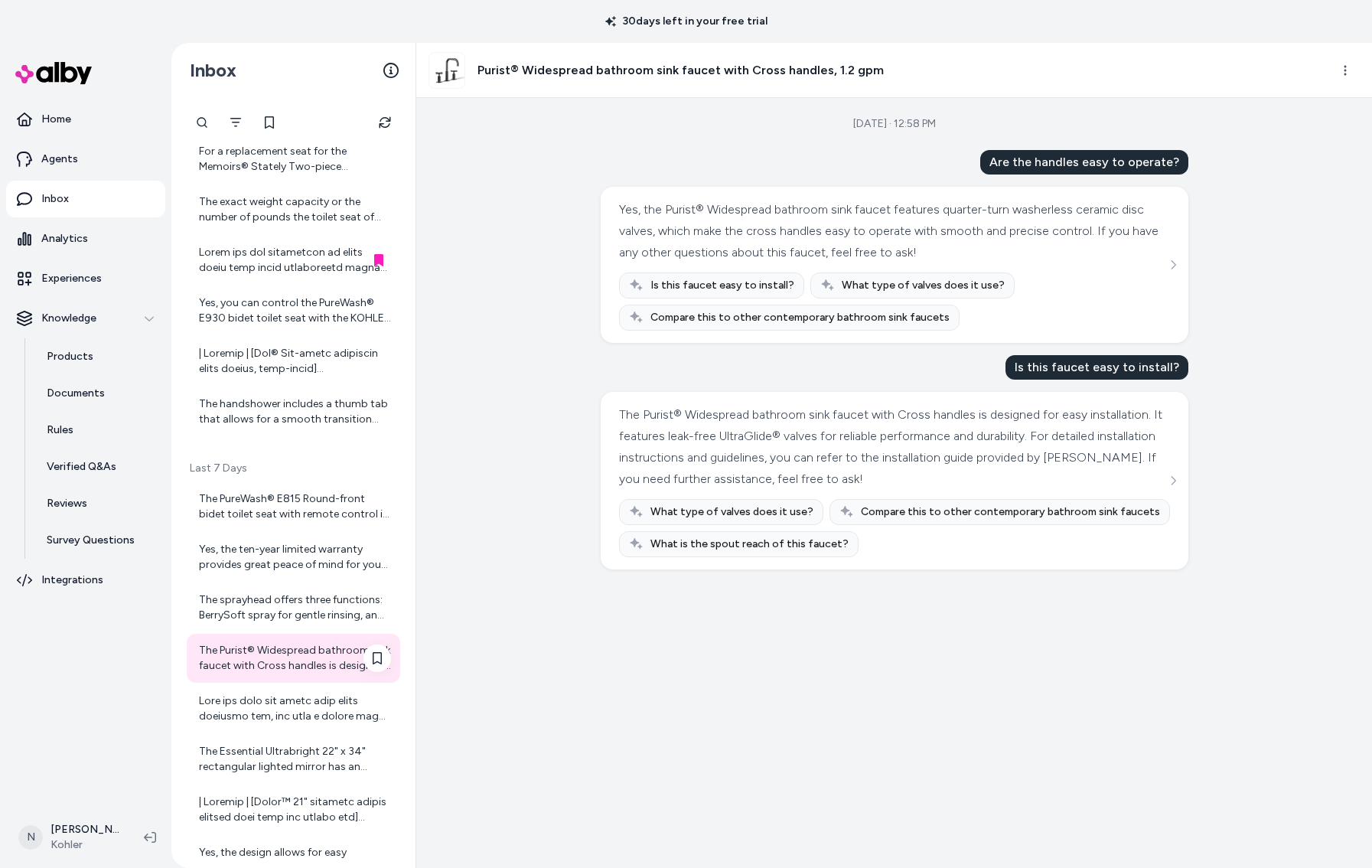
scroll to position [1122, 0]
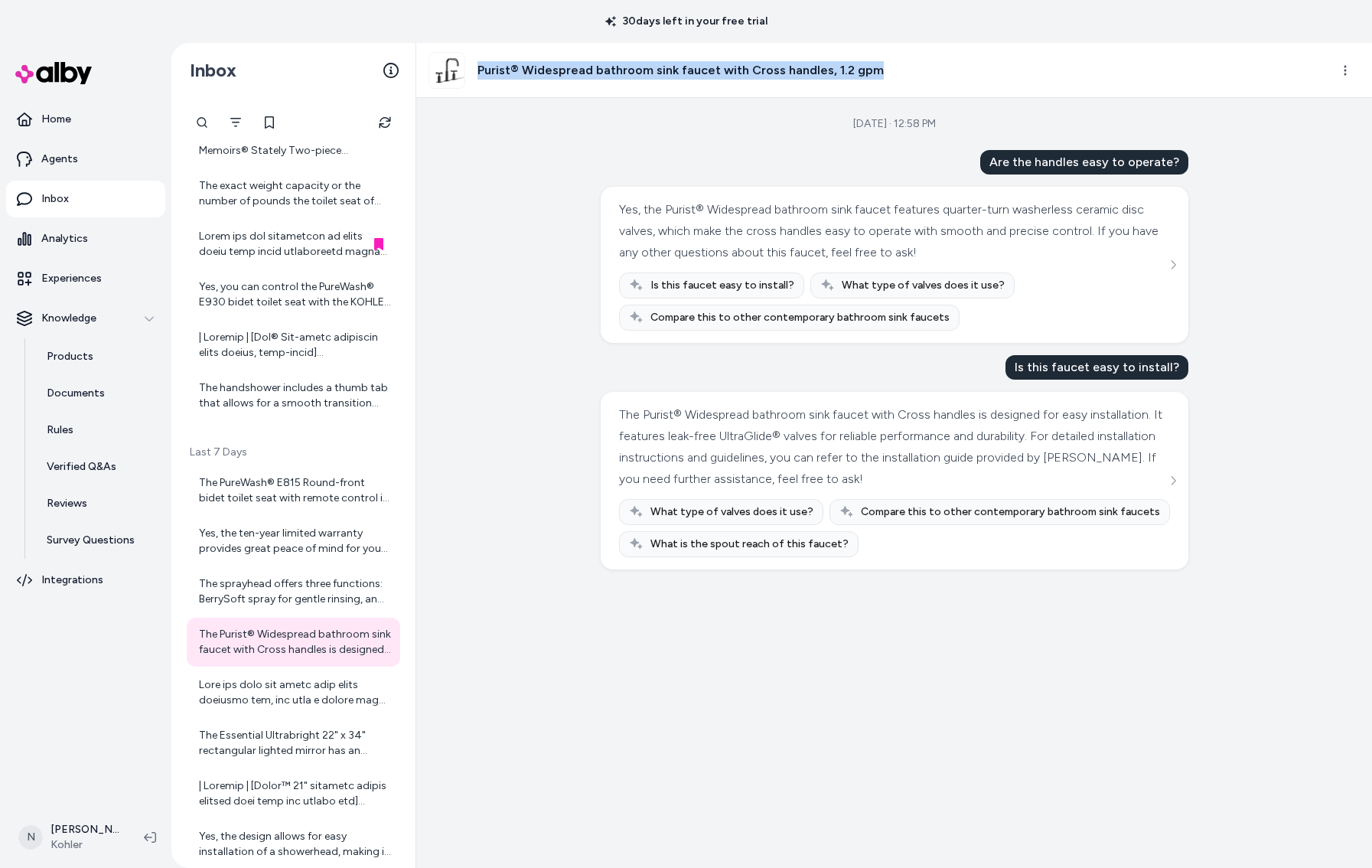
drag, startPoint x: 477, startPoint y: 69, endPoint x: 907, endPoint y: 86, distance: 430.3
click at [923, 80] on div "Purist® Widespread bathroom sink faucet with Cross handles, 1.2 gpm" at bounding box center [873, 71] width 889 height 37
copy h3 "Purist® Widespread bathroom sink faucet with Cross handles, 1.2 gpm"
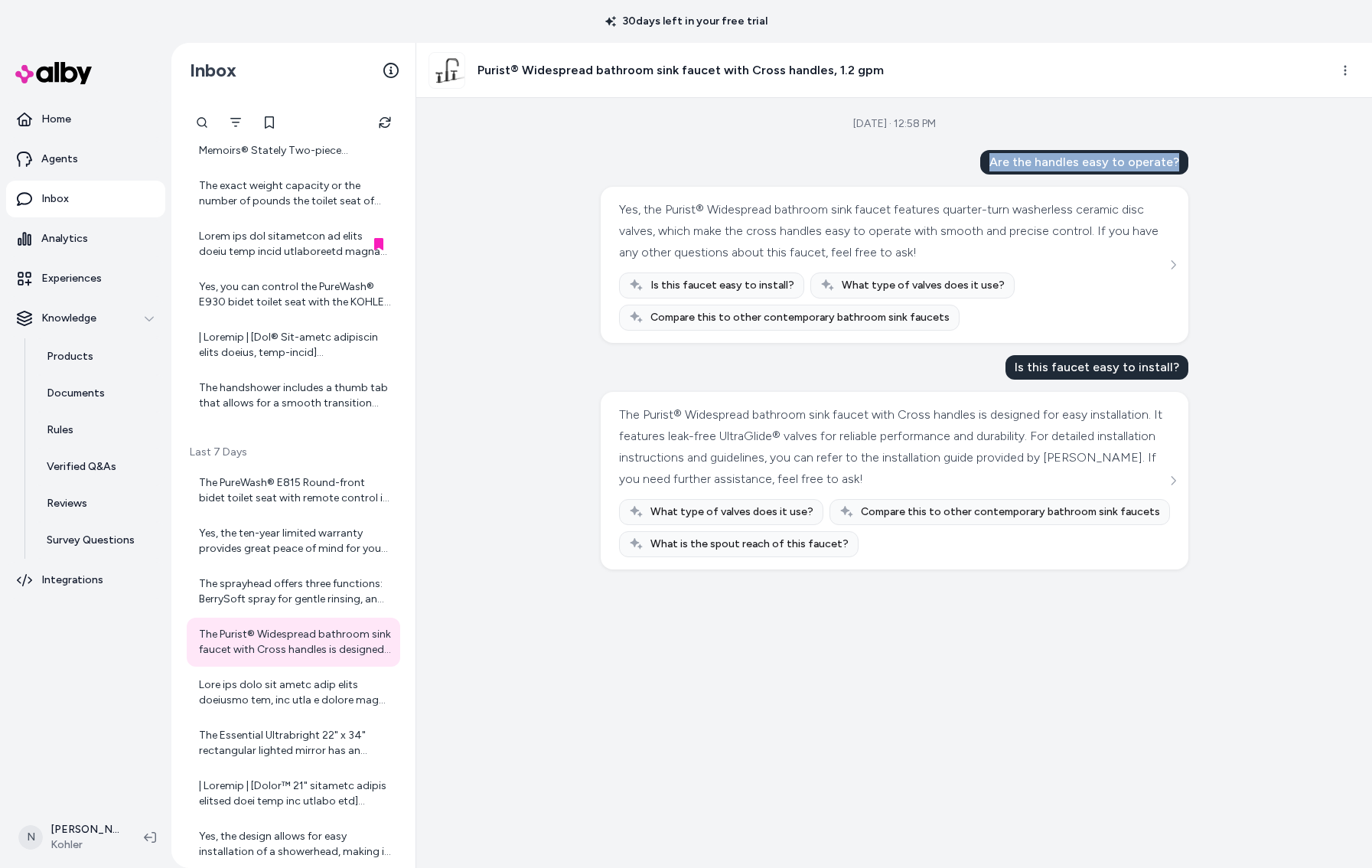
drag, startPoint x: 995, startPoint y: 159, endPoint x: 1179, endPoint y: 159, distance: 184.0
click at [1179, 159] on div "Are the handles easy to operate?" at bounding box center [1084, 163] width 208 height 25
copy div "Are the handles easy to operate?"
click at [1352, 68] on html "30 days left in your free trial Home Agents Inbox Analytics Experiences Knowled…" at bounding box center [686, 434] width 1372 height 868
click at [1281, 151] on link "View product detail page" at bounding box center [1276, 154] width 162 height 25
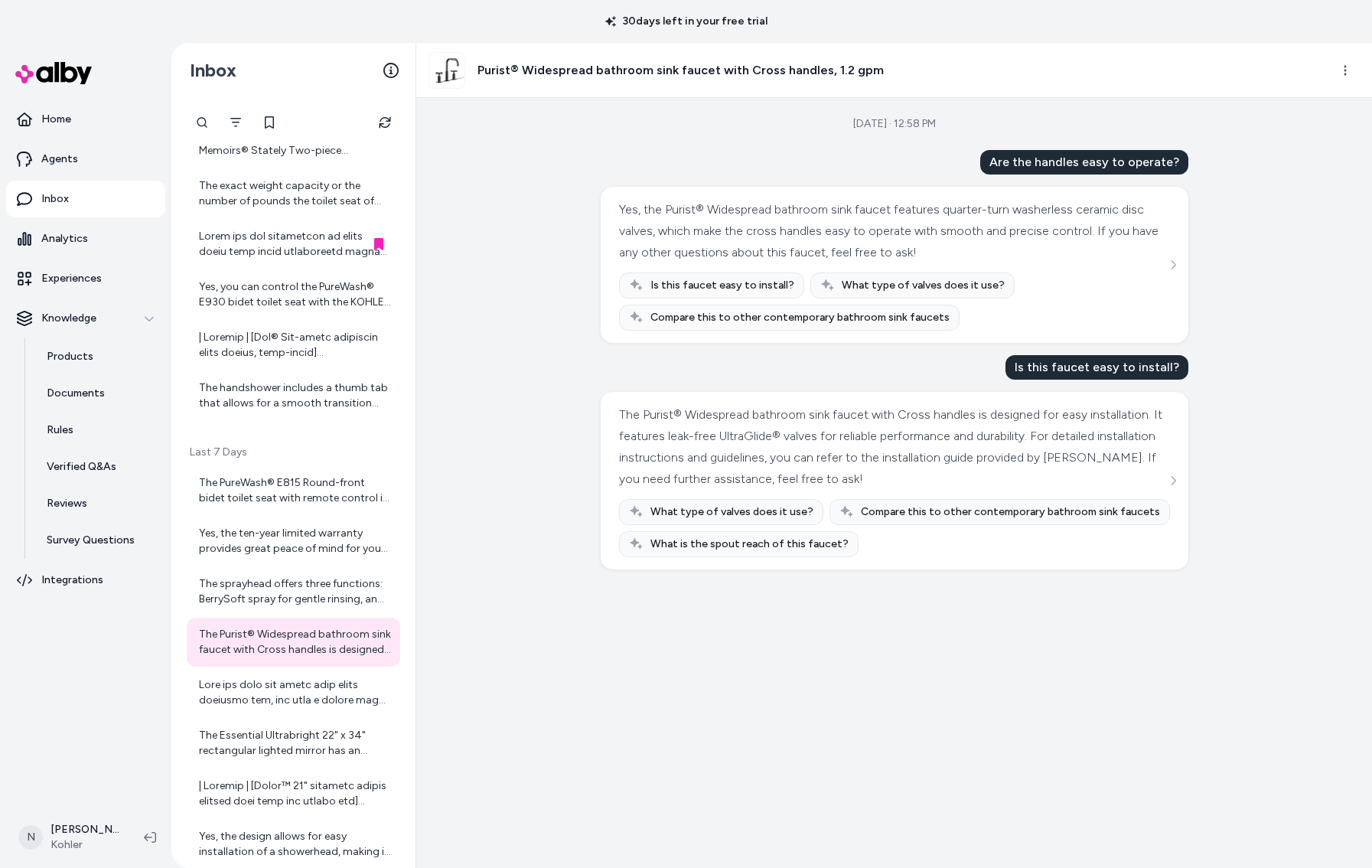
click at [499, 72] on h3 "Purist® Widespread bathroom sink faucet with Cross handles, 1.2 gpm" at bounding box center [680, 70] width 406 height 19
click at [1000, 162] on div "Are the handles easy to operate?" at bounding box center [1084, 163] width 208 height 25
drag, startPoint x: 997, startPoint y: 161, endPoint x: 1183, endPoint y: 163, distance: 186.0
click at [1183, 163] on div "Are the handles easy to operate?" at bounding box center [1084, 163] width 208 height 25
copy div "Are the handles easy to operate?"
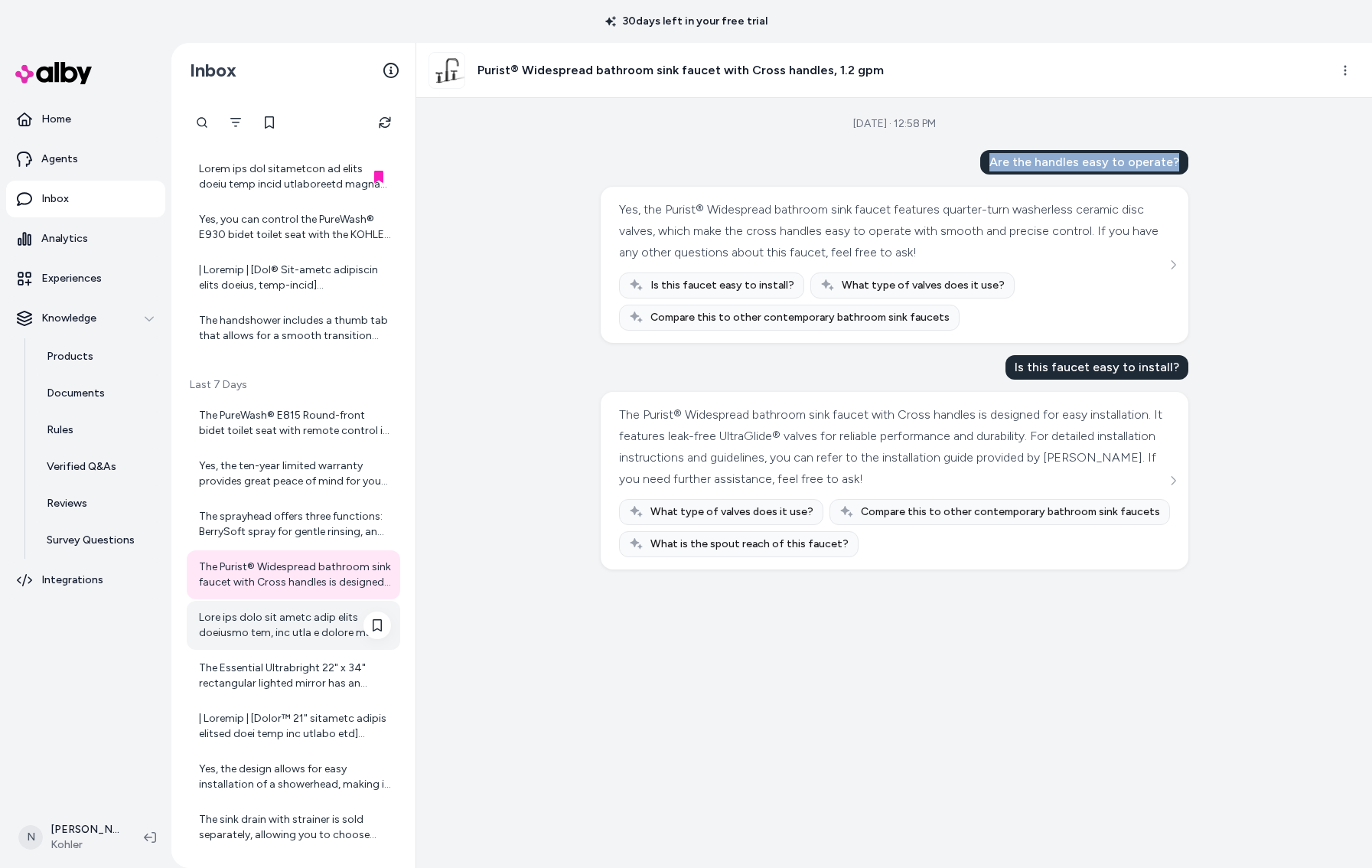
scroll to position [1187, 0]
click at [285, 617] on div at bounding box center [294, 628] width 192 height 31
click at [265, 624] on div at bounding box center [294, 628] width 192 height 31
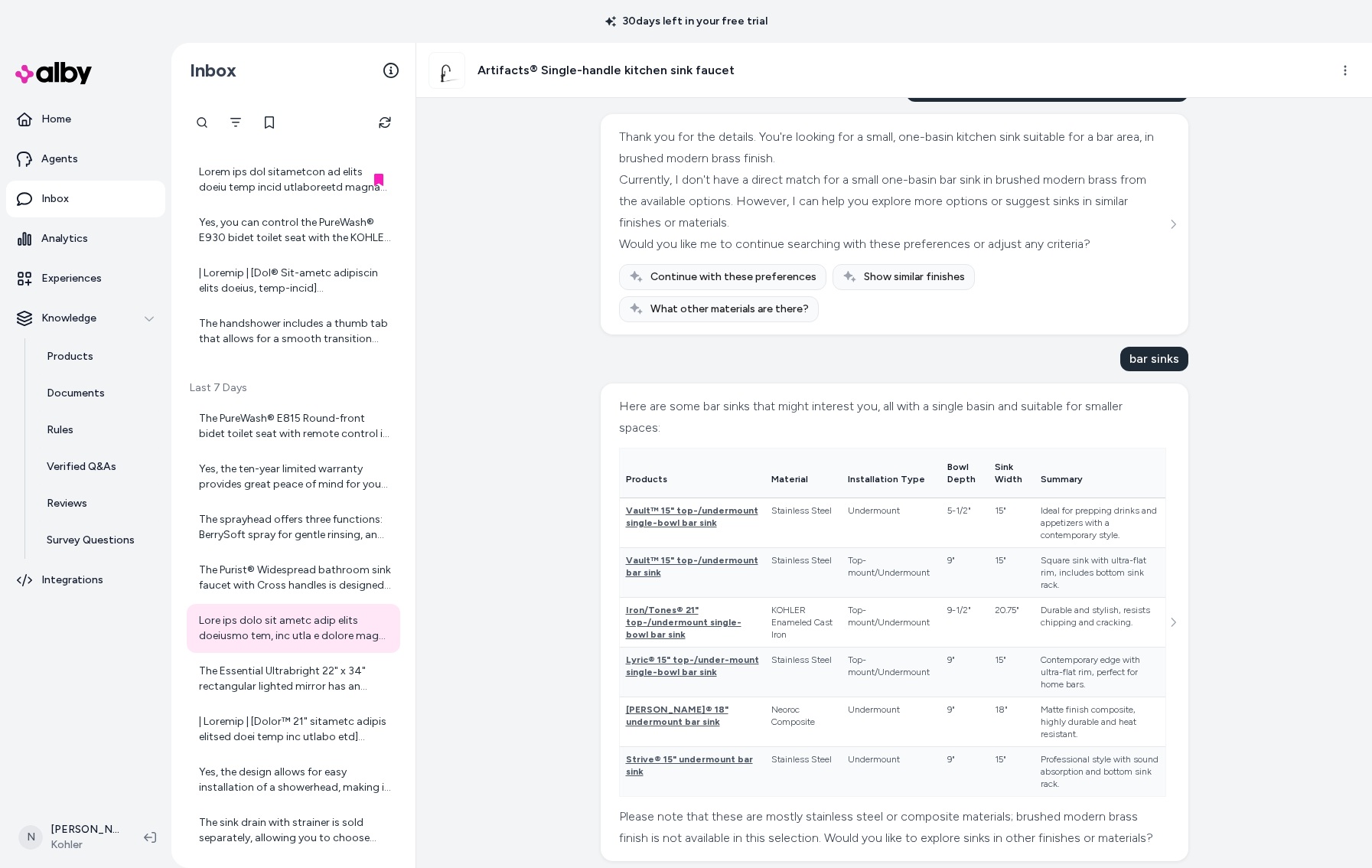
scroll to position [398, 0]
click at [654, 604] on span "Iron/Tones® 21" top-/undermount single-bowl bar sink" at bounding box center [684, 621] width 116 height 35
click at [676, 504] on span "Vault™ 15" top-/undermount single-bowl bar sink" at bounding box center [692, 516] width 133 height 23
click at [656, 554] on span "Vault™ 15" top-/undermount bar sink" at bounding box center [692, 566] width 133 height 23
click at [681, 604] on span "Iron/Tones® 21" top-/undermount single-bowl bar sink" at bounding box center [684, 621] width 116 height 35
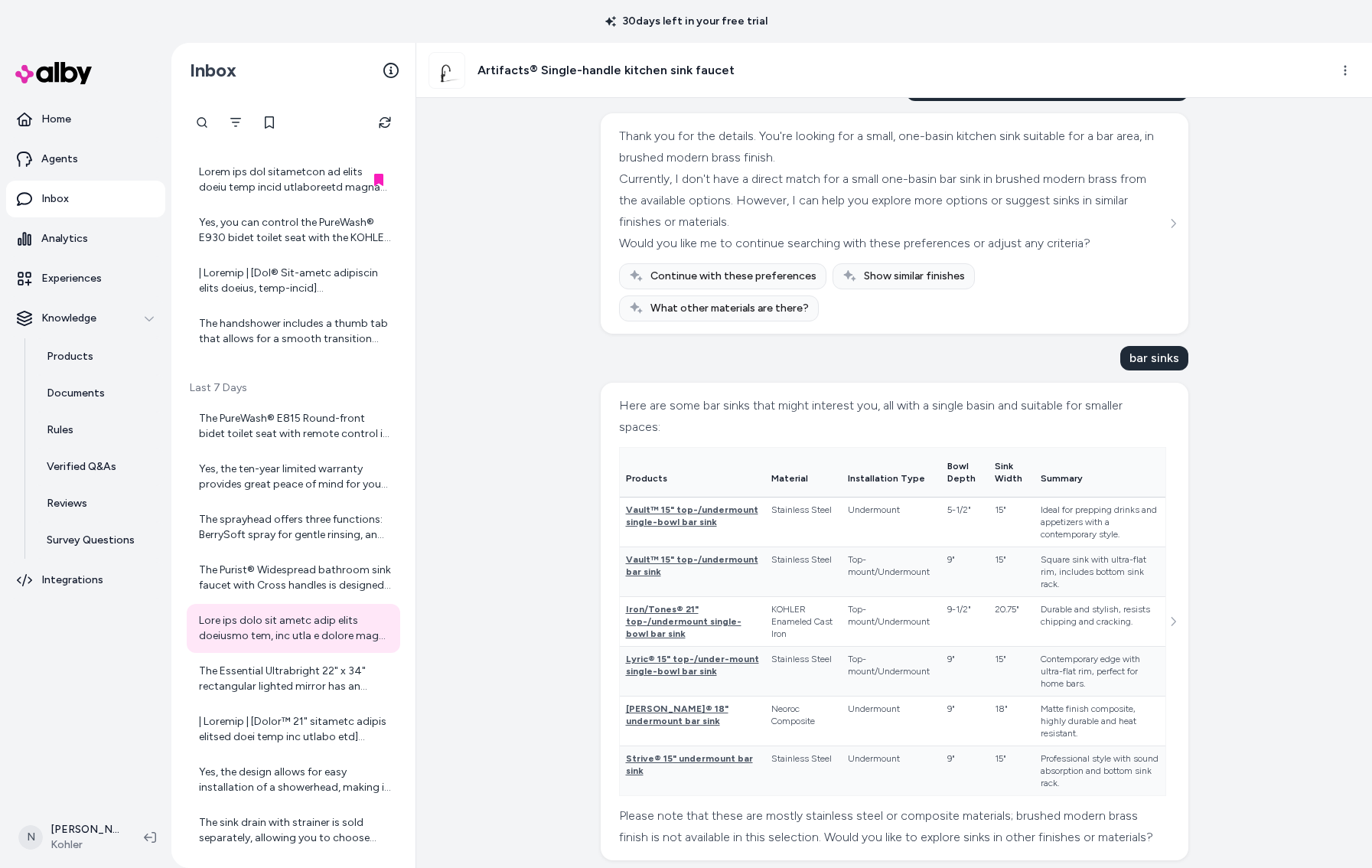
click at [671, 696] on td "[PERSON_NAME]® 18" undermount bar sink" at bounding box center [693, 721] width 146 height 50
click at [671, 703] on span "[PERSON_NAME]® 18" undermount bar sink" at bounding box center [677, 715] width 103 height 23
click at [285, 675] on div "The Essential Ultrabright 22" x 34" rectangular lighted mirror has an operating…" at bounding box center [294, 679] width 192 height 31
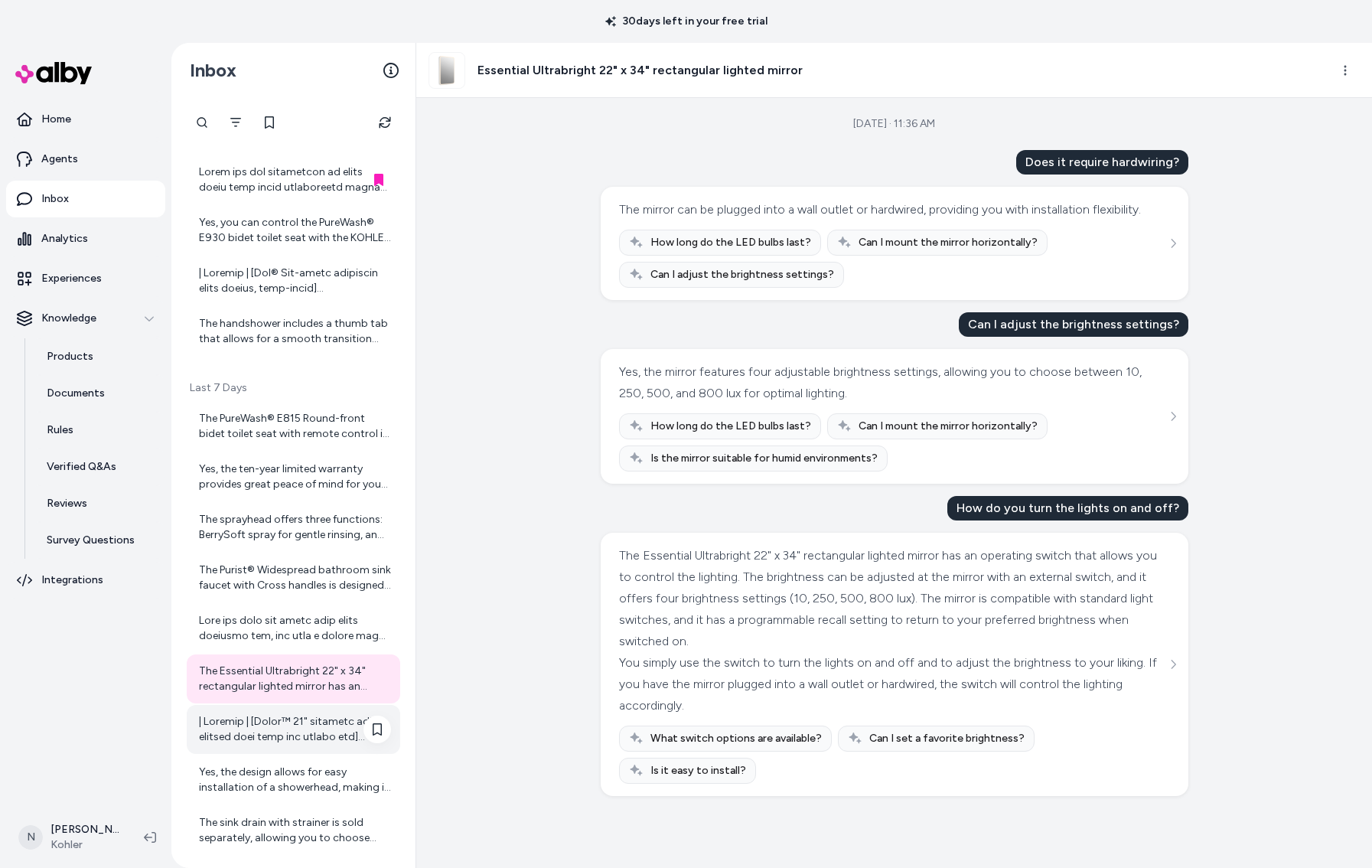
click at [274, 726] on div at bounding box center [294, 729] width 192 height 31
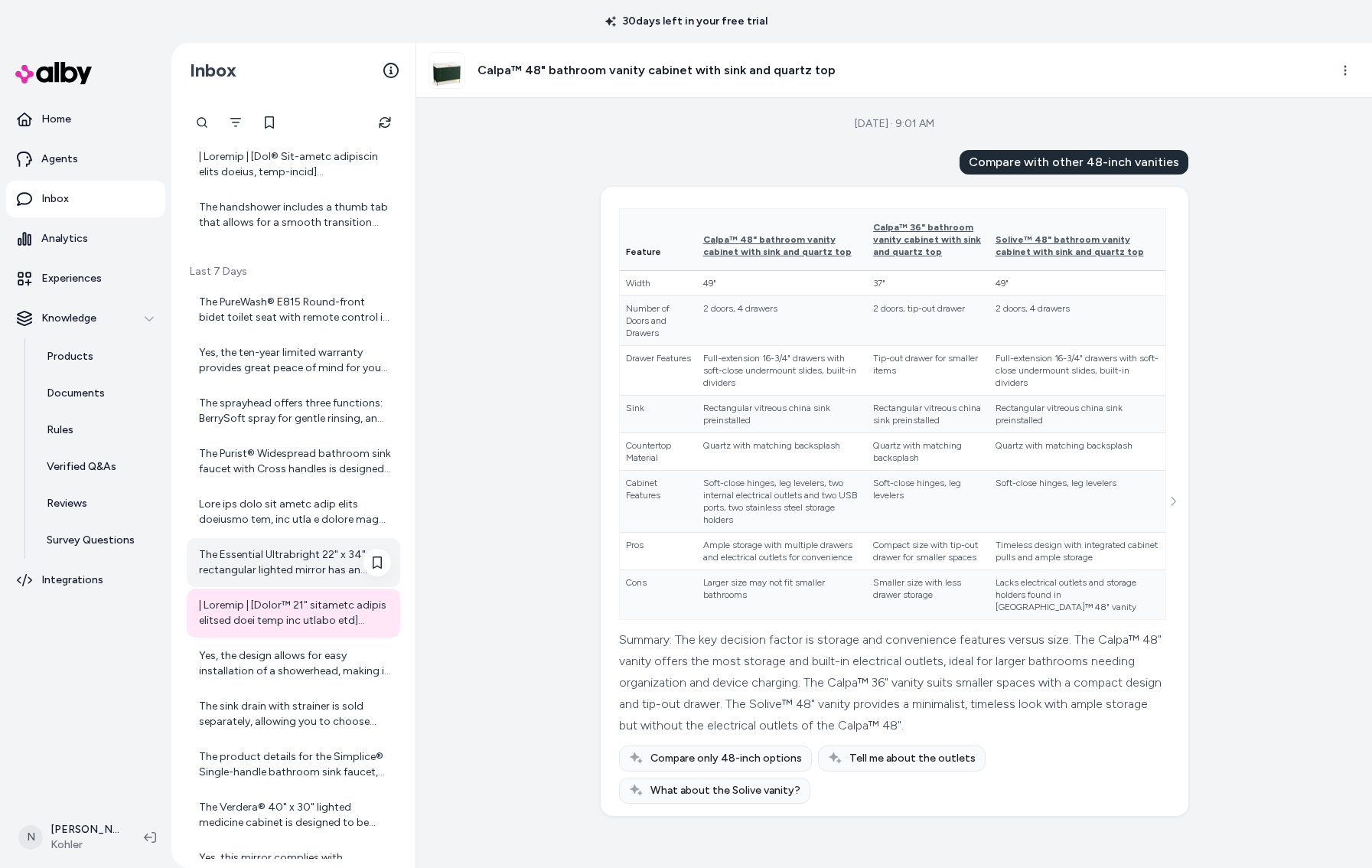
scroll to position [1311, 0]
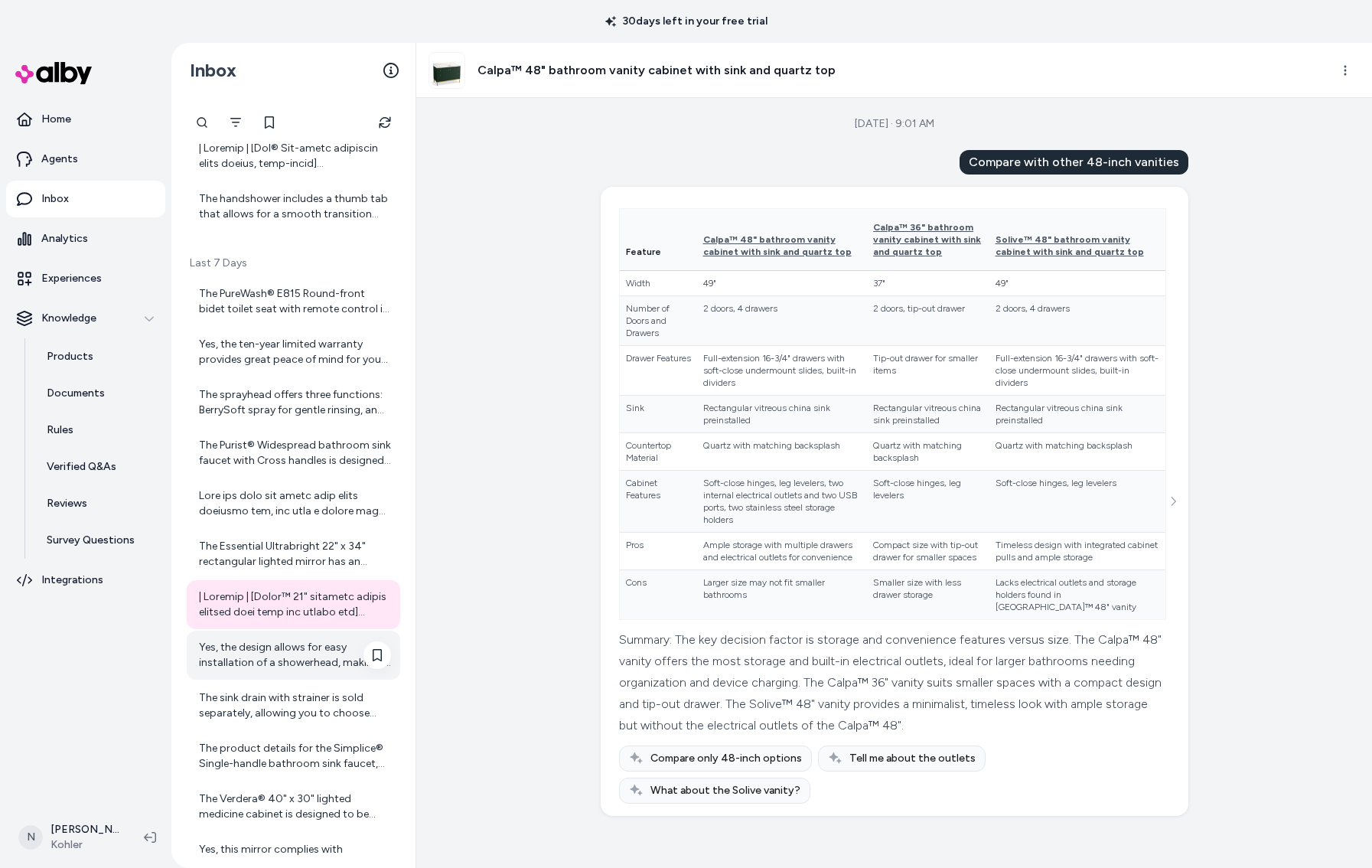
click at [326, 655] on div "Yes, the design allows for easy installation of a showerhead, making it versati…" at bounding box center [294, 655] width 192 height 31
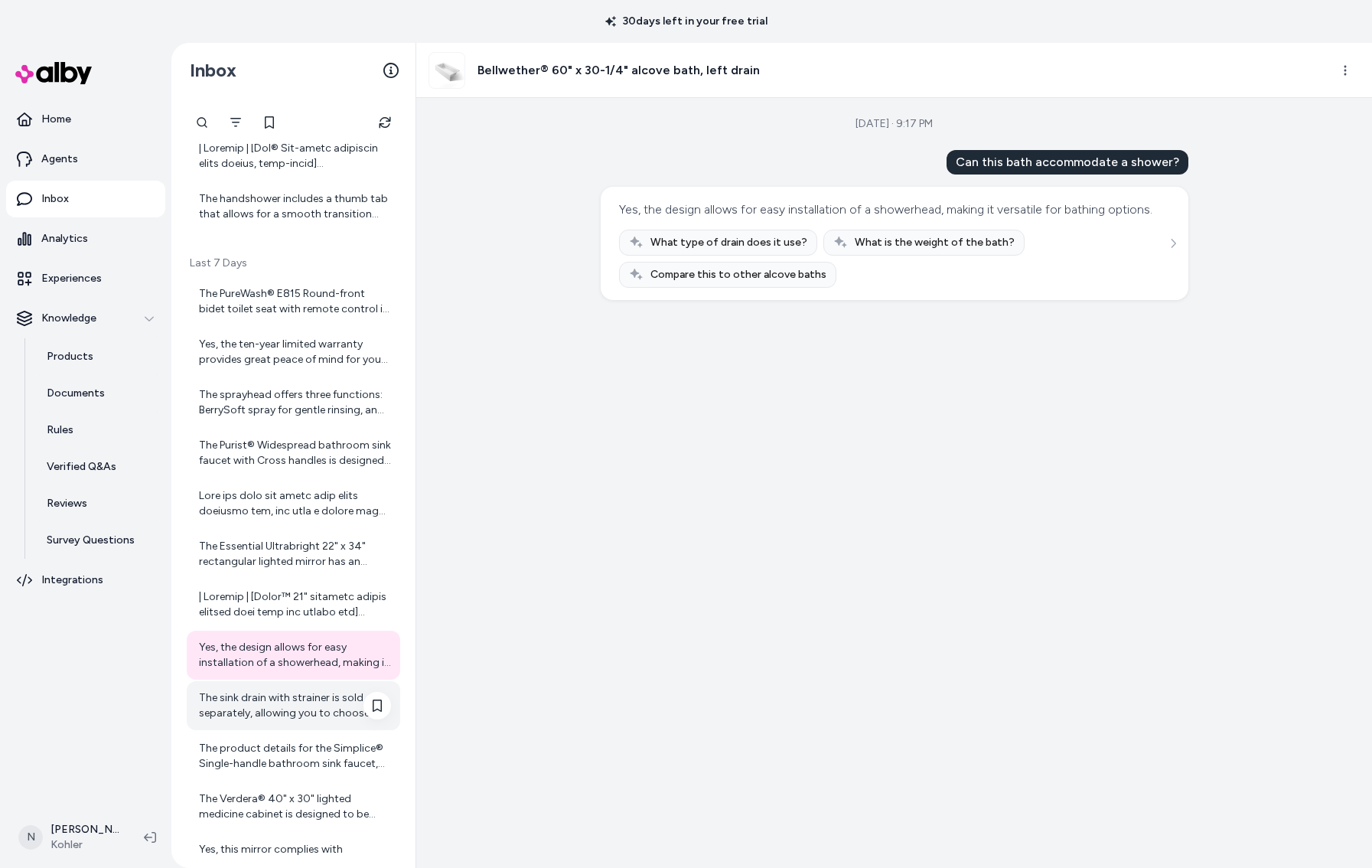
click at [321, 695] on div "The sink drain with strainer is sold separately, allowing you to choose your pr…" at bounding box center [294, 705] width 192 height 31
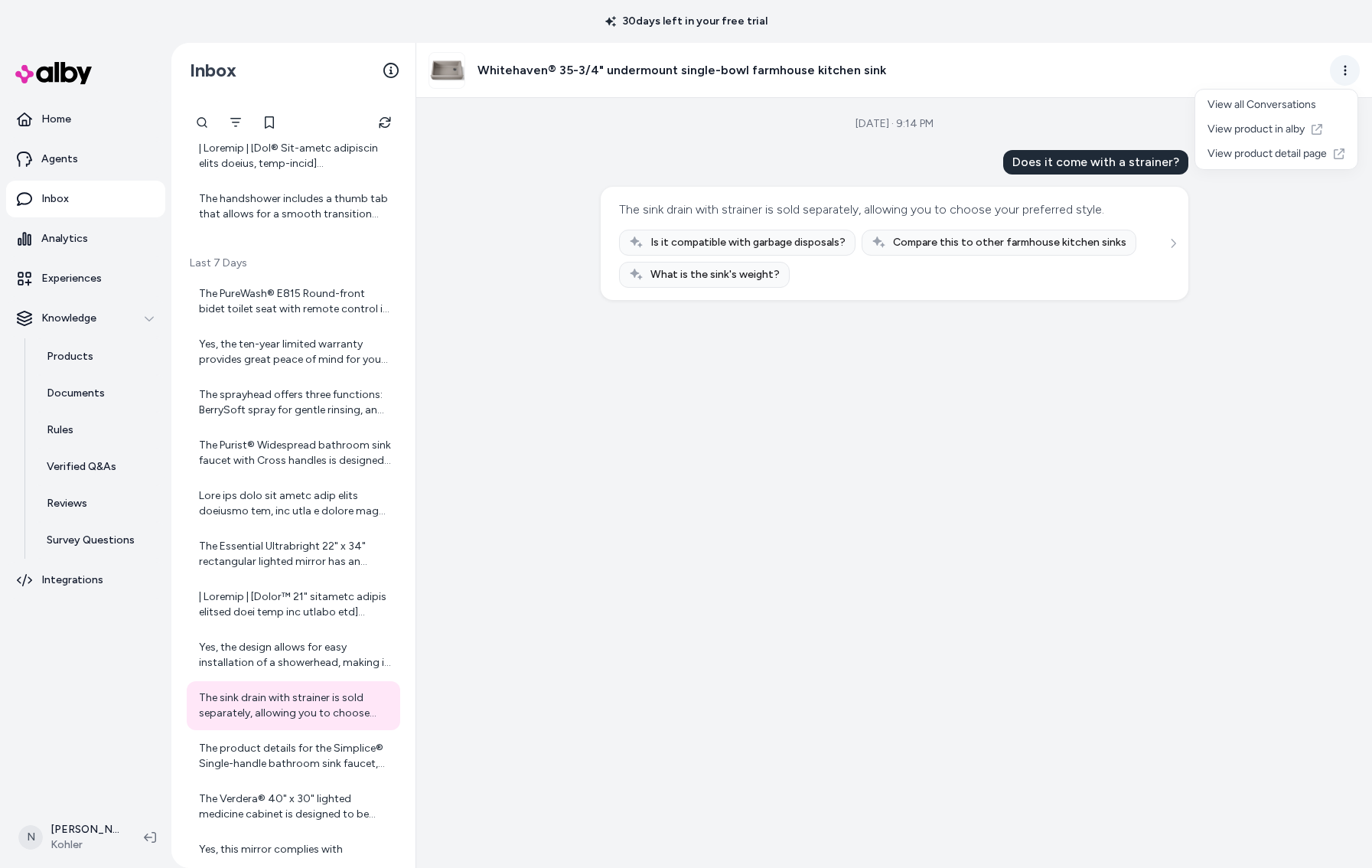
click at [1348, 66] on html "30 days left in your free trial Home Agents Inbox Analytics Experiences Knowled…" at bounding box center [686, 434] width 1372 height 868
click at [471, 49] on html "30 days left in your free trial Home Agents Inbox Analytics Experiences Knowled…" at bounding box center [686, 434] width 1372 height 868
drag, startPoint x: 476, startPoint y: 67, endPoint x: 871, endPoint y: 72, distance: 395.0
click at [871, 72] on div "Whitehaven® 35-3/4" undermount single-bowl farmhouse kitchen sink" at bounding box center [873, 71] width 889 height 37
copy h3 "Whitehaven® 35-3/4" undermount single-bowl farmhouse kitchen sink"
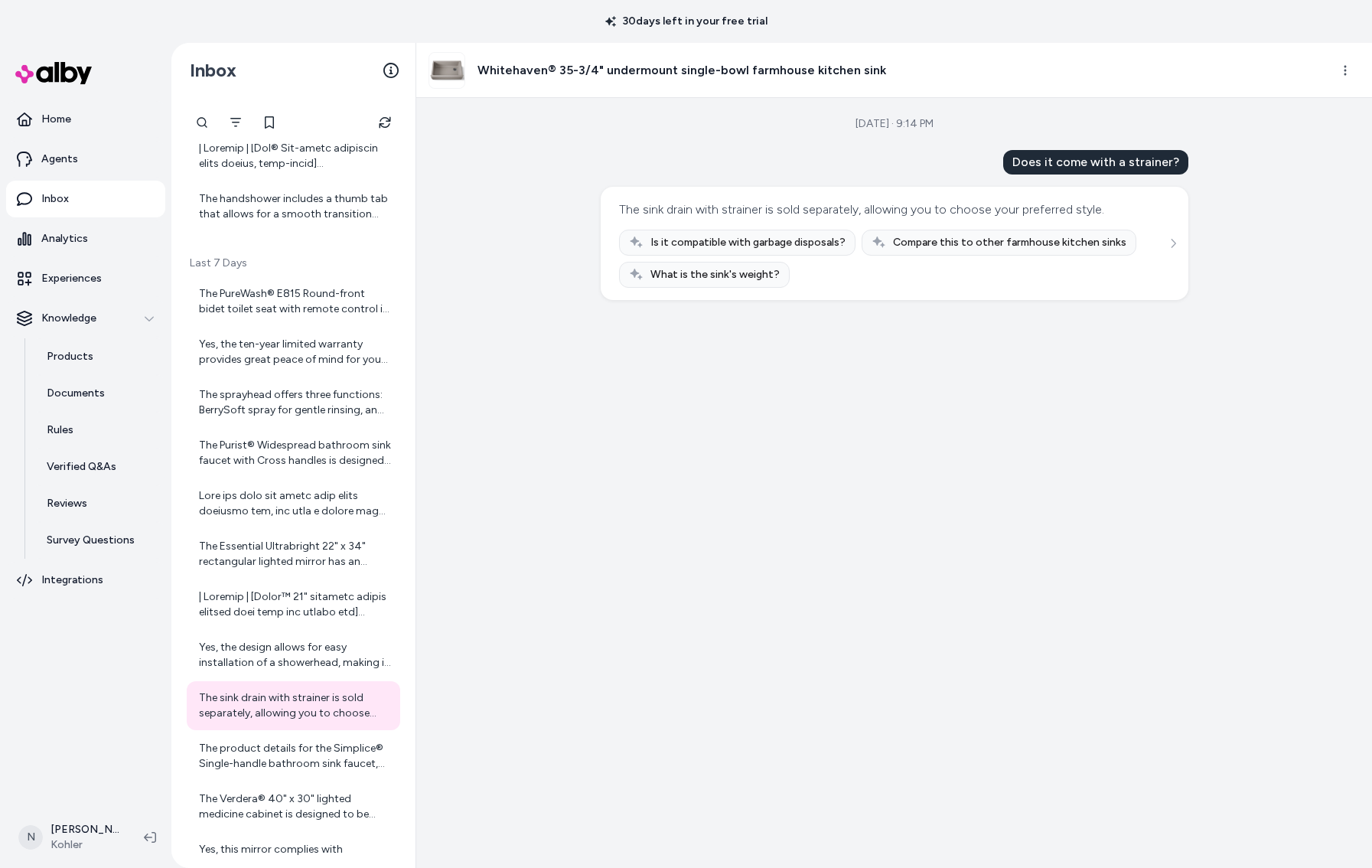
drag, startPoint x: 1073, startPoint y: 152, endPoint x: 1055, endPoint y: 156, distance: 18.4
click at [1073, 152] on div "Does it come with a strainer?" at bounding box center [1095, 163] width 185 height 25
drag, startPoint x: 1017, startPoint y: 162, endPoint x: 1184, endPoint y: 161, distance: 167.0
click at [1184, 162] on div "Does it come with a strainer?" at bounding box center [1095, 163] width 185 height 25
copy div "Does it come with a strainer?"
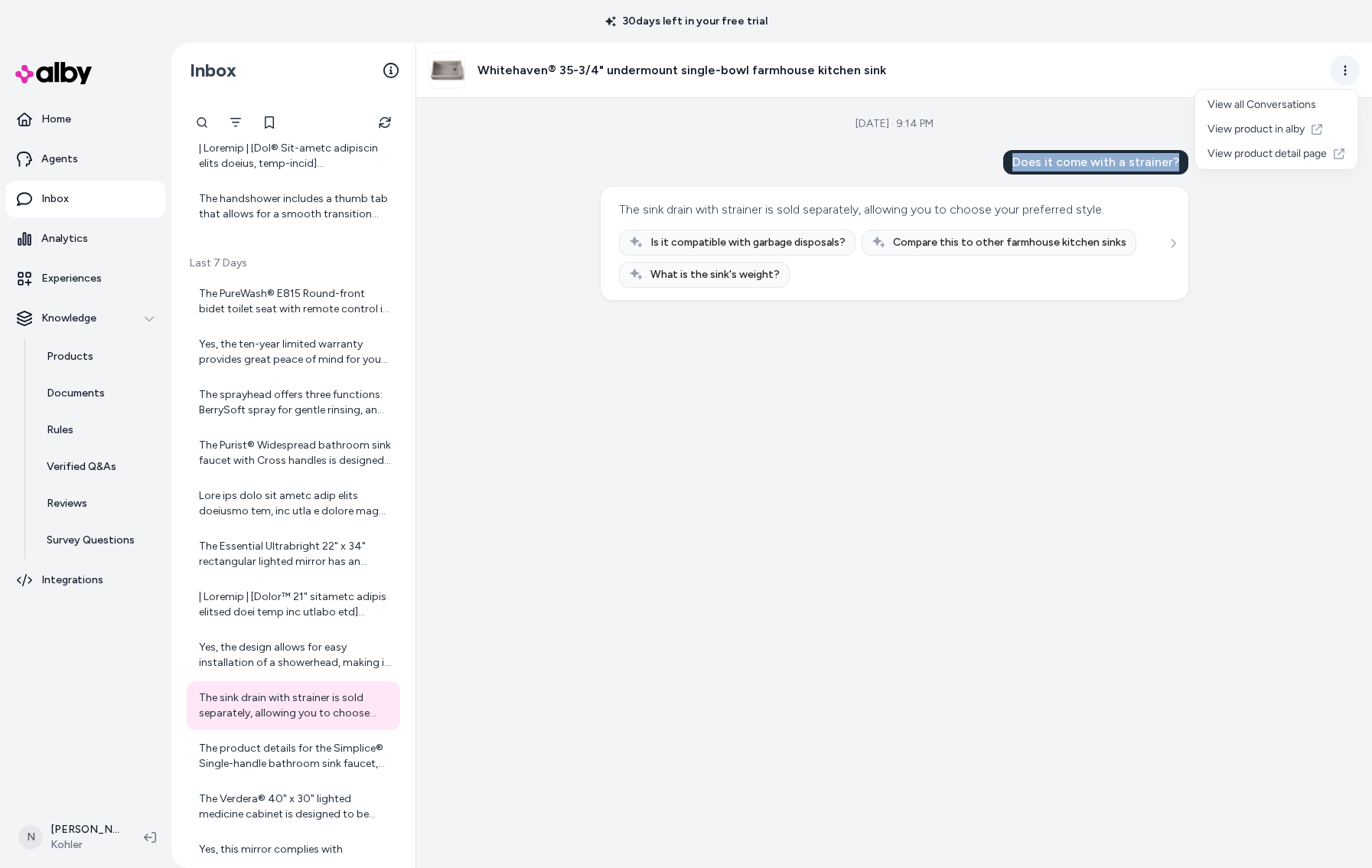
click at [1338, 73] on html "30 days left in your free trial Home Agents Inbox Analytics Experiences Knowled…" at bounding box center [686, 434] width 1372 height 868
click at [1307, 156] on link "View product detail page" at bounding box center [1276, 154] width 162 height 25
click at [553, 249] on div "[DATE] · 9:14 PM Does it come with a strainer? The sink drain with strainer is …" at bounding box center [894, 483] width 956 height 770
click at [374, 705] on icon at bounding box center [377, 705] width 12 height 12
click at [86, 353] on p "Products" at bounding box center [70, 357] width 47 height 15
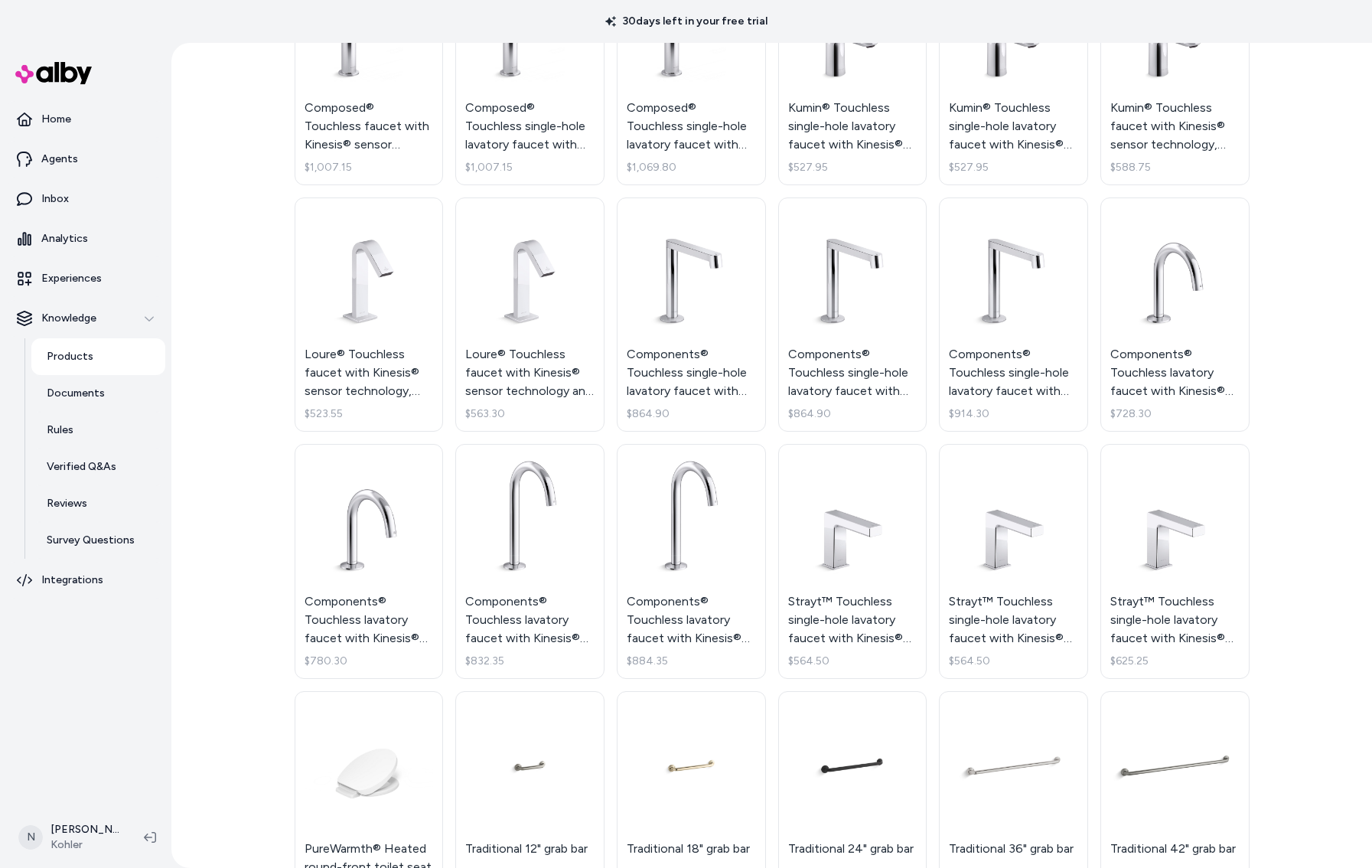
scroll to position [2727, 0]
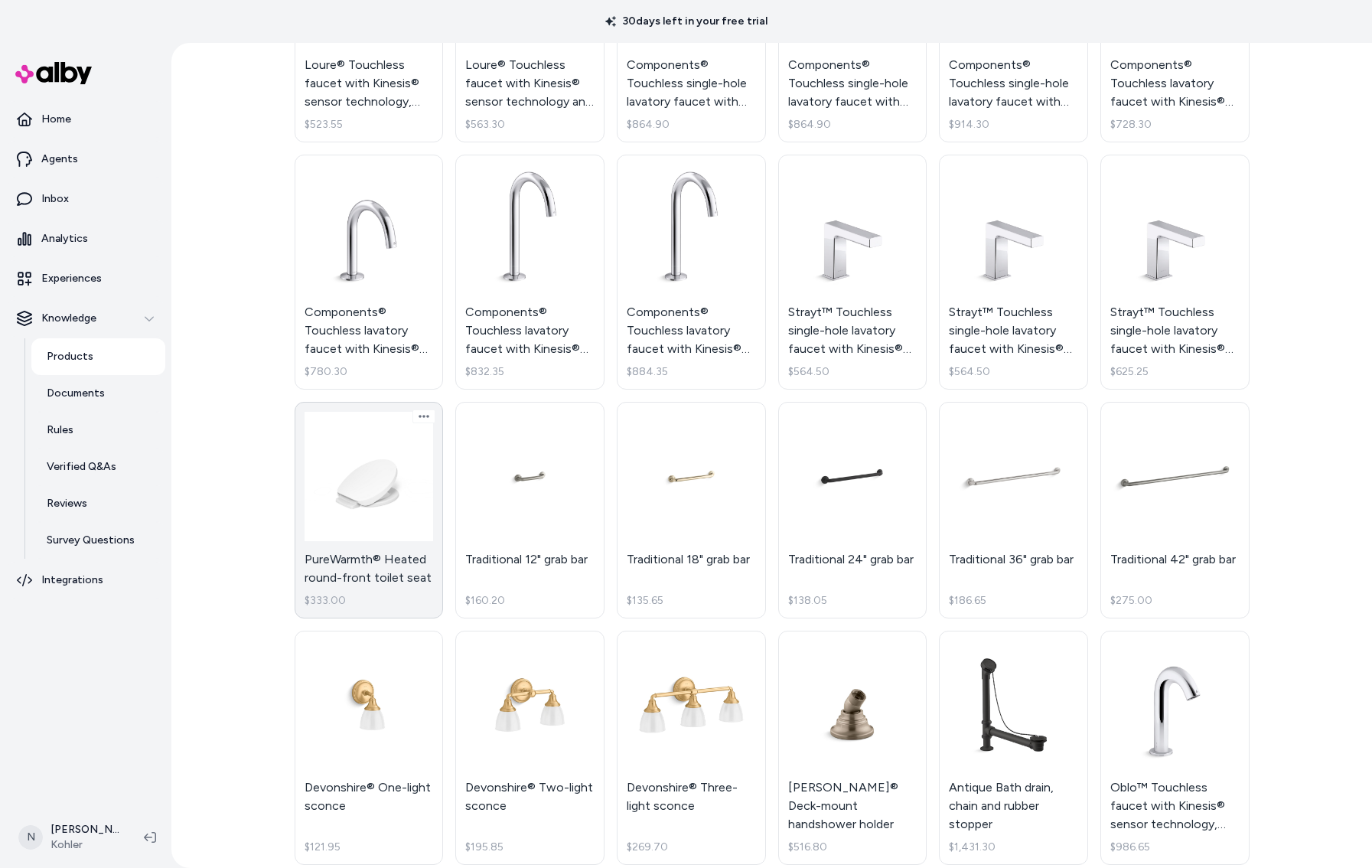
click at [388, 504] on link "PureWarmth® Heated round-front toilet seat $333.00" at bounding box center [369, 510] width 150 height 217
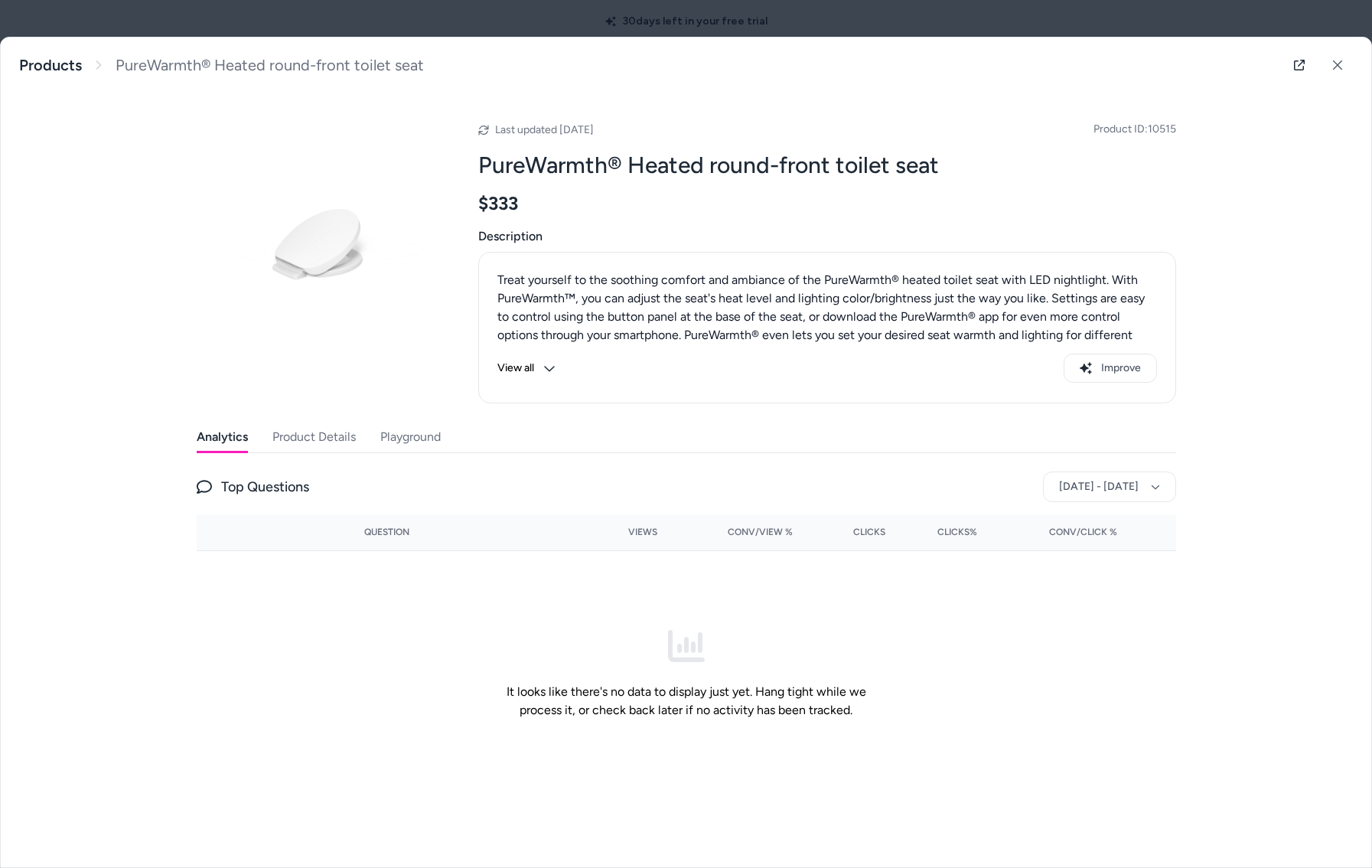
click at [326, 442] on button "Product Details" at bounding box center [314, 437] width 83 height 31
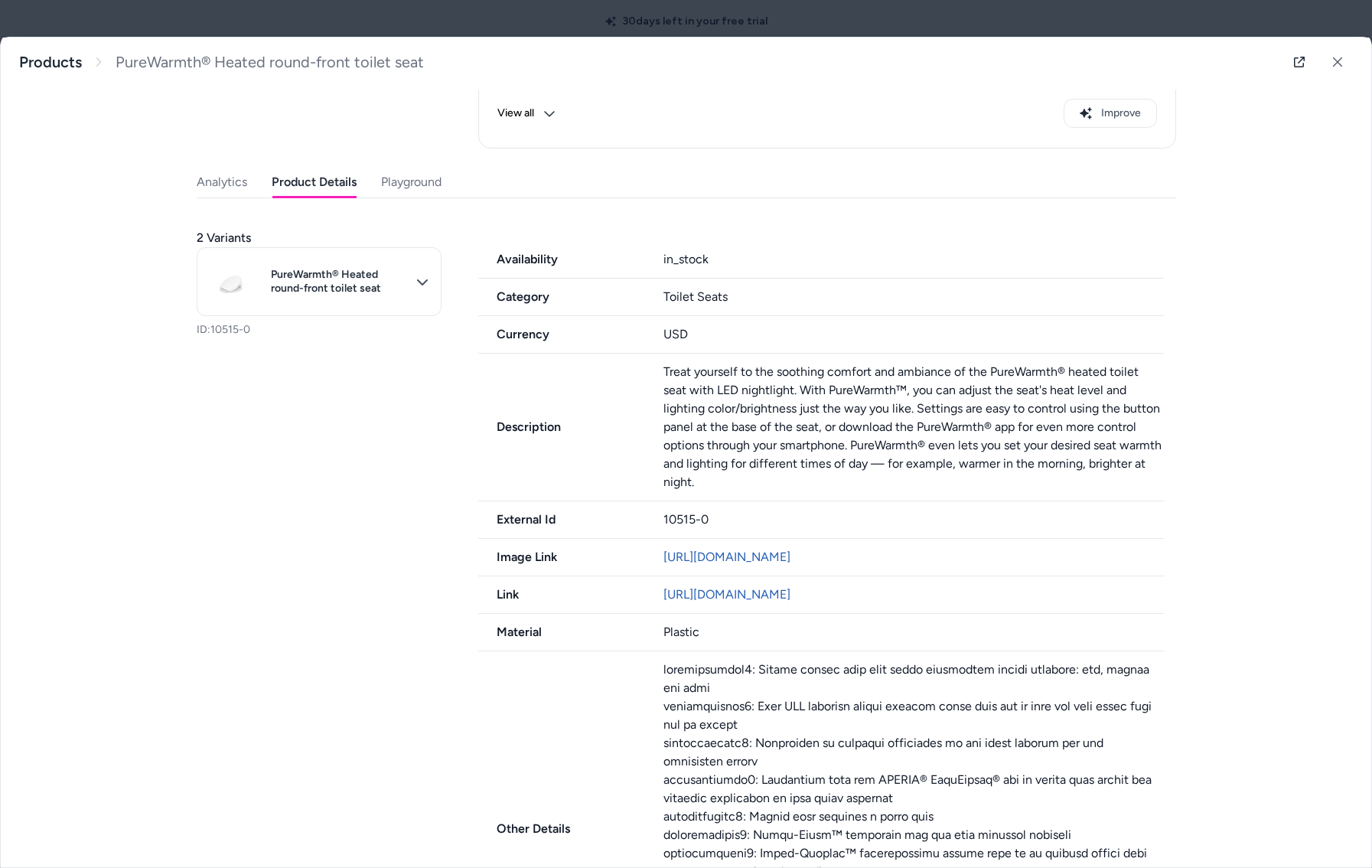
scroll to position [249, 0]
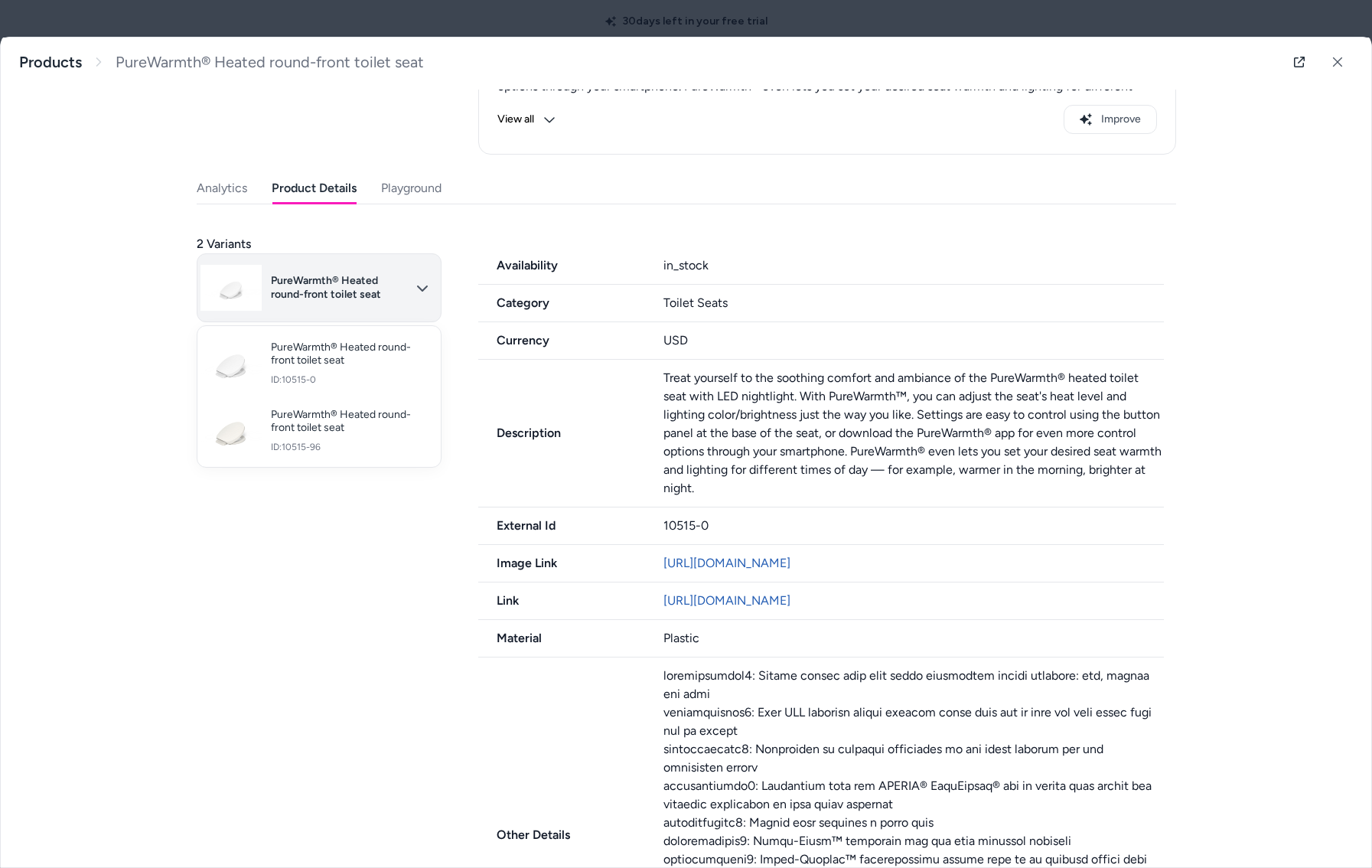
click at [425, 276] on body "30 days left in your free trial Home Agents Inbox Analytics Experiences Knowled…" at bounding box center [686, 434] width 1372 height 868
click at [159, 331] on div at bounding box center [686, 434] width 1372 height 868
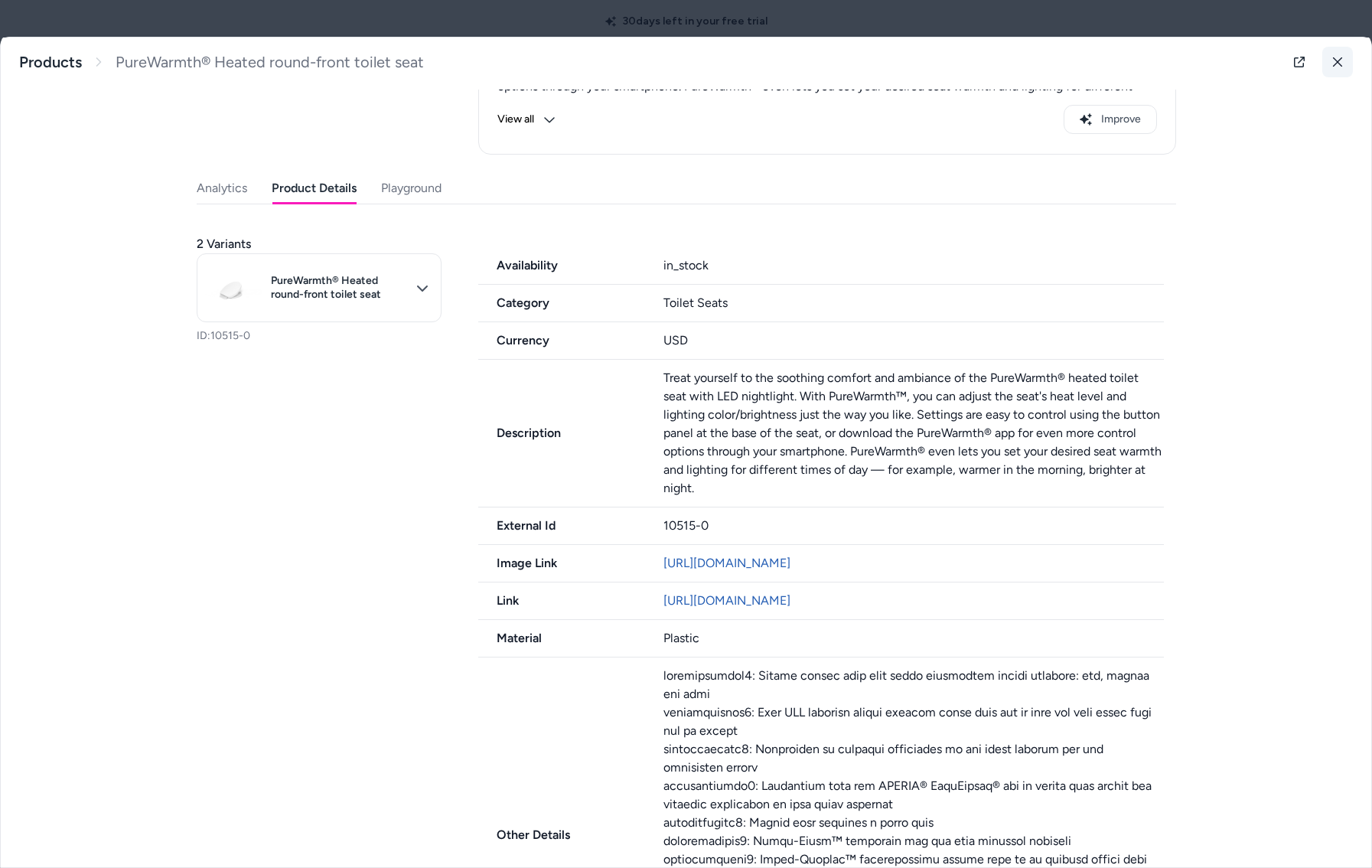
click at [1338, 59] on icon at bounding box center [1337, 62] width 11 height 11
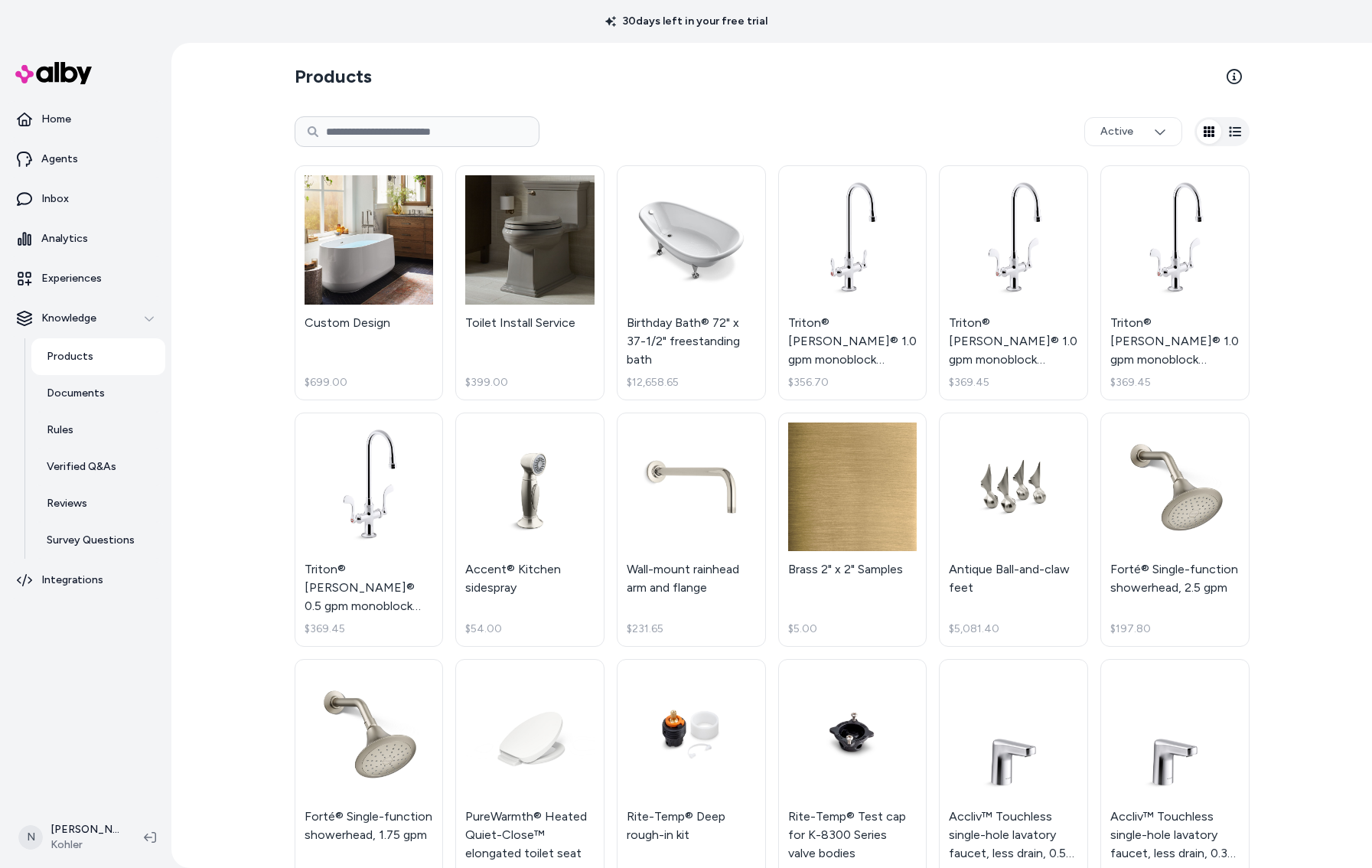
click at [445, 141] on input at bounding box center [417, 132] width 245 height 31
type input "******"
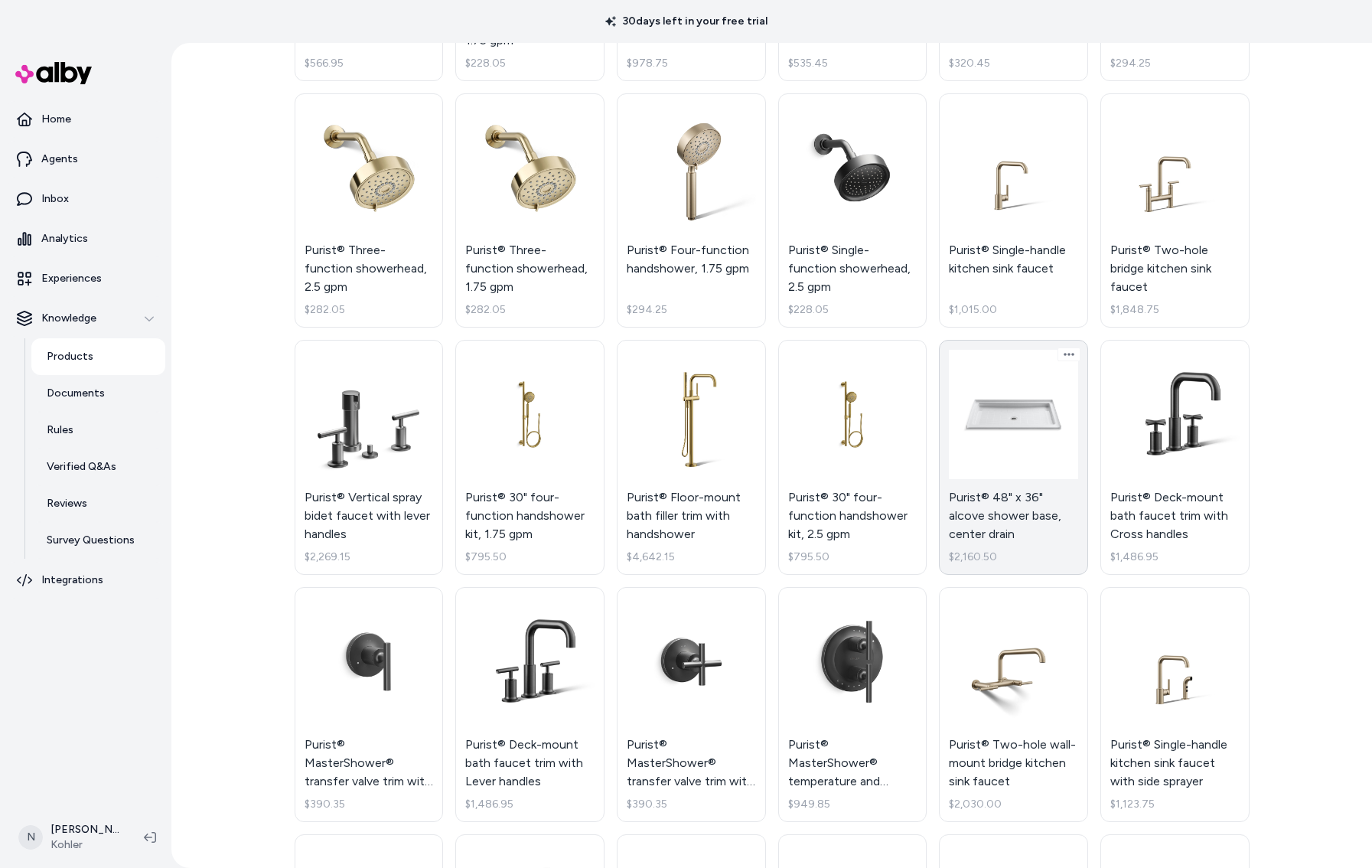
scroll to position [1789, 0]
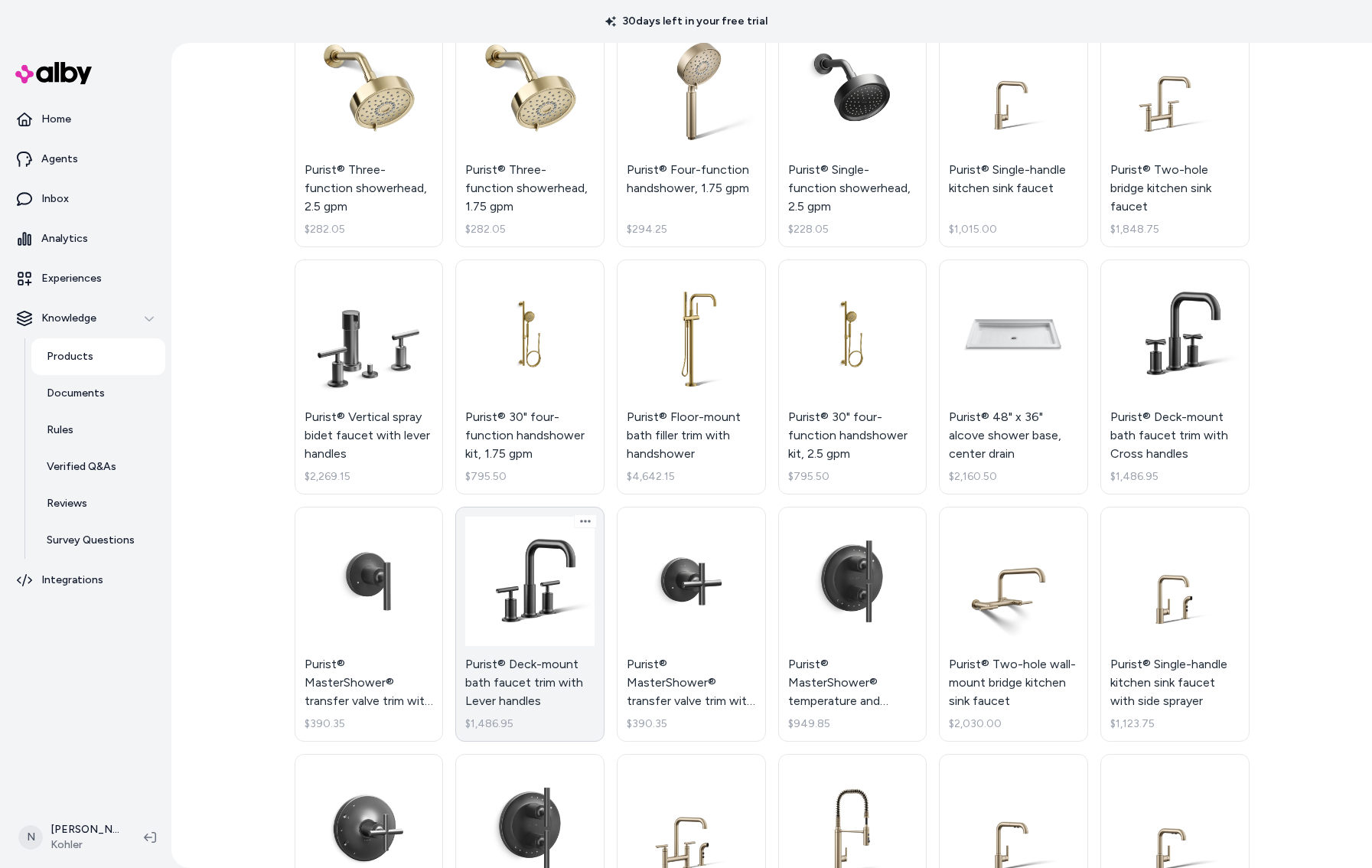
click at [550, 618] on link "Purist® Deck-mount bath faucet trim with Lever handles $1,486.95" at bounding box center [530, 624] width 150 height 235
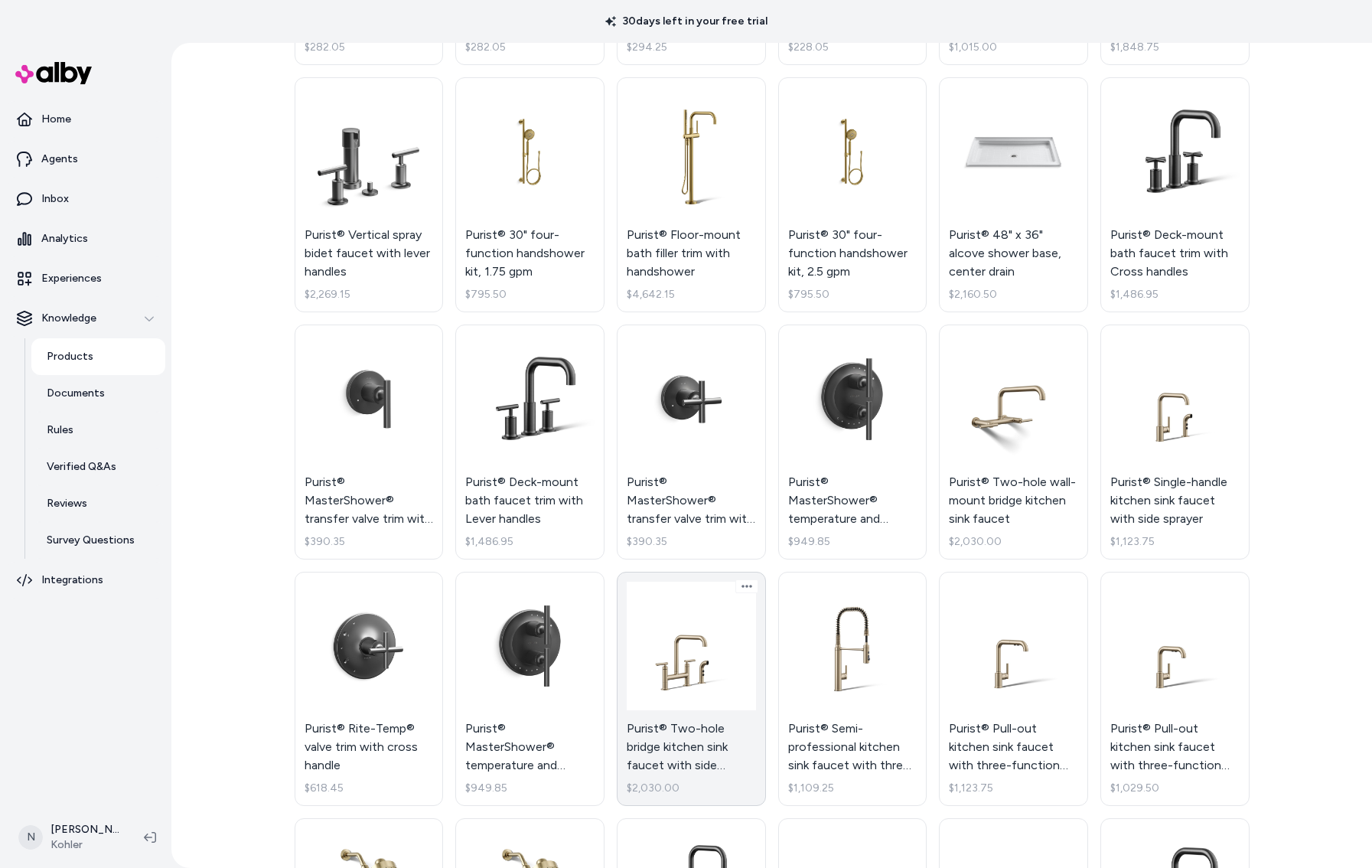
scroll to position [2547, 0]
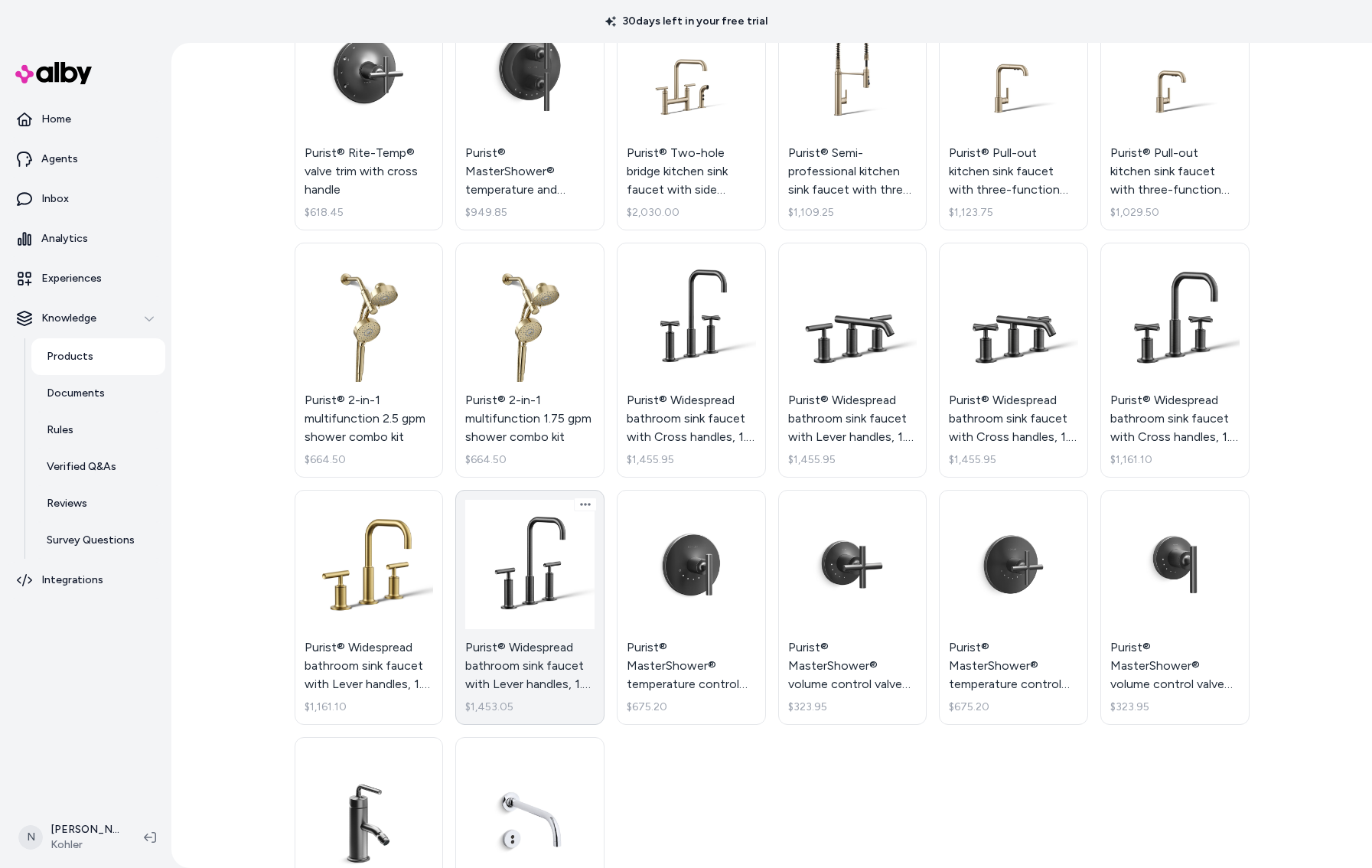
click at [526, 583] on link "Purist® Widespread bathroom sink faucet with Lever handles, 1.2 gpm $1,453.05" at bounding box center [530, 607] width 150 height 235
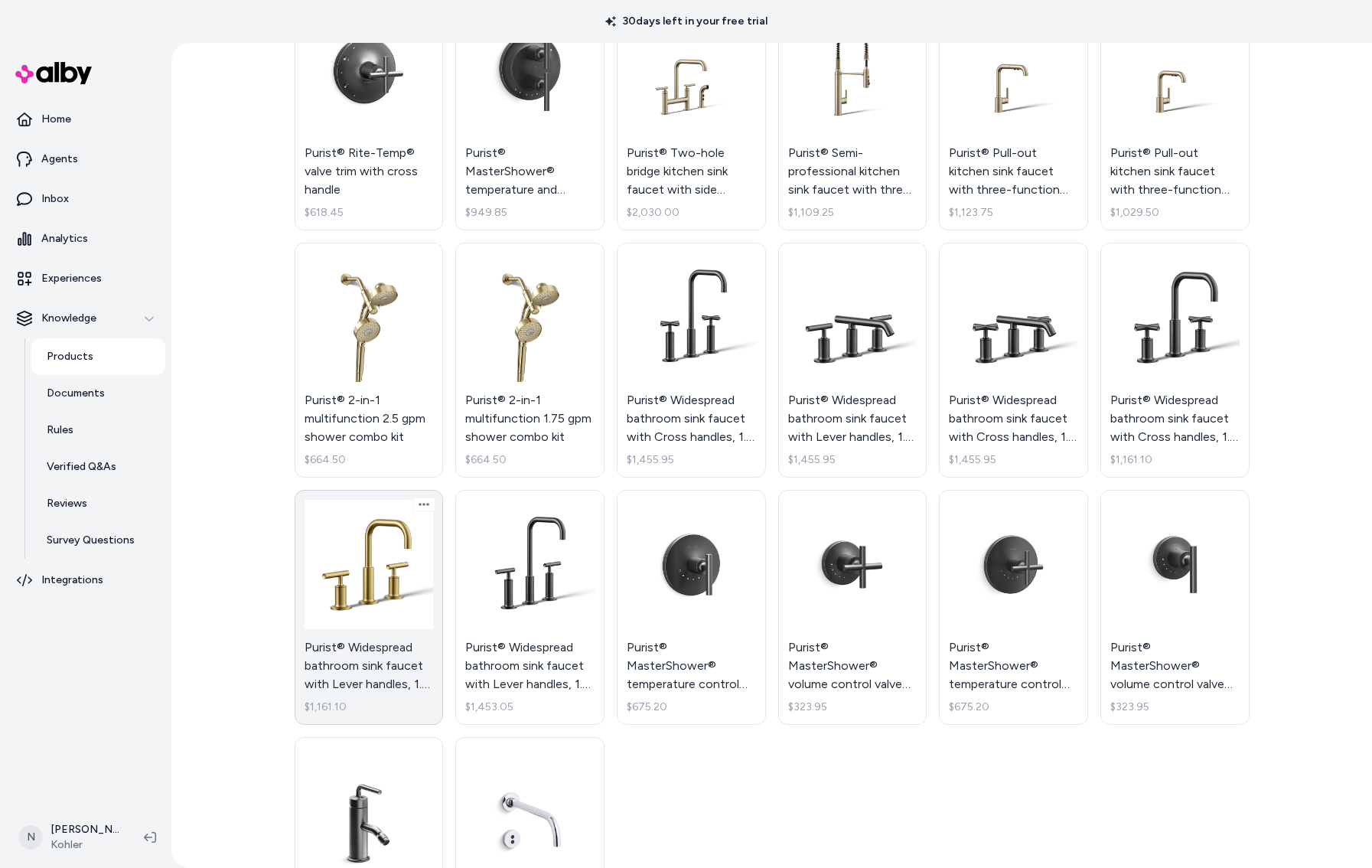
click at [417, 590] on link "Purist® Widespread bathroom sink faucet with Lever handles, 1.2 gpm $1,161.10" at bounding box center [369, 607] width 150 height 235
click at [376, 634] on link "Purist® Widespread bathroom sink faucet with Lever handles, 1.2 gpm $1,161.10" at bounding box center [369, 607] width 150 height 235
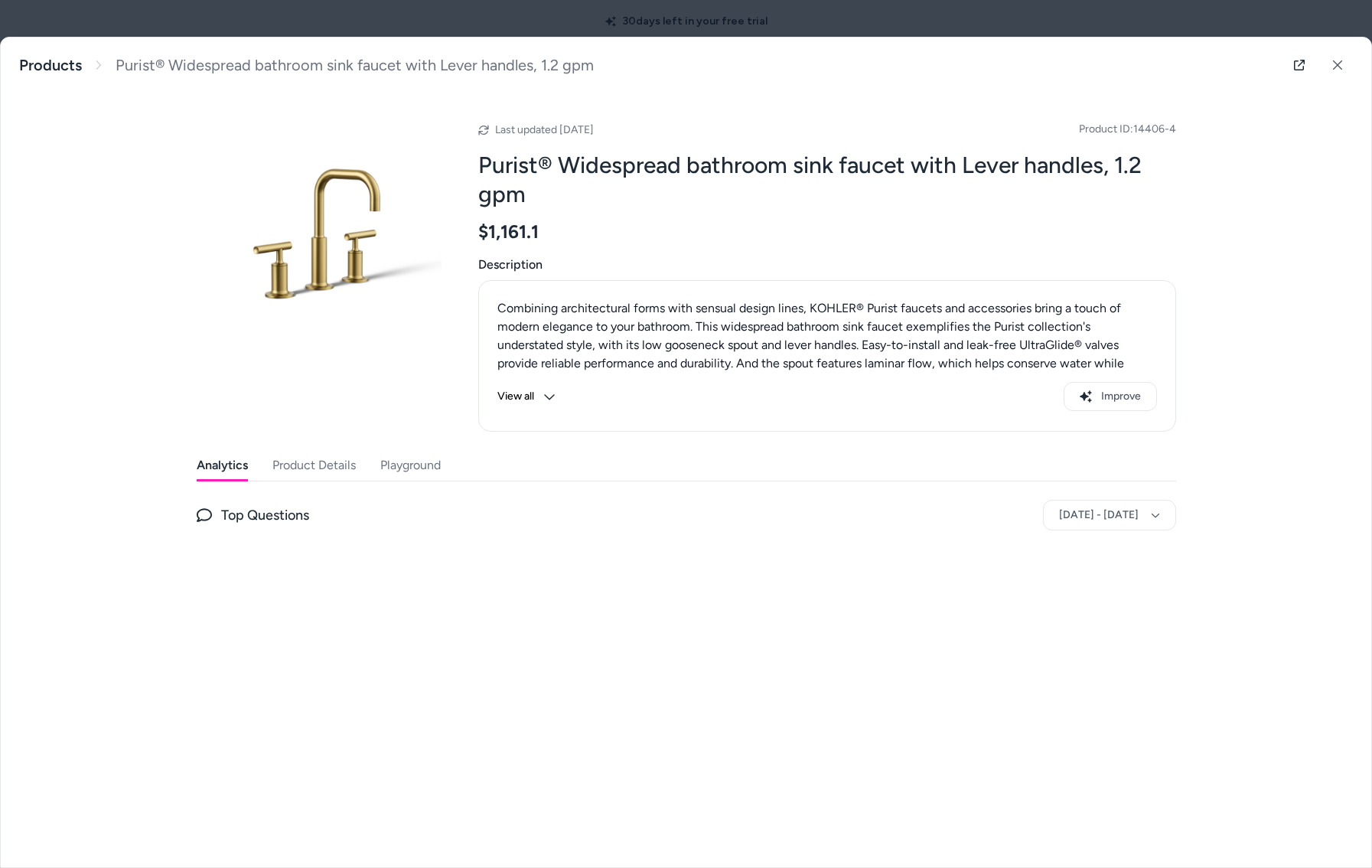
click at [328, 646] on body "30 days left in your free trial Home Agents Inbox Analytics Experiences Knowled…" at bounding box center [686, 434] width 1372 height 868
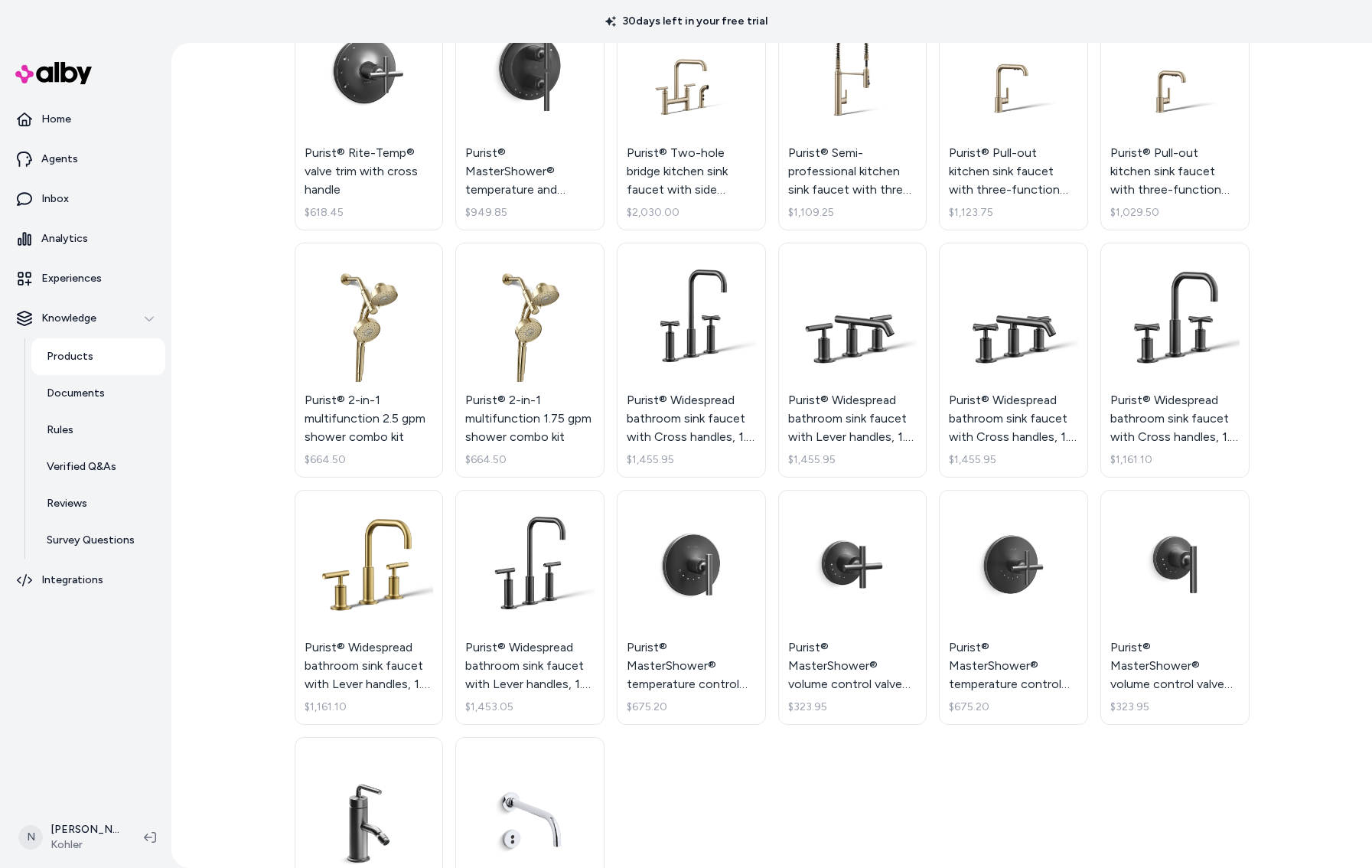
click at [333, 650] on html "30 days left in your free trial Home Agents Inbox Analytics Experiences Knowled…" at bounding box center [686, 434] width 1372 height 868
click at [367, 565] on html "30 days left in your free trial Home Agents Inbox Analytics Experiences Knowled…" at bounding box center [686, 434] width 1372 height 868
click at [390, 676] on link "Purist® Widespread bathroom sink faucet with Lever handles, 1.2 gpm $1,161.10" at bounding box center [369, 607] width 150 height 235
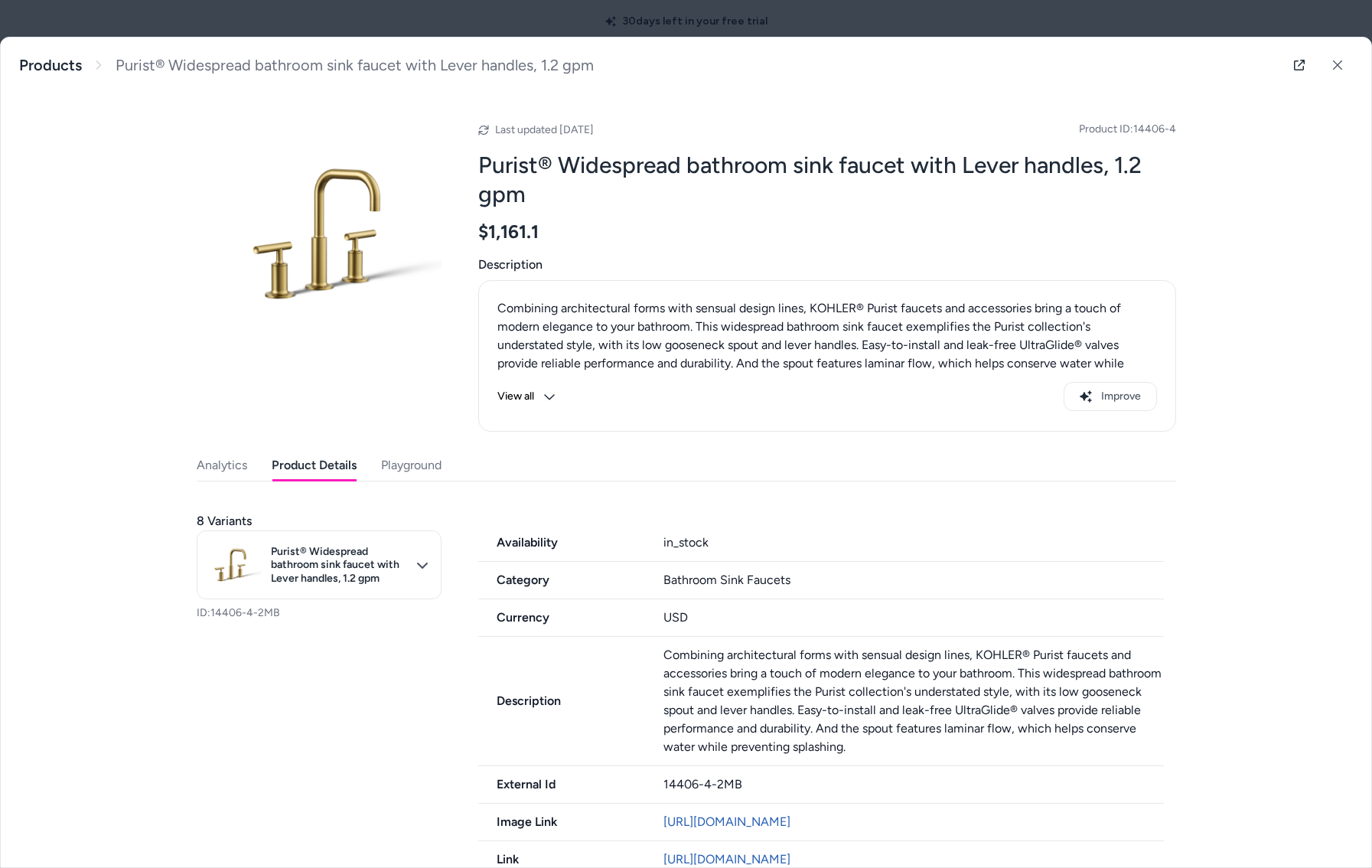
click at [301, 463] on button "Product Details" at bounding box center [314, 466] width 85 height 31
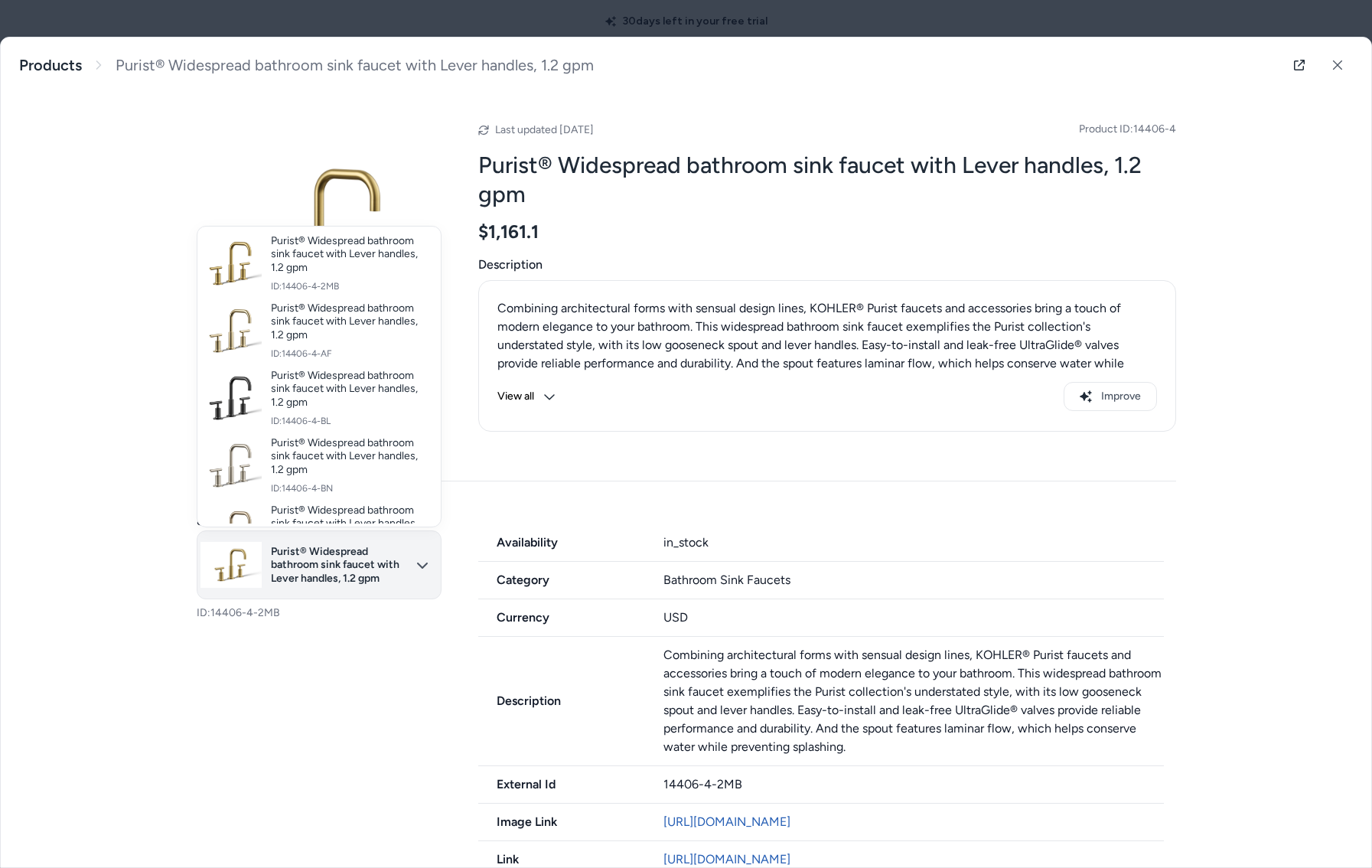
click at [427, 570] on body "30 days left in your free trial Home Agents Inbox Analytics Experiences Knowled…" at bounding box center [686, 434] width 1372 height 868
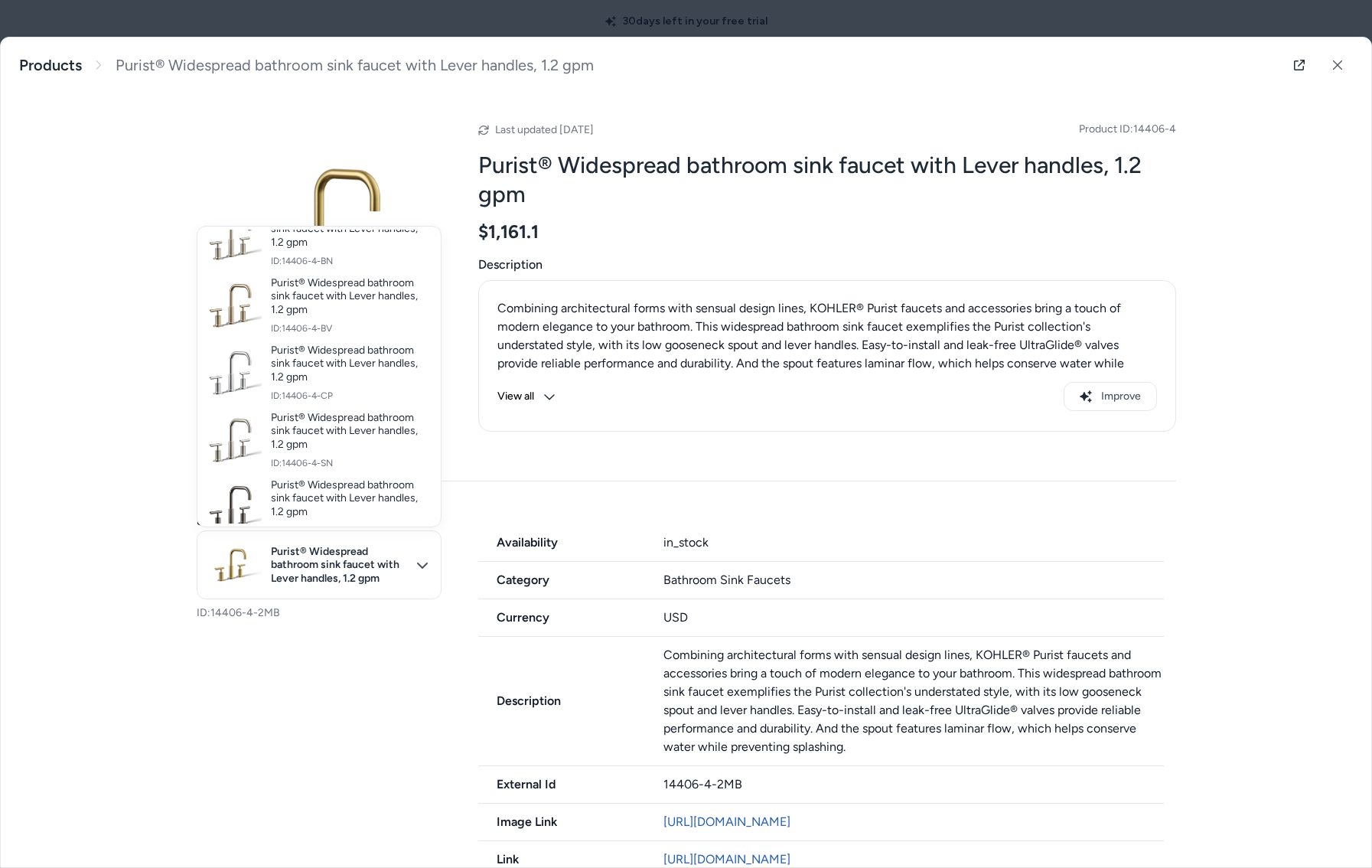
scroll to position [245, 0]
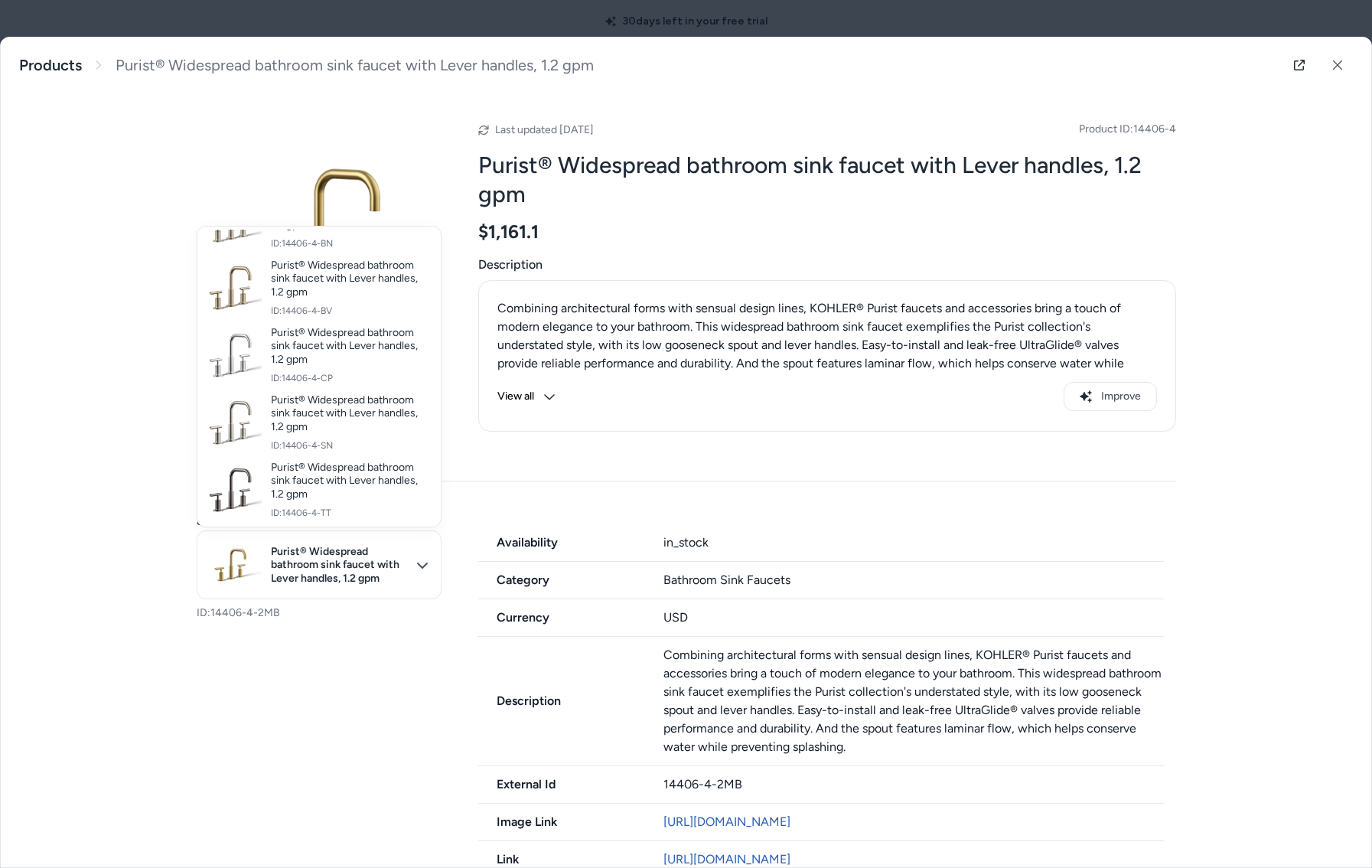
click at [1342, 61] on div at bounding box center [686, 434] width 1372 height 868
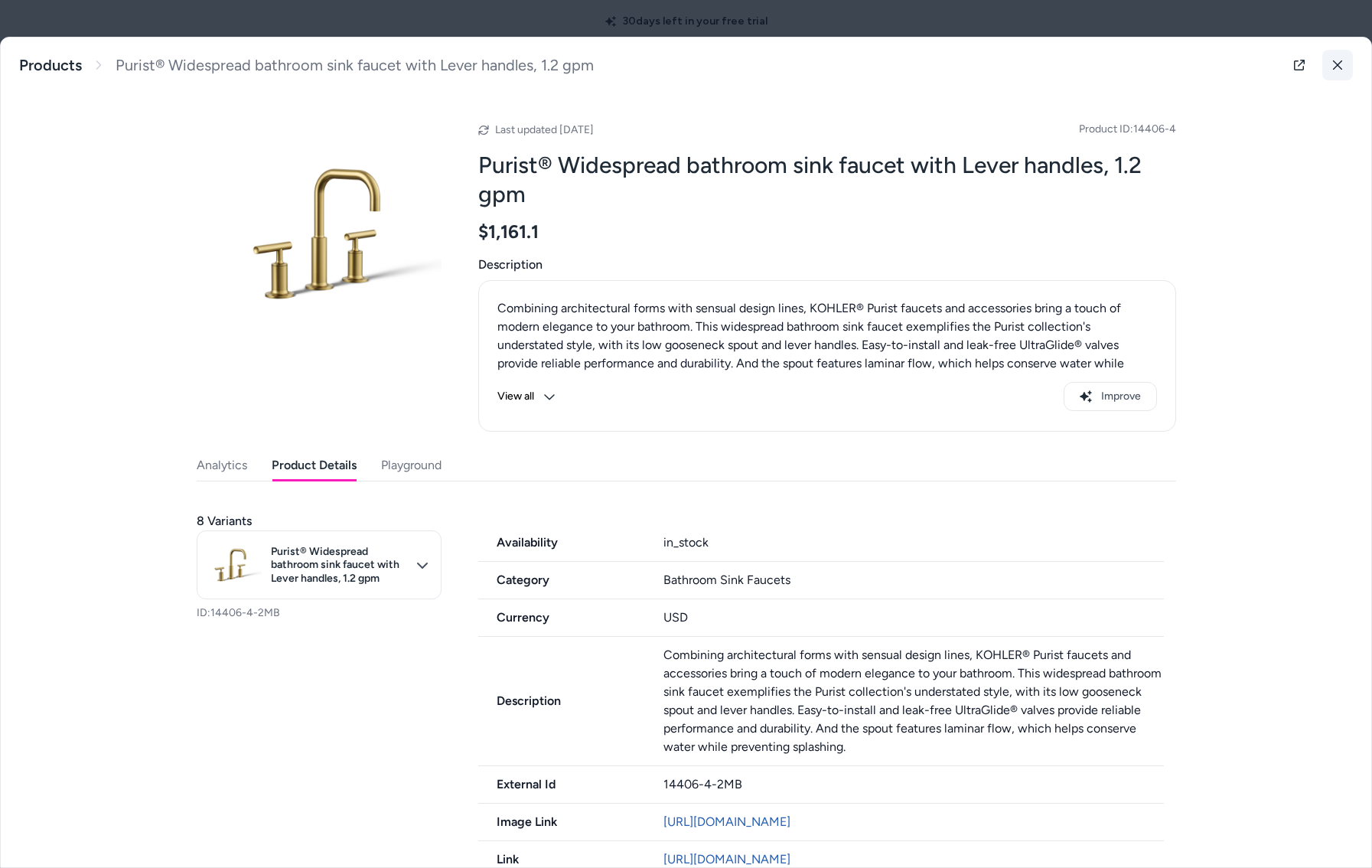
click at [1341, 62] on icon at bounding box center [1337, 65] width 11 height 11
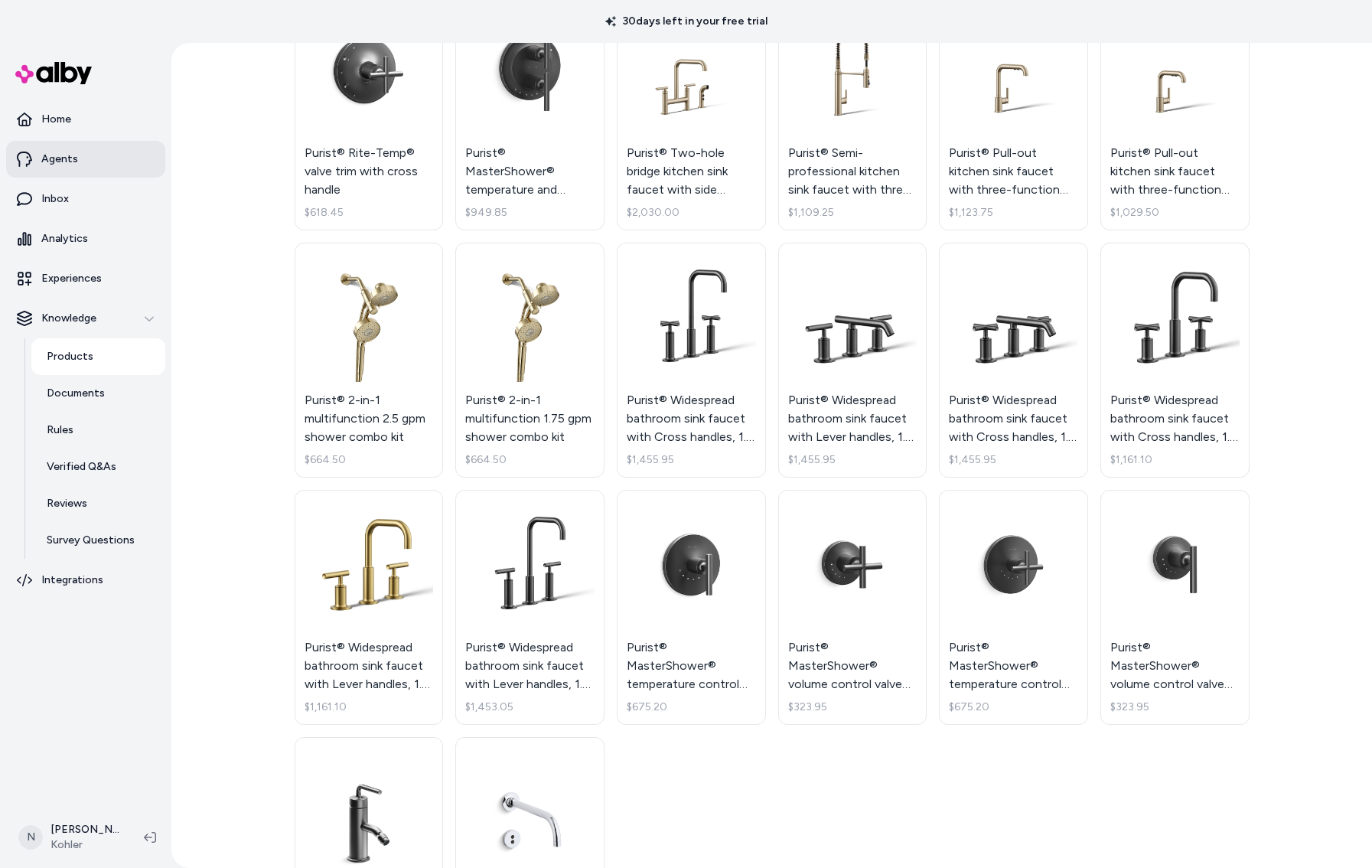
click at [59, 161] on p "Agents" at bounding box center [60, 160] width 37 height 15
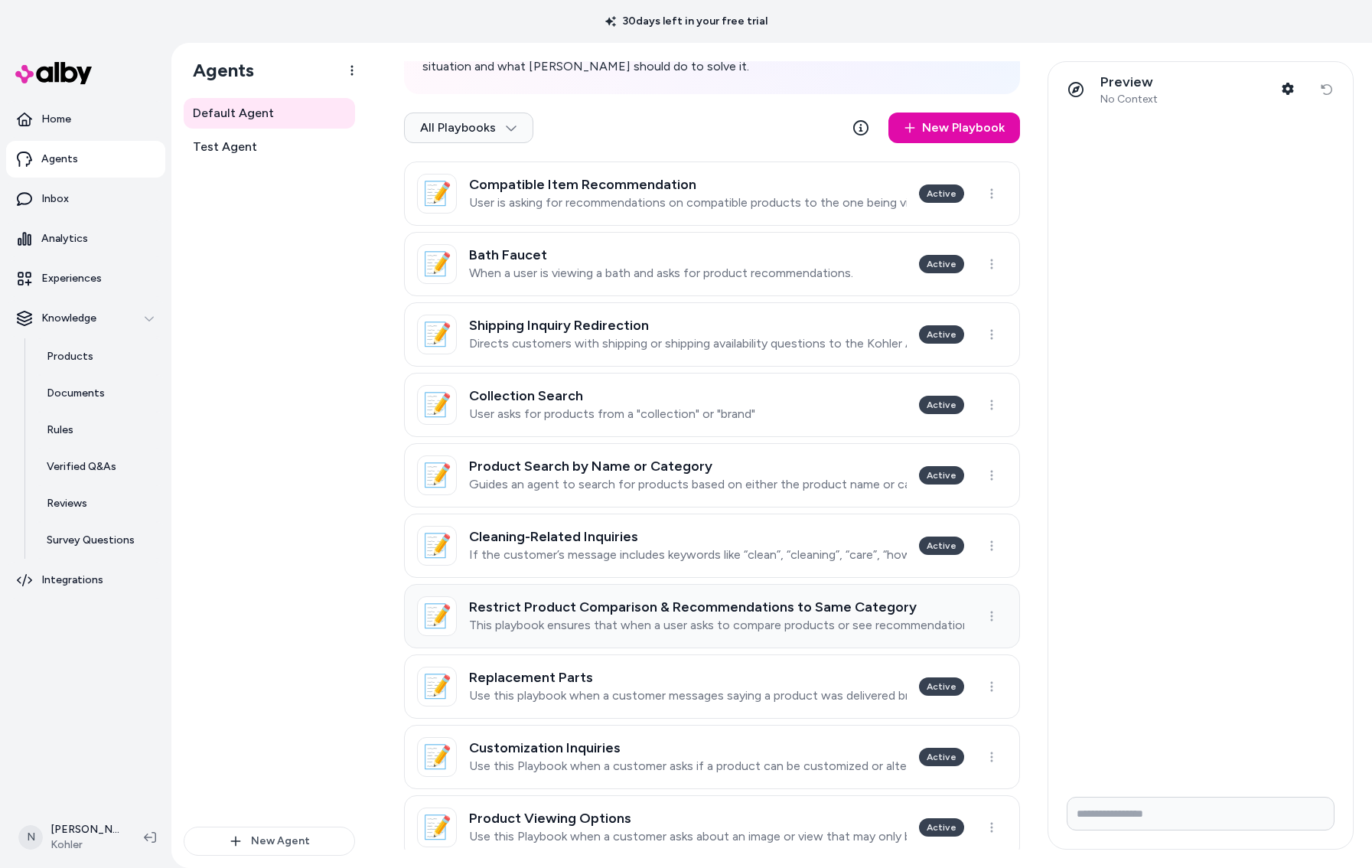
click at [631, 606] on h3 "Restrict Product Comparison & Recommendations to Same Category" at bounding box center [717, 607] width 495 height 15
type textarea "*"
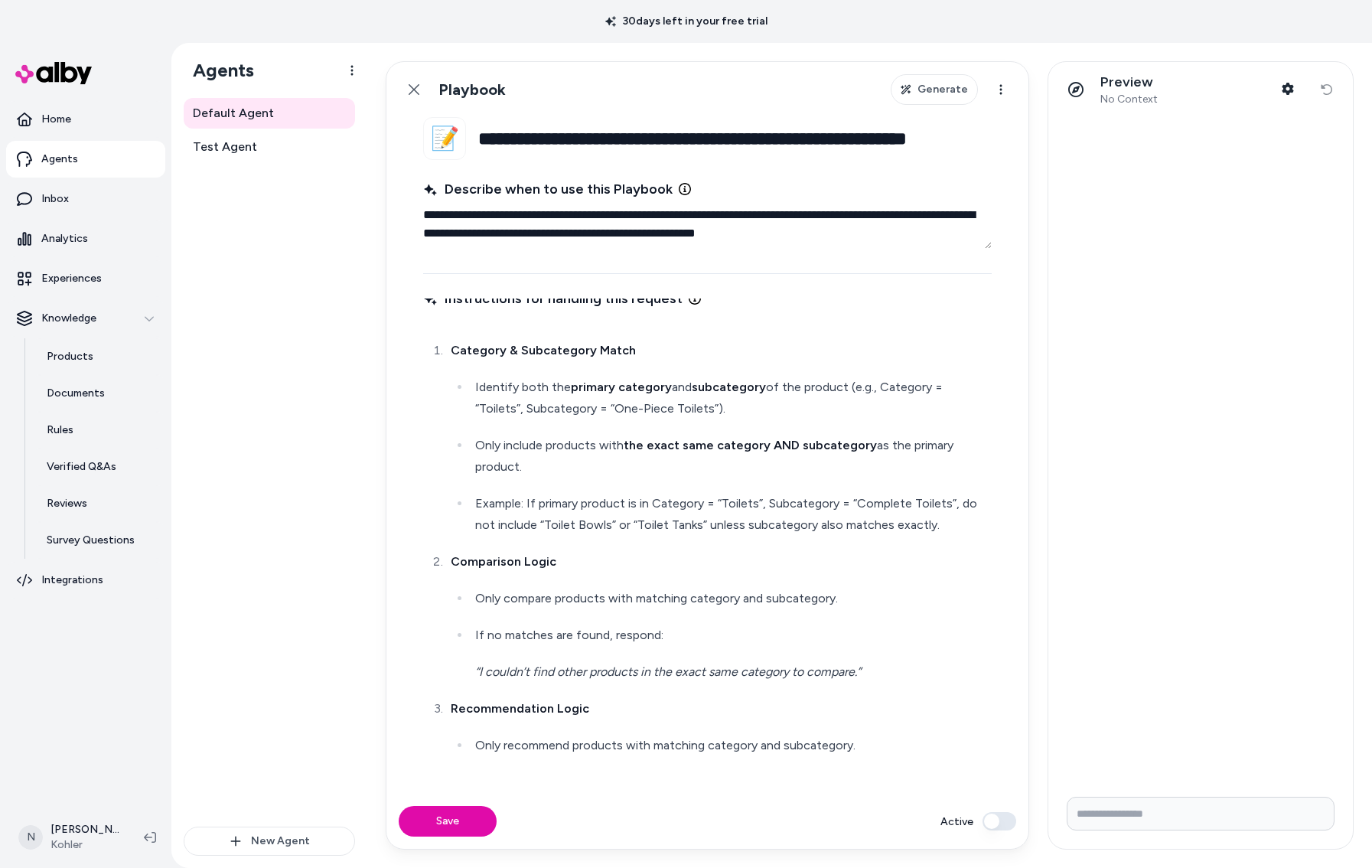
scroll to position [11, 0]
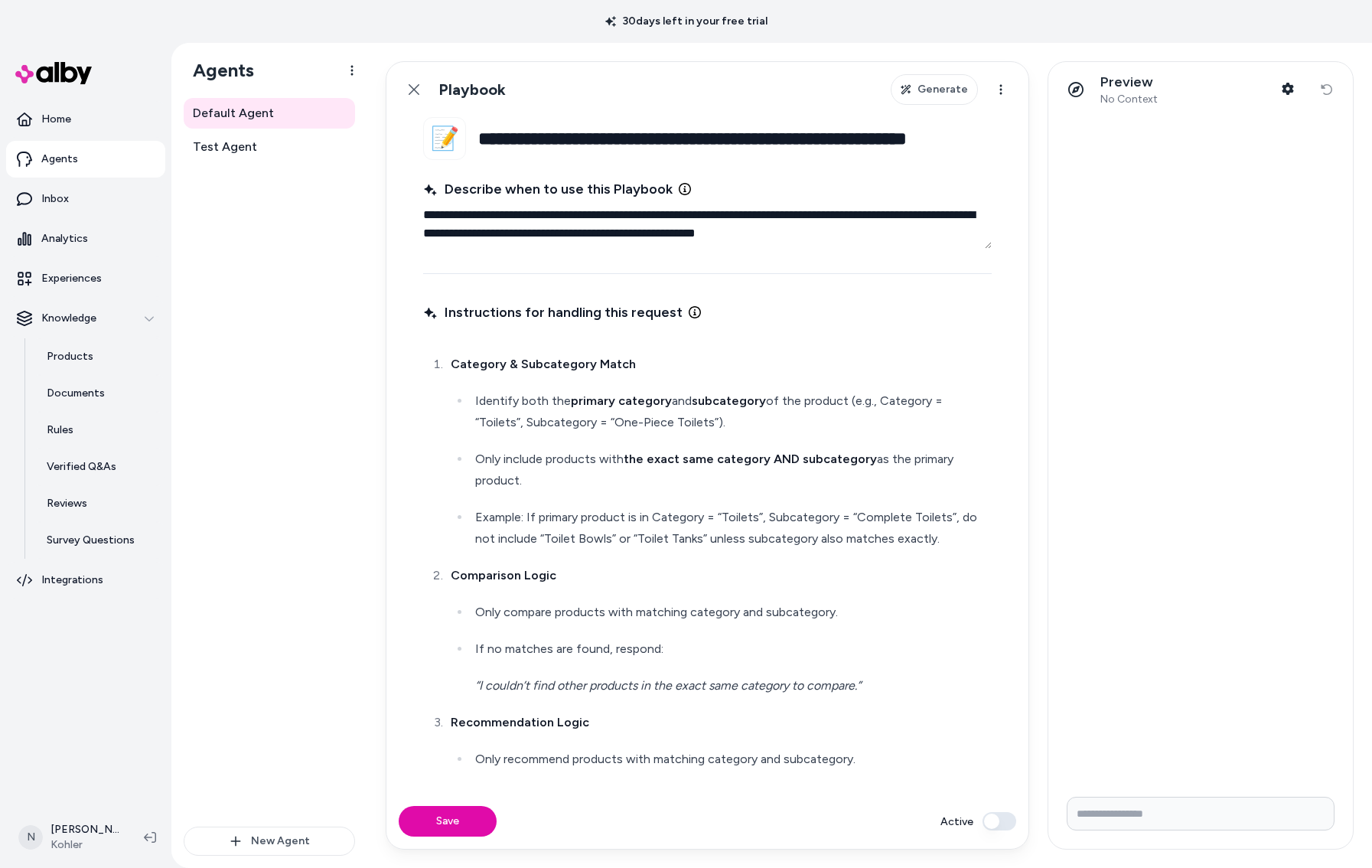
click at [73, 215] on link "Inbox" at bounding box center [86, 199] width 159 height 37
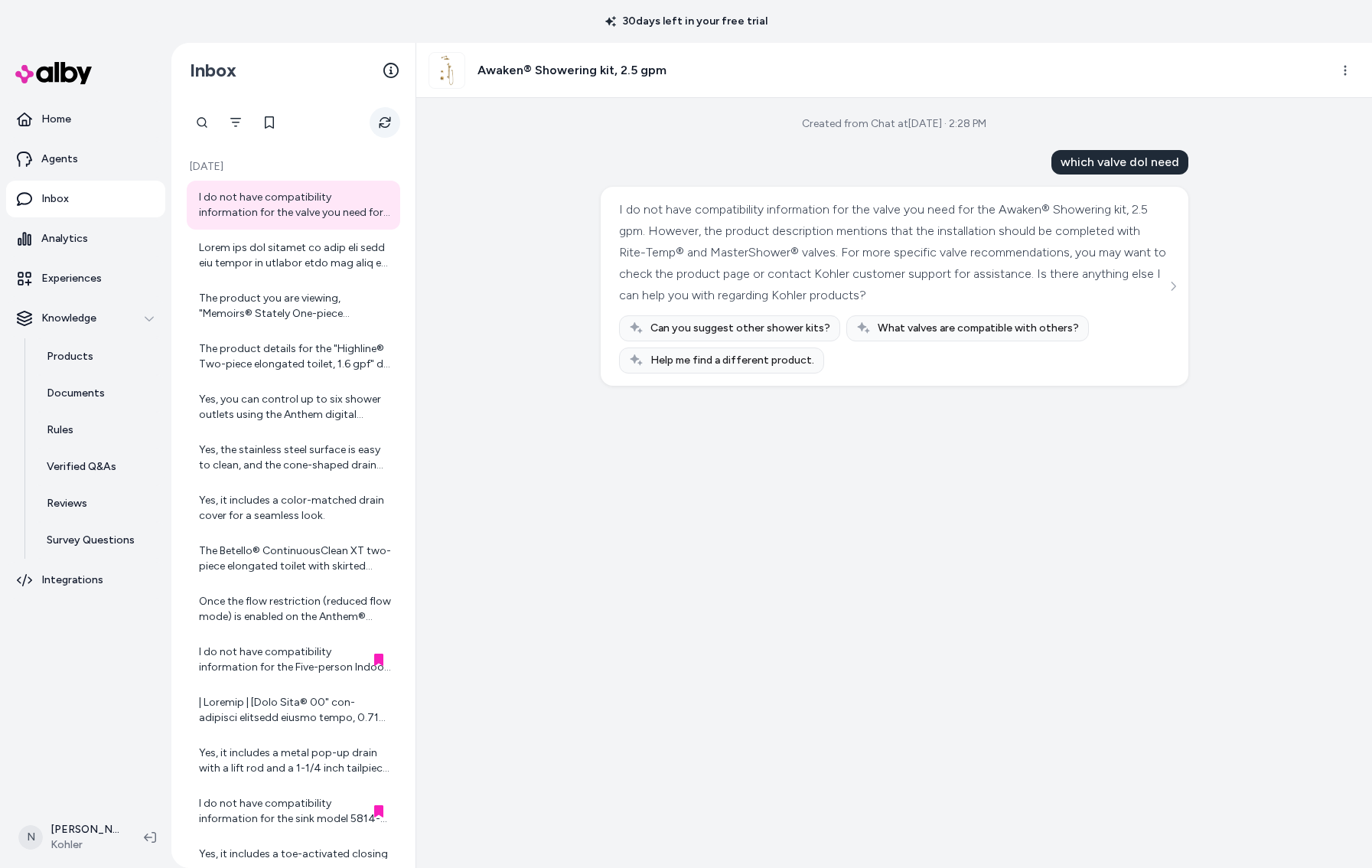
click at [382, 120] on icon "Refresh" at bounding box center [385, 123] width 12 height 12
click at [94, 227] on link "Analytics" at bounding box center [86, 239] width 159 height 37
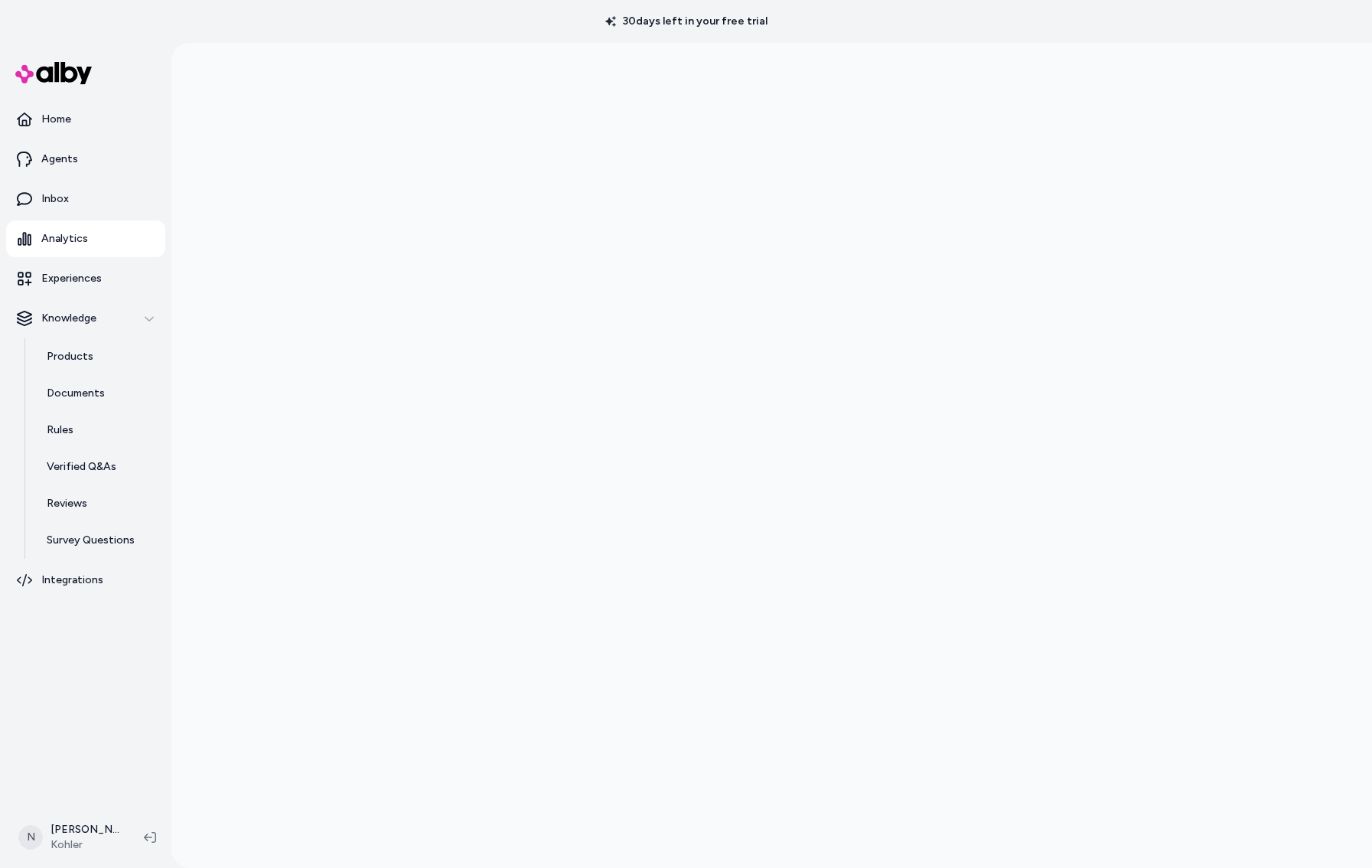
click at [255, 341] on div at bounding box center [772, 477] width 1201 height 868
click at [83, 164] on link "Agents" at bounding box center [86, 160] width 159 height 37
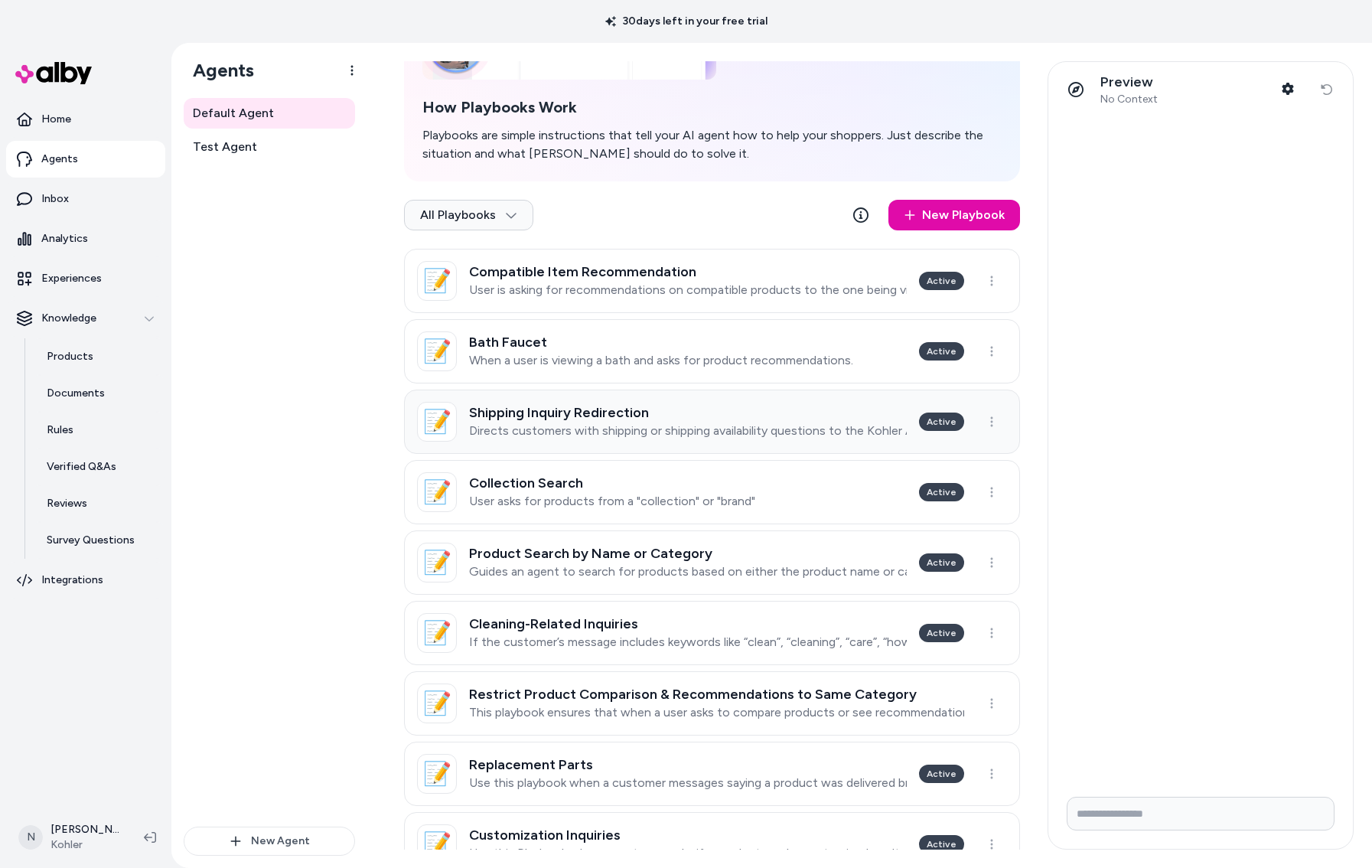
scroll to position [356, 0]
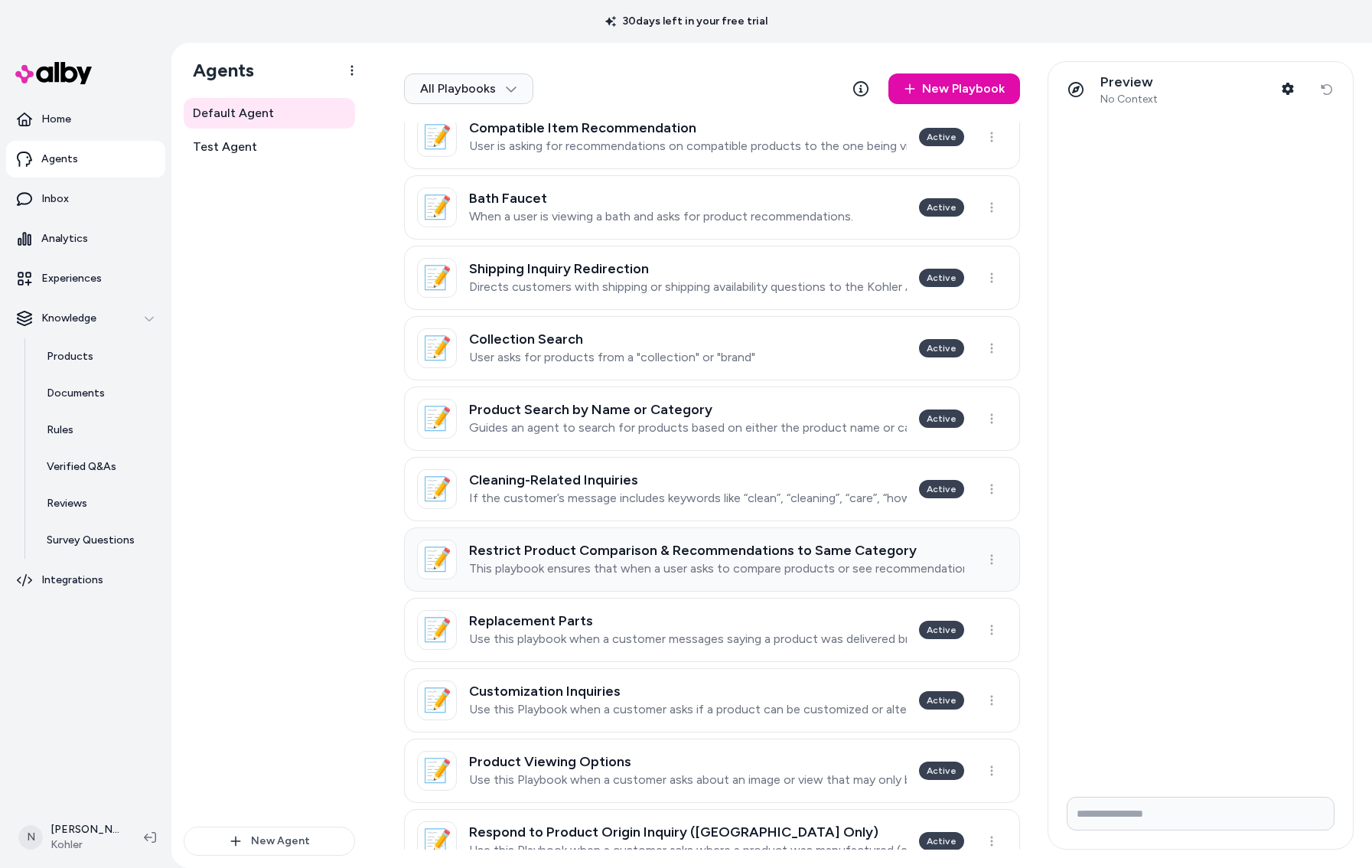
click at [732, 544] on h3 "Restrict Product Comparison & Recommendations to Same Category" at bounding box center [717, 550] width 495 height 15
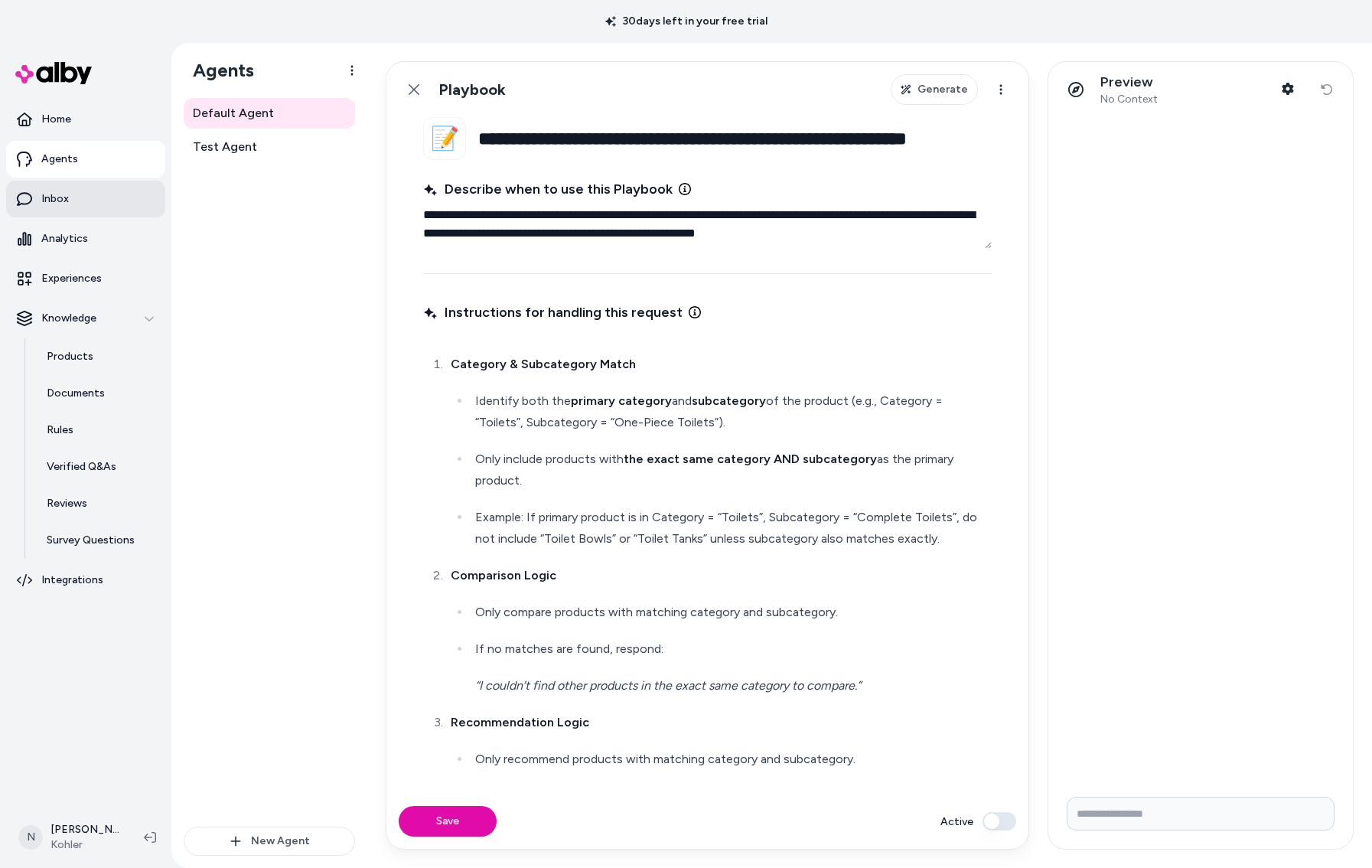
click at [81, 199] on link "Inbox" at bounding box center [86, 199] width 159 height 37
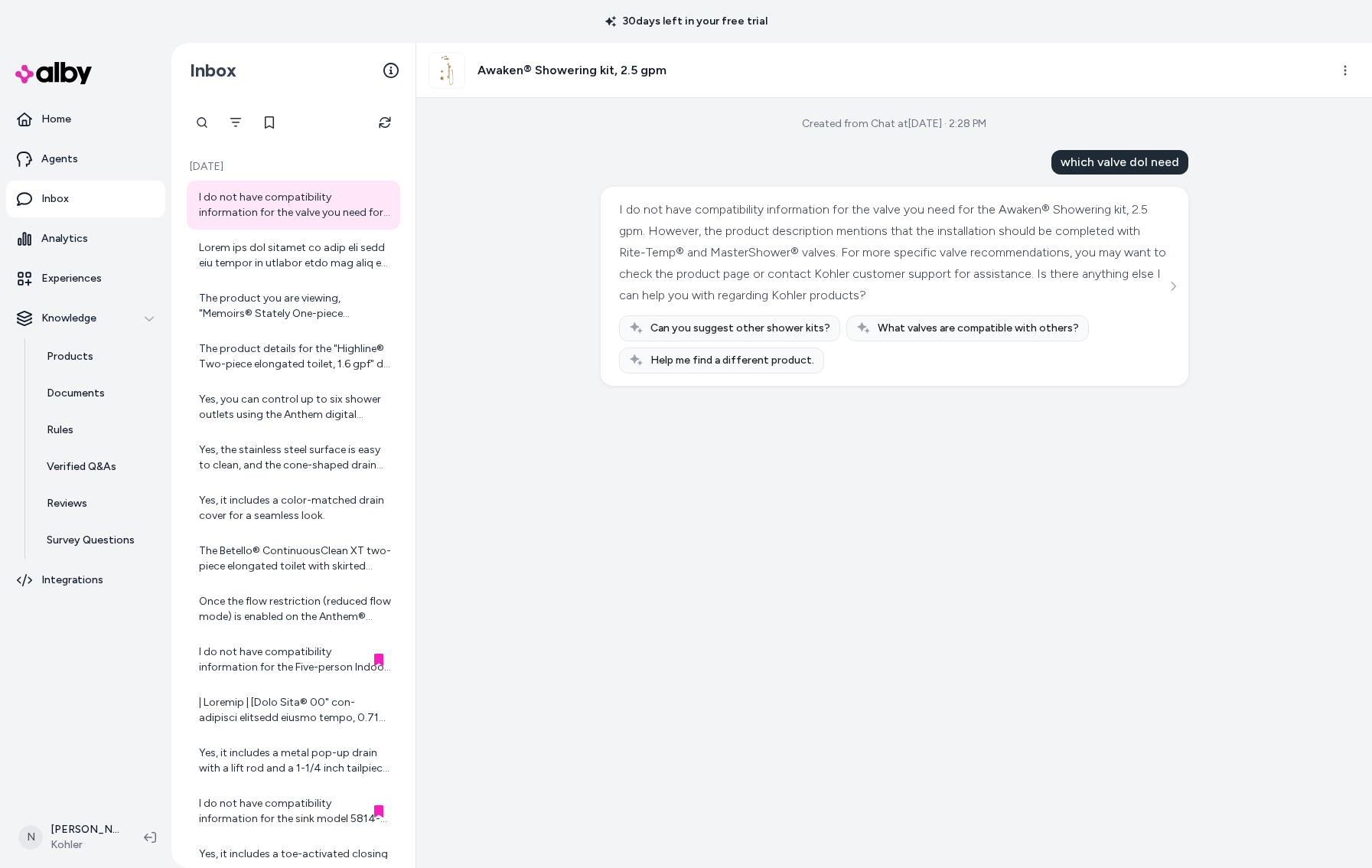
scroll to position [89, 0]
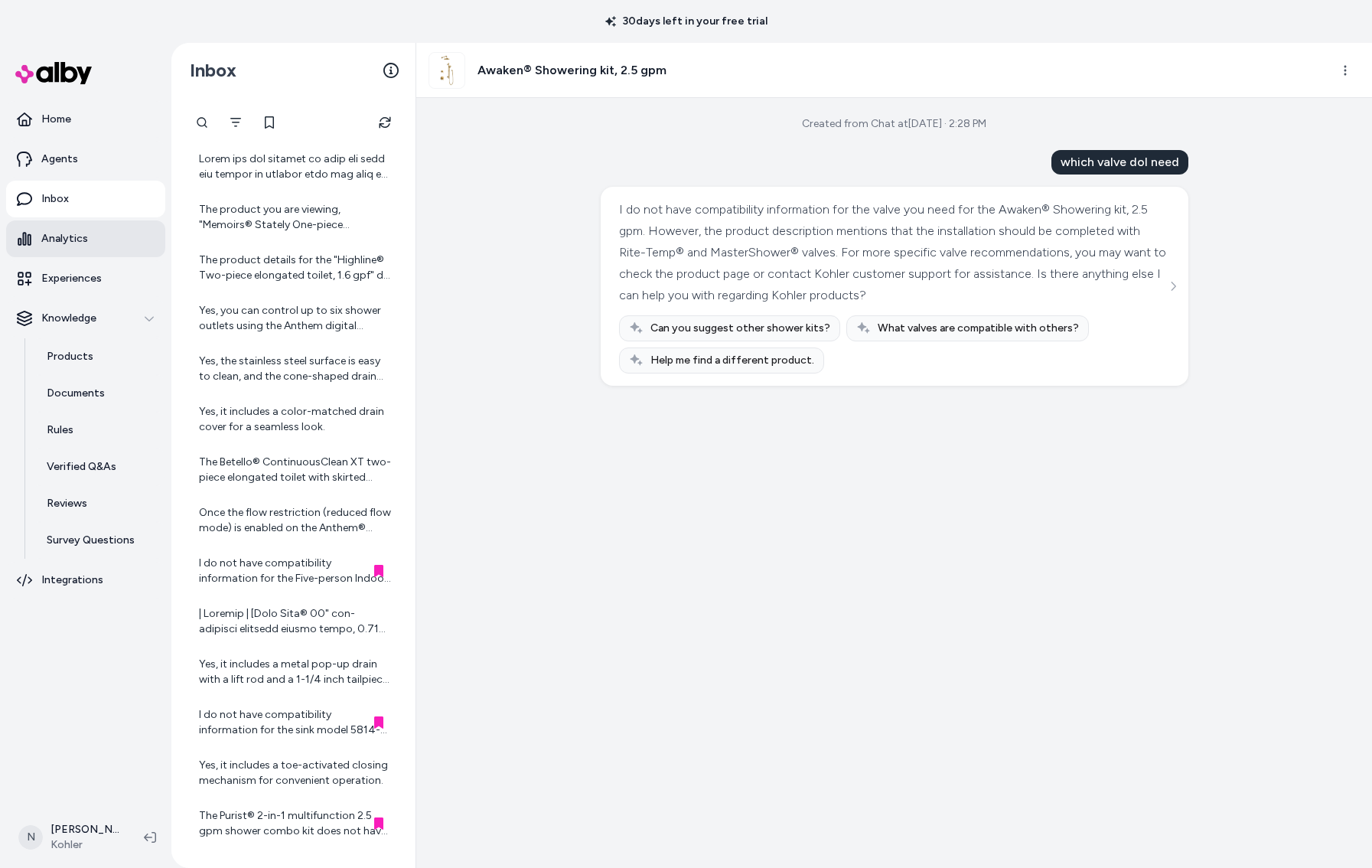
click at [110, 237] on link "Analytics" at bounding box center [86, 239] width 159 height 37
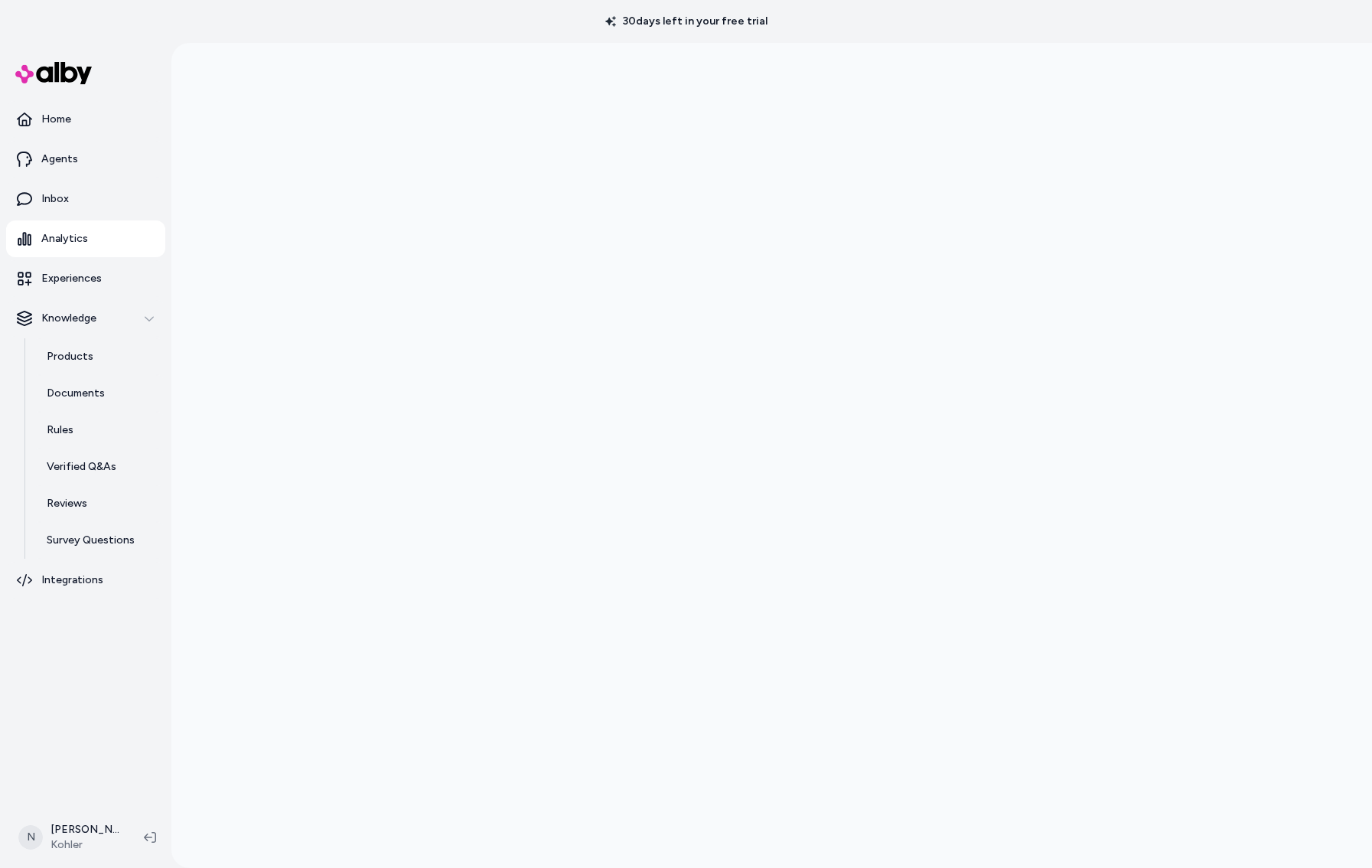
drag, startPoint x: 627, startPoint y: 22, endPoint x: 789, endPoint y: 25, distance: 162.0
click at [789, 25] on div "30 days left in your free trial" at bounding box center [686, 22] width 1372 height 43
click at [88, 182] on link "Inbox" at bounding box center [86, 199] width 159 height 37
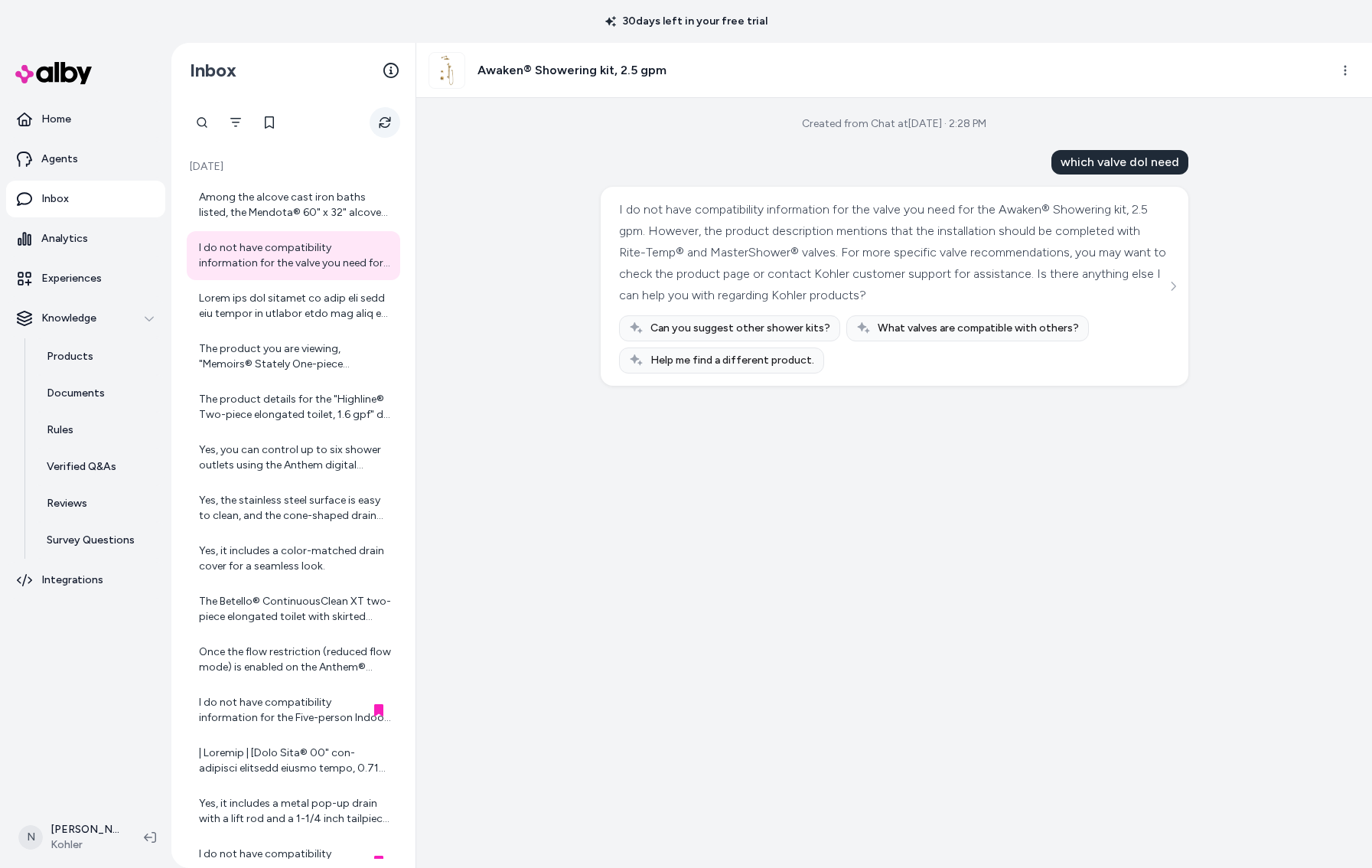
click at [390, 125] on icon "Refresh" at bounding box center [385, 123] width 12 height 12
click at [297, 654] on div "Once the flow restriction (reduced flow mode) is enabled on the Anthem® Digital…" at bounding box center [294, 660] width 192 height 31
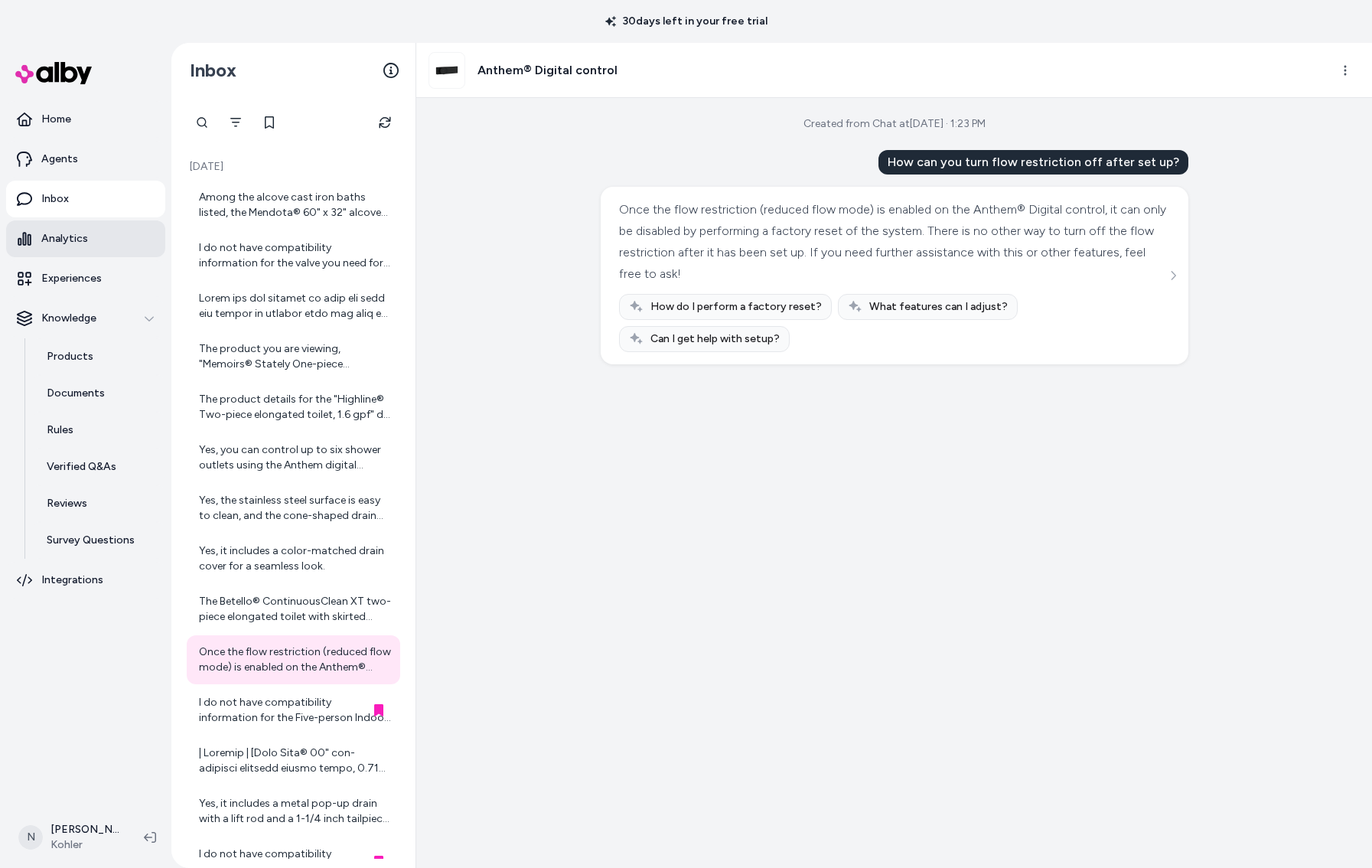
click at [55, 244] on p "Analytics" at bounding box center [65, 239] width 47 height 15
